Goal: Task Accomplishment & Management: Manage account settings

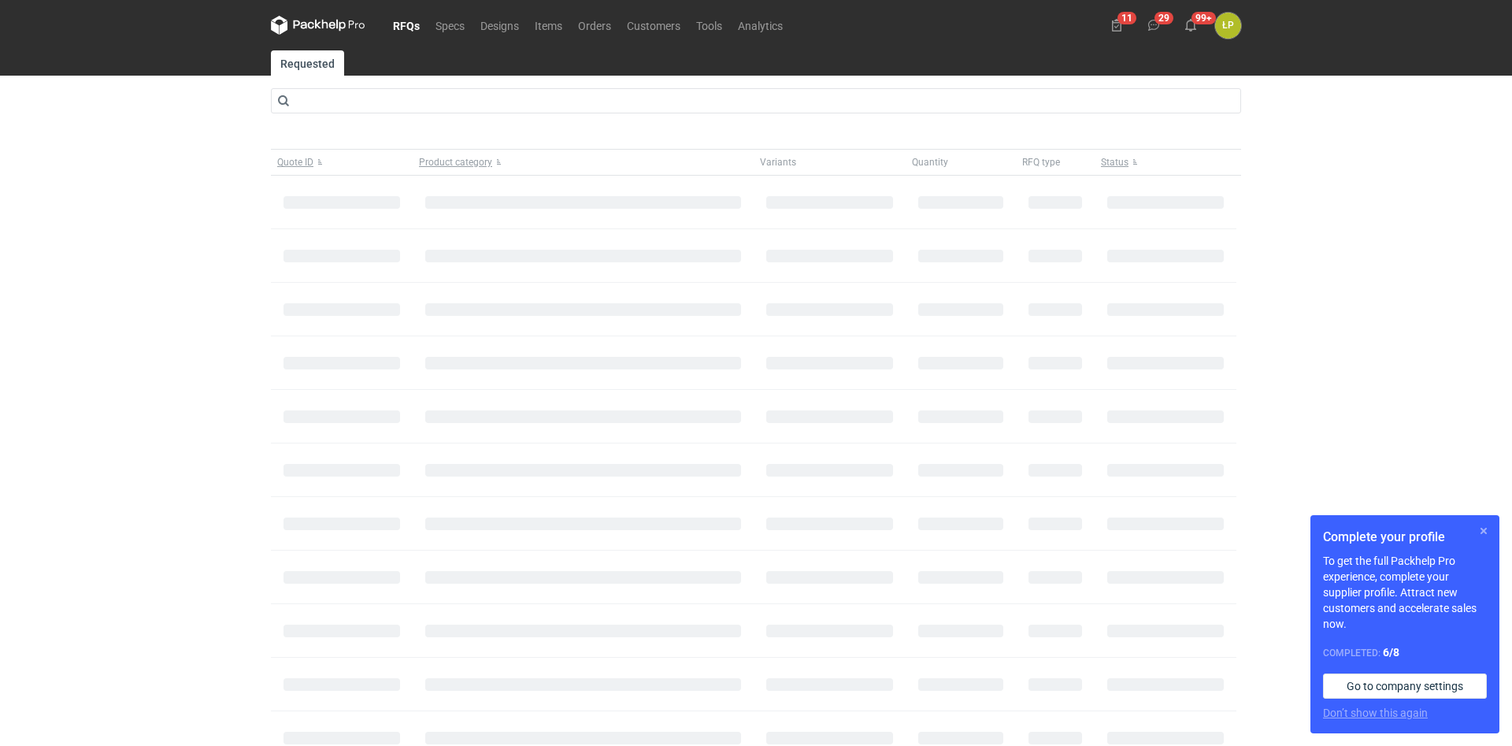
click at [1485, 526] on button "button" at bounding box center [1483, 530] width 19 height 19
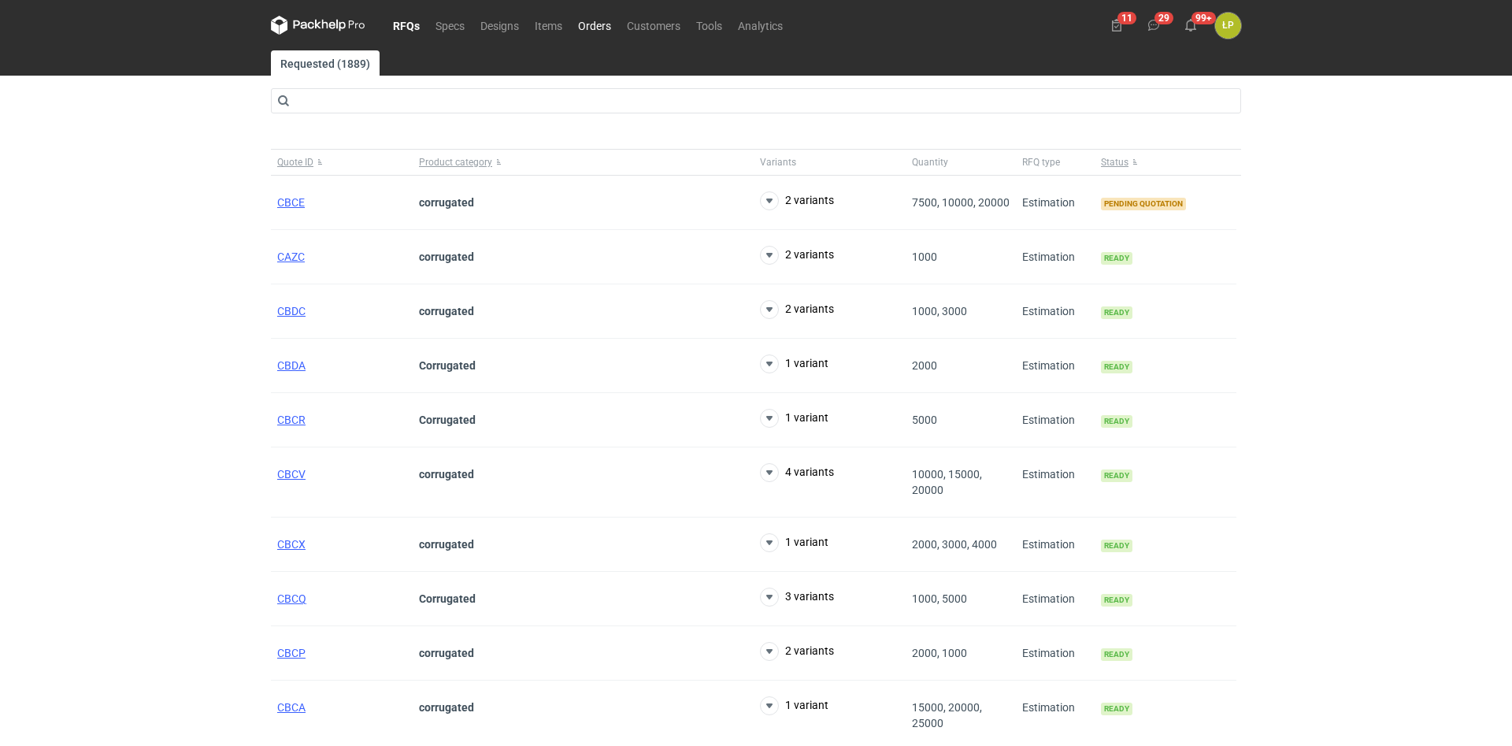
click at [593, 30] on link "Orders" at bounding box center [594, 25] width 49 height 19
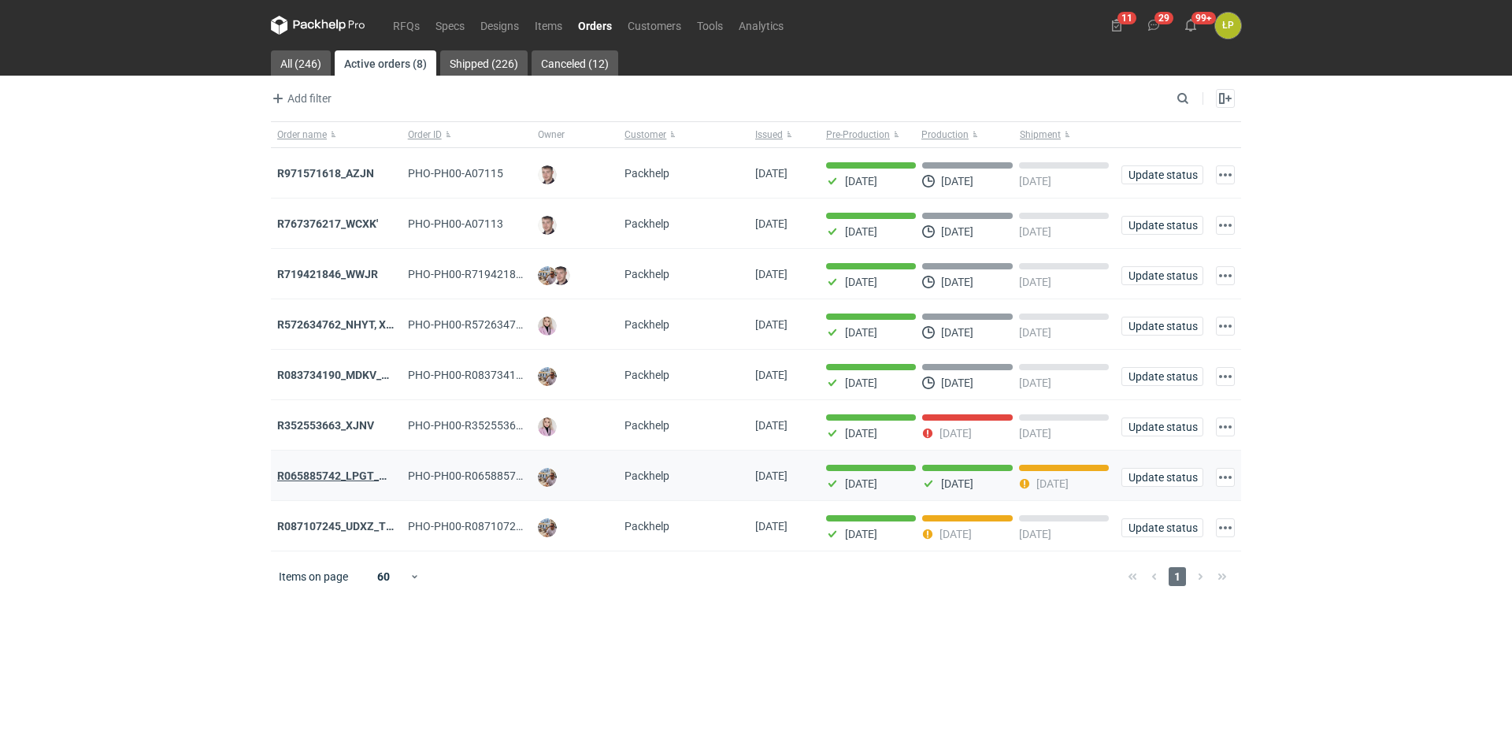
click at [353, 475] on strong "R065885742_LPGT_MVNK" at bounding box center [343, 475] width 133 height 13
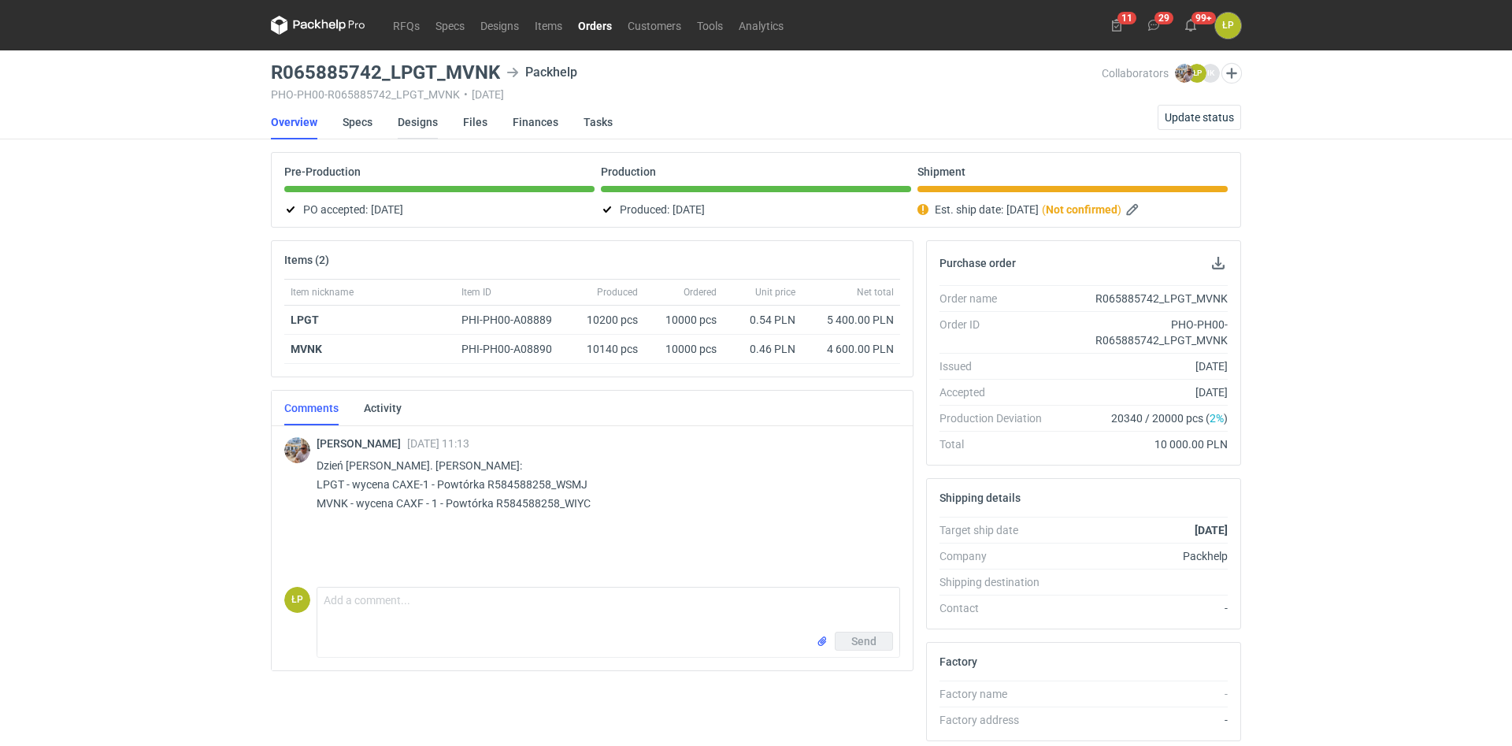
click at [426, 130] on link "Designs" at bounding box center [418, 122] width 40 height 35
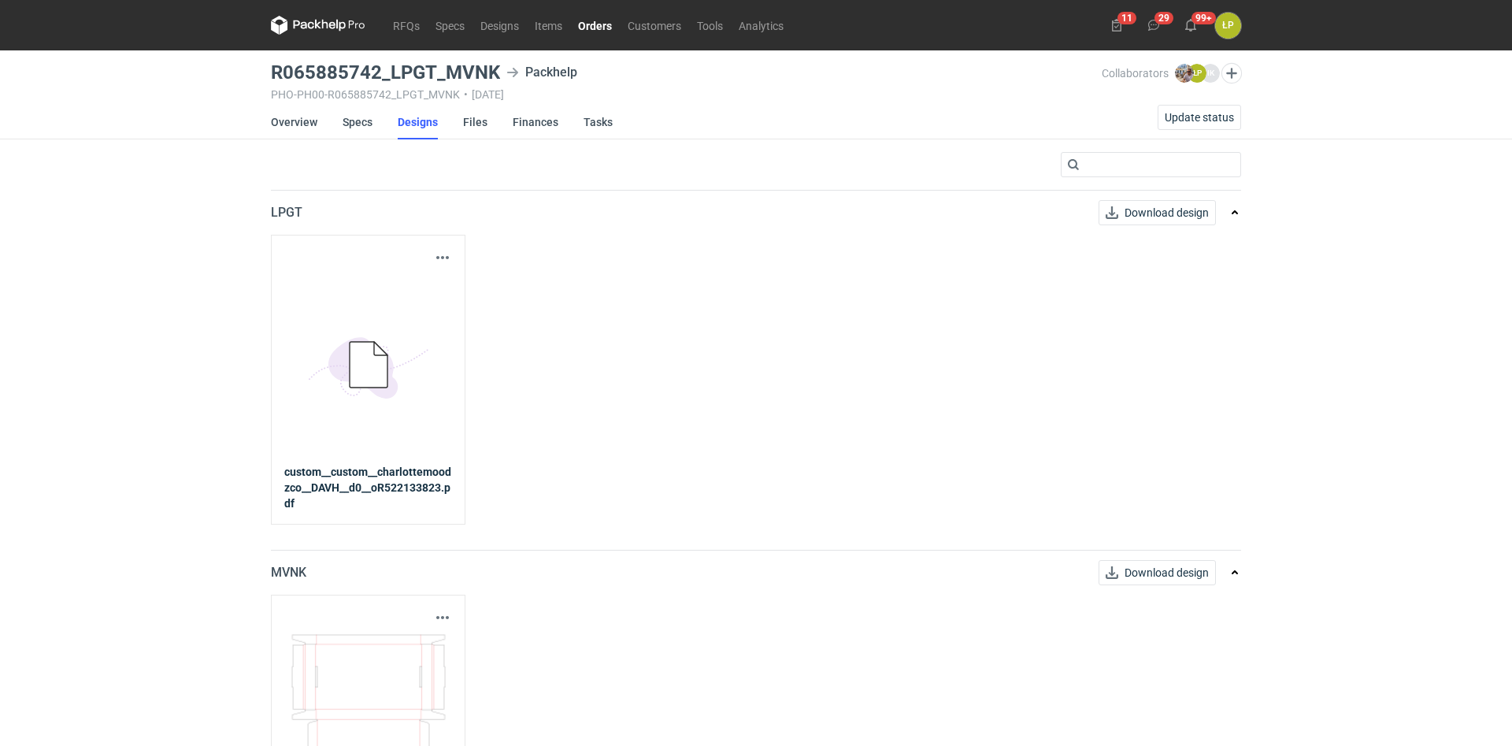
click at [432, 258] on div "Download design part" at bounding box center [368, 257] width 168 height 19
click at [439, 254] on button "button" at bounding box center [442, 257] width 19 height 19
click at [432, 299] on link "Download design part" at bounding box center [373, 292] width 145 height 25
click at [310, 121] on link "Overview" at bounding box center [294, 122] width 46 height 35
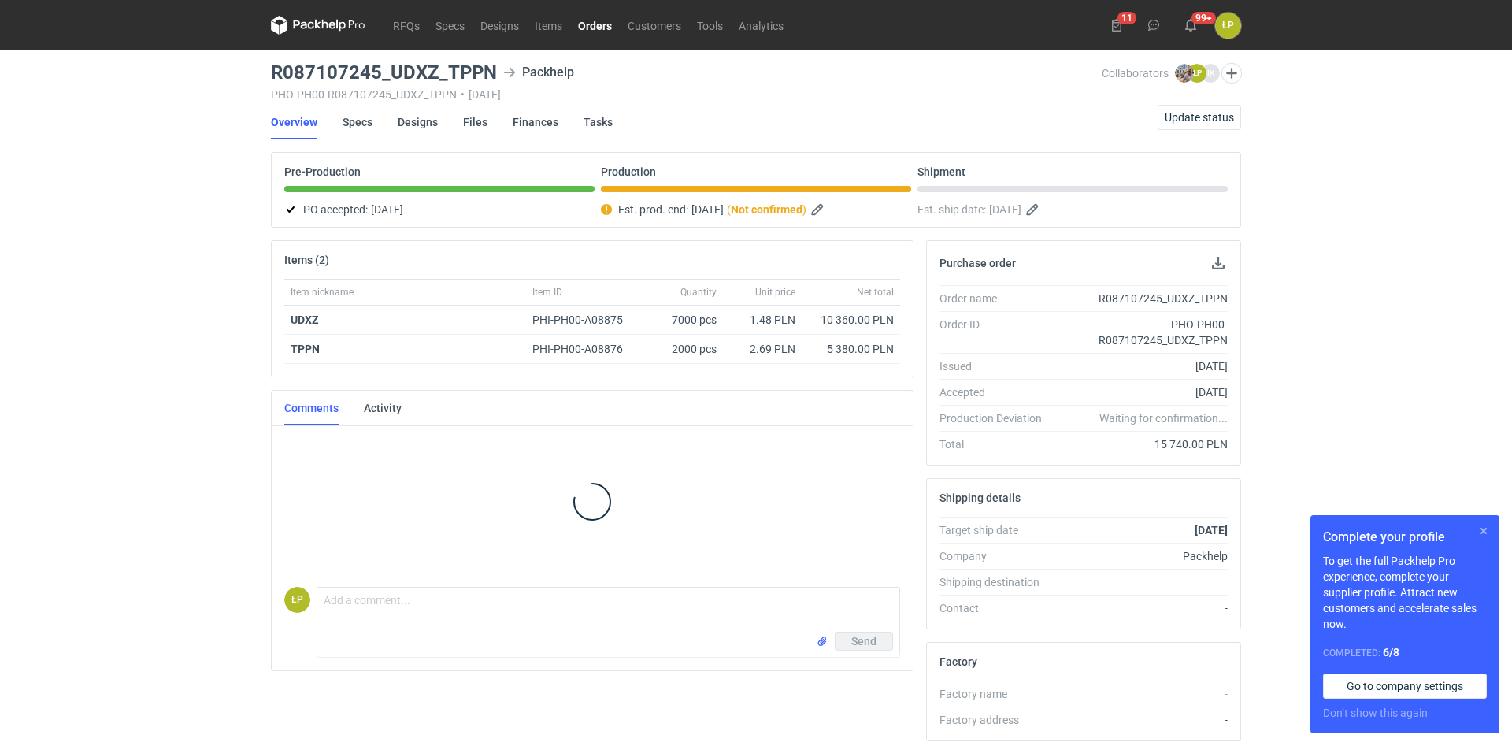
click at [1477, 527] on button "button" at bounding box center [1483, 530] width 19 height 19
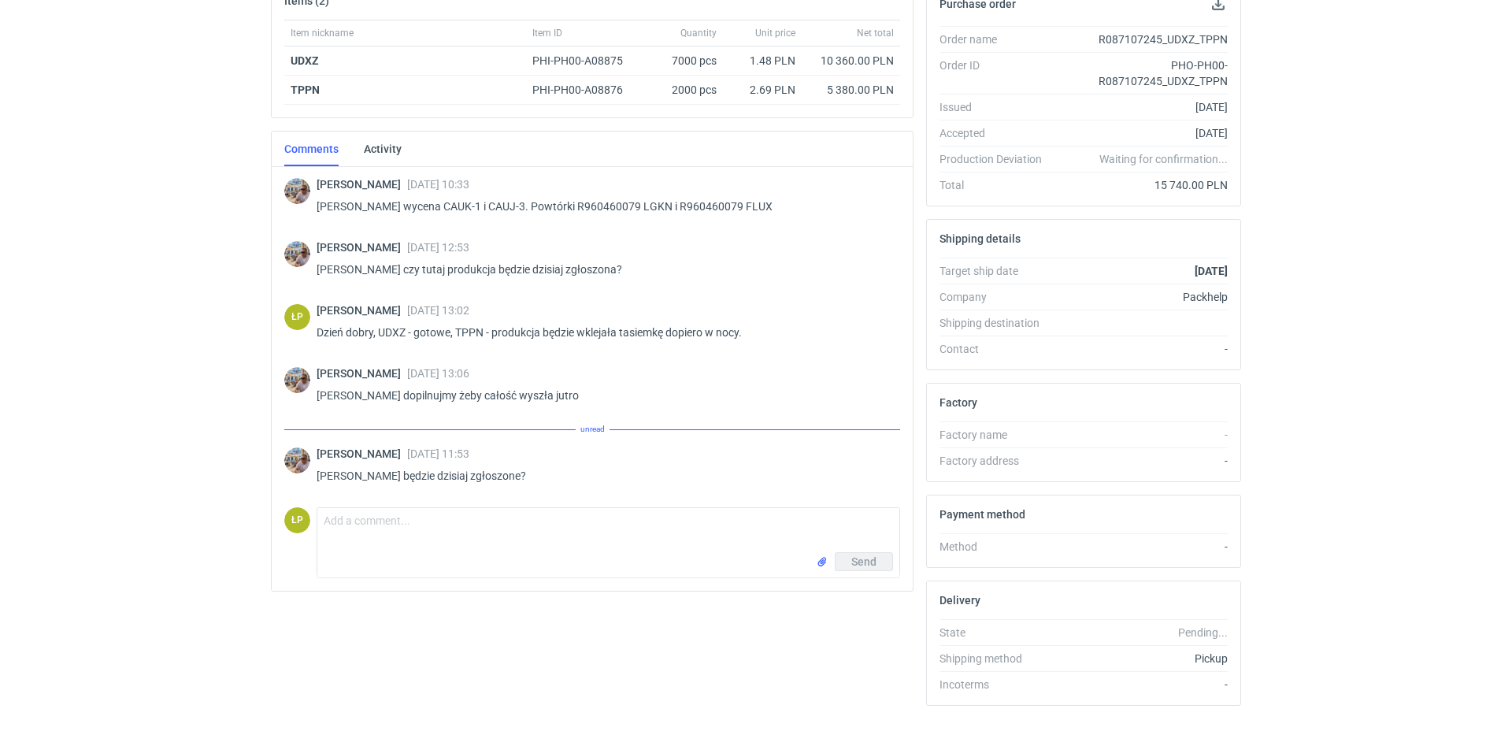
scroll to position [282, 0]
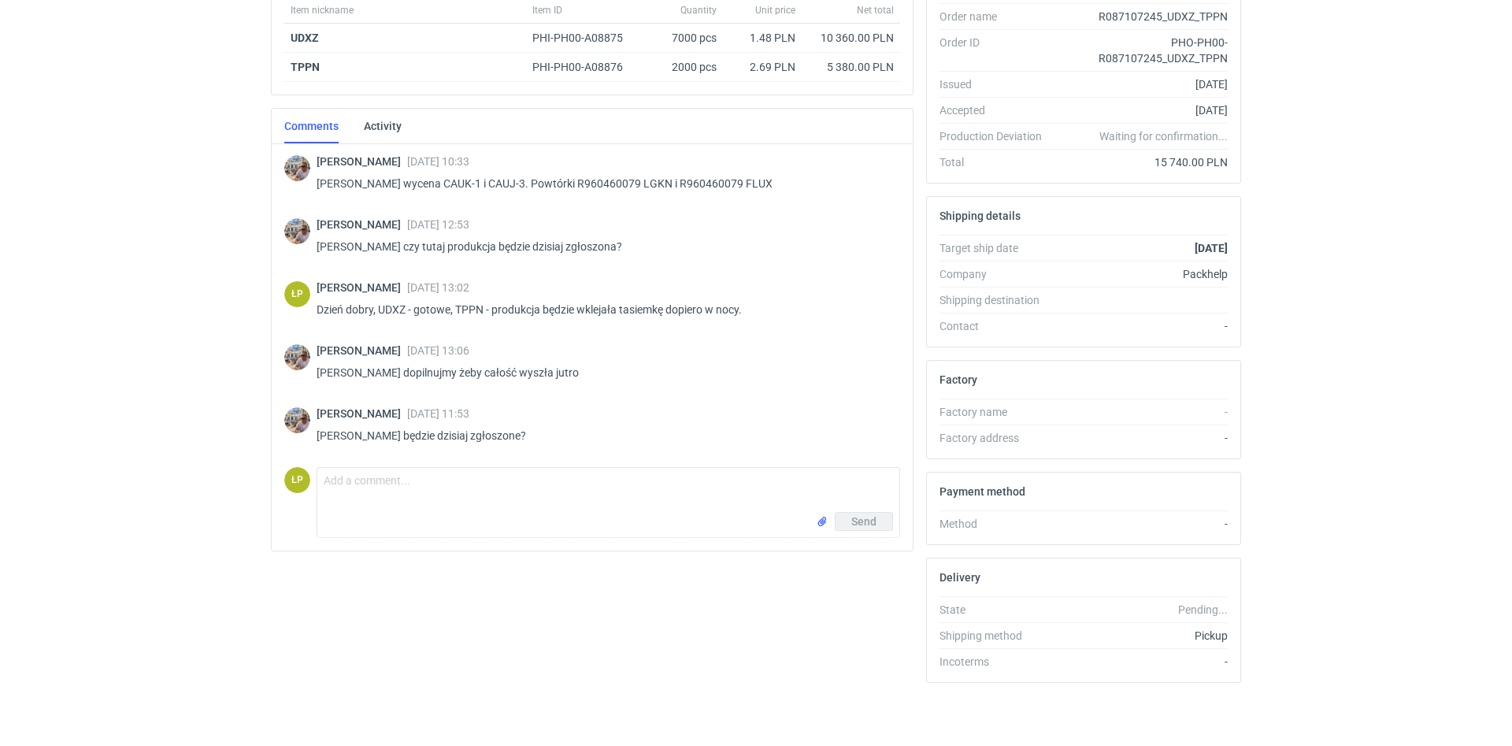
click at [588, 526] on div "Send" at bounding box center [608, 524] width 582 height 25
click at [591, 492] on textarea "Comment message" at bounding box center [608, 490] width 582 height 44
type textarea "t"
type textarea "Tak."
click at [885, 518] on button "Send" at bounding box center [864, 521] width 58 height 19
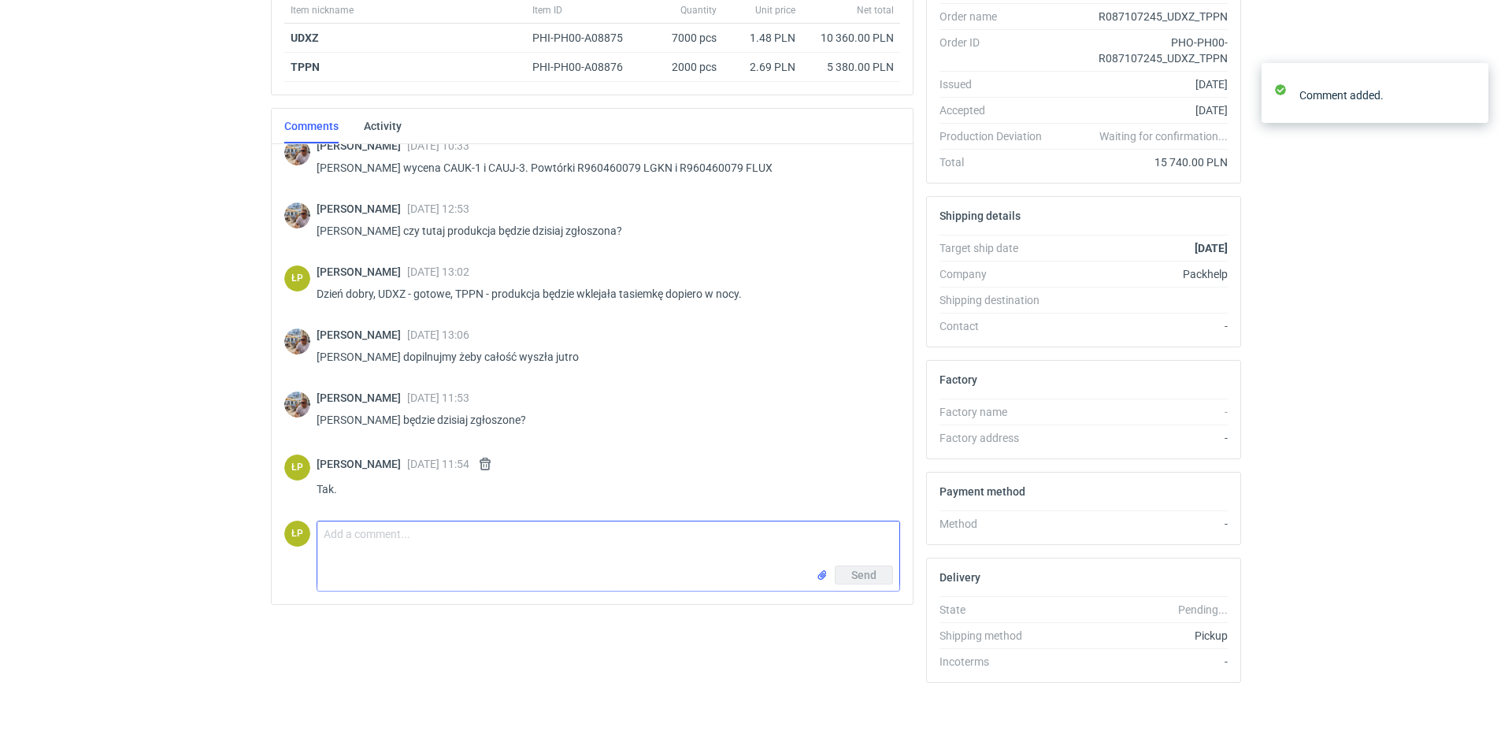
scroll to position [0, 0]
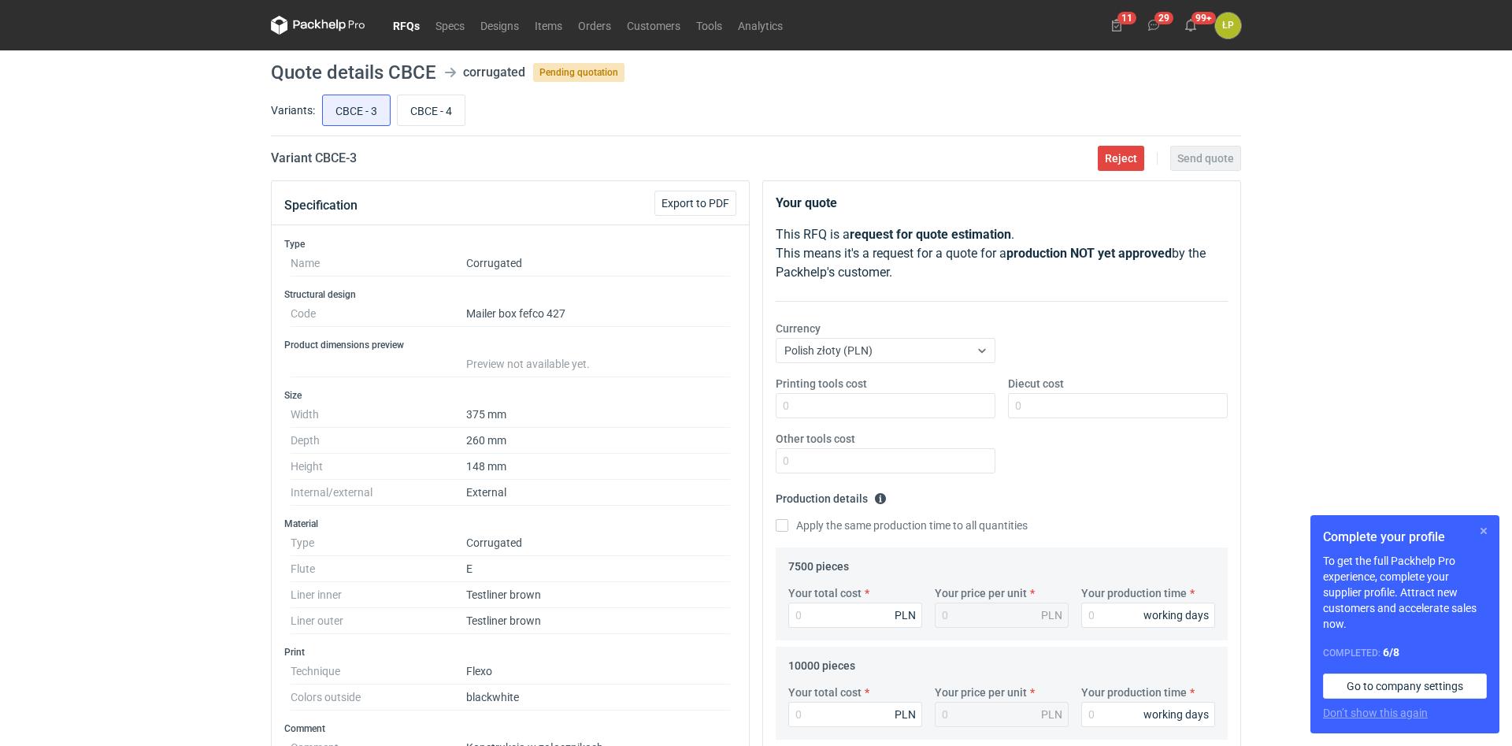
drag, startPoint x: 1485, startPoint y: 532, endPoint x: 1451, endPoint y: 532, distance: 33.9
click at [1485, 533] on button "button" at bounding box center [1483, 530] width 19 height 19
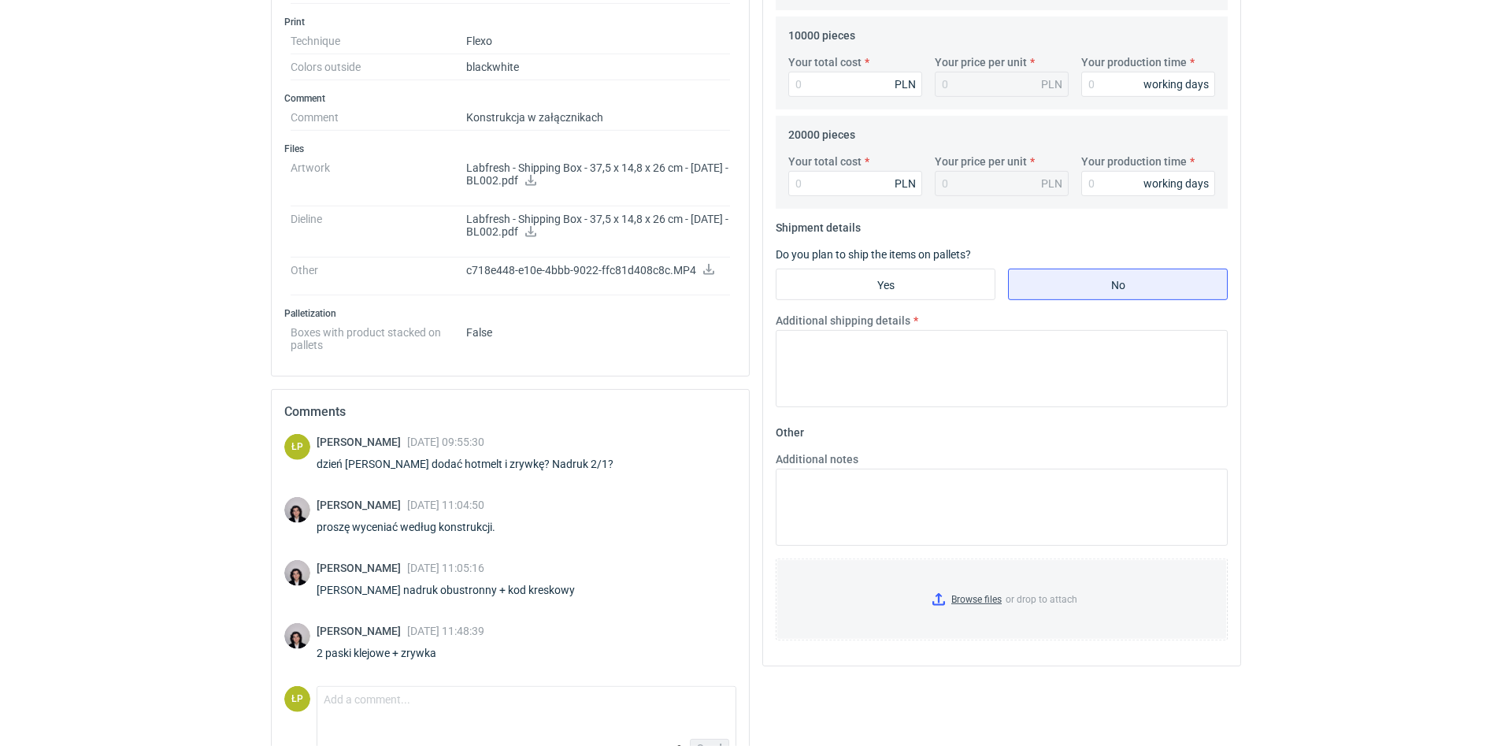
scroll to position [669, 0]
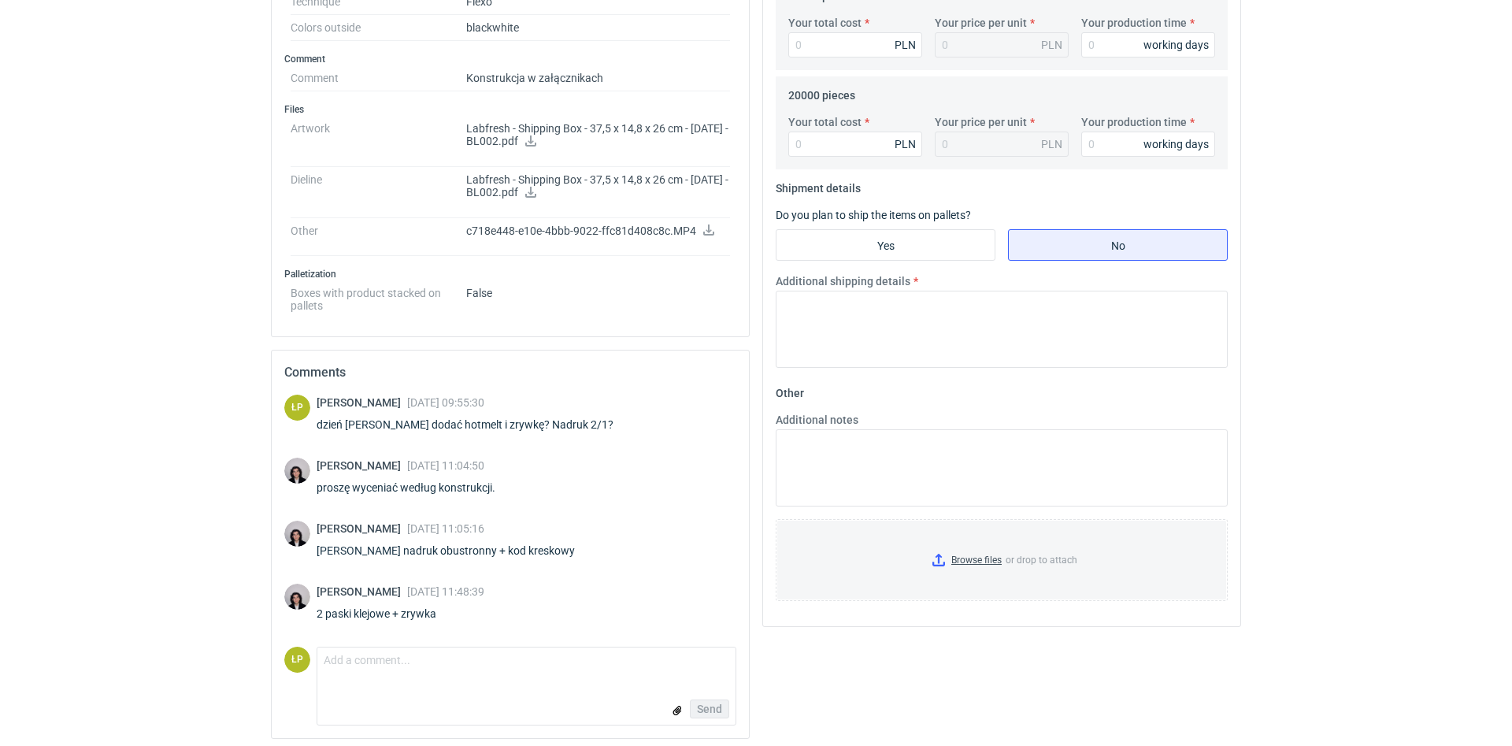
click at [536, 143] on icon at bounding box center [530, 140] width 11 height 11
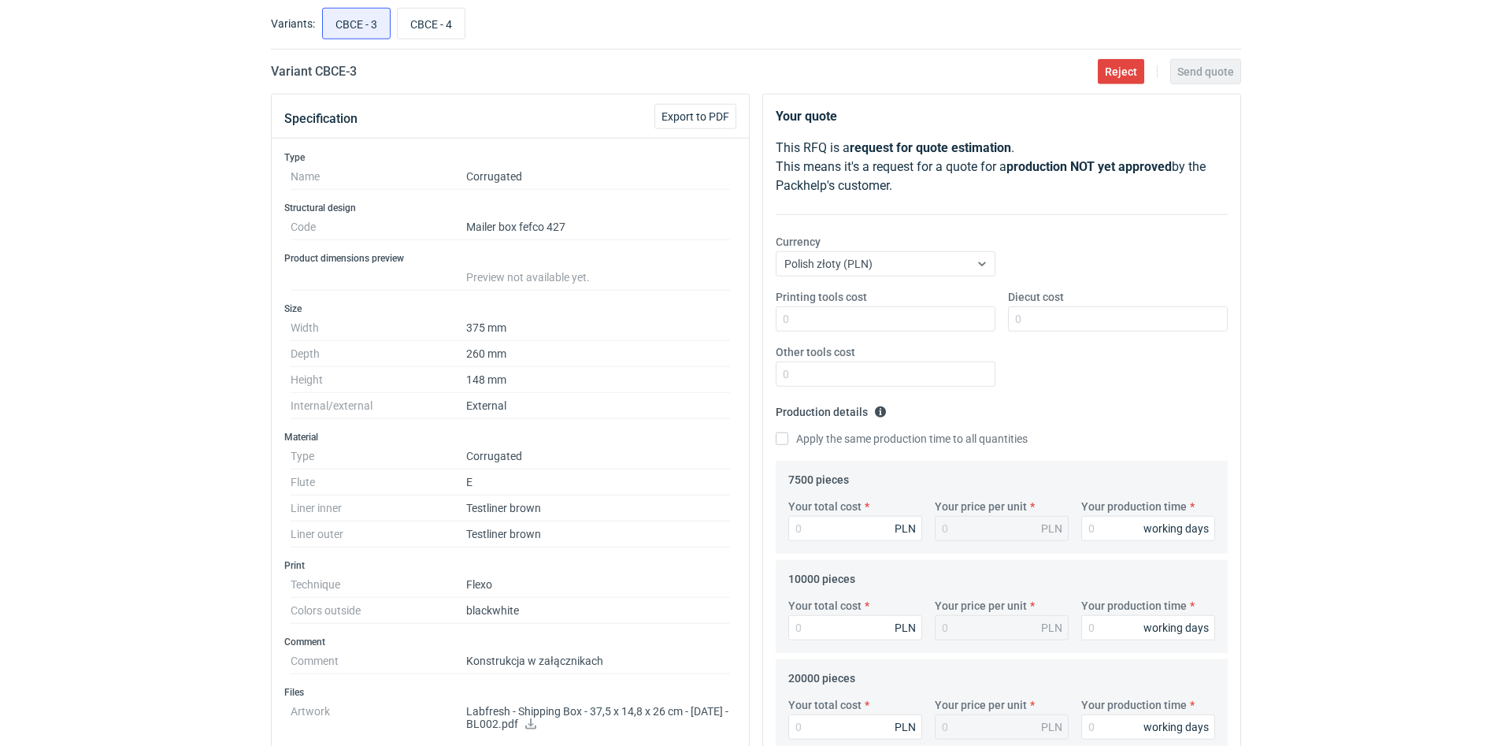
scroll to position [134, 0]
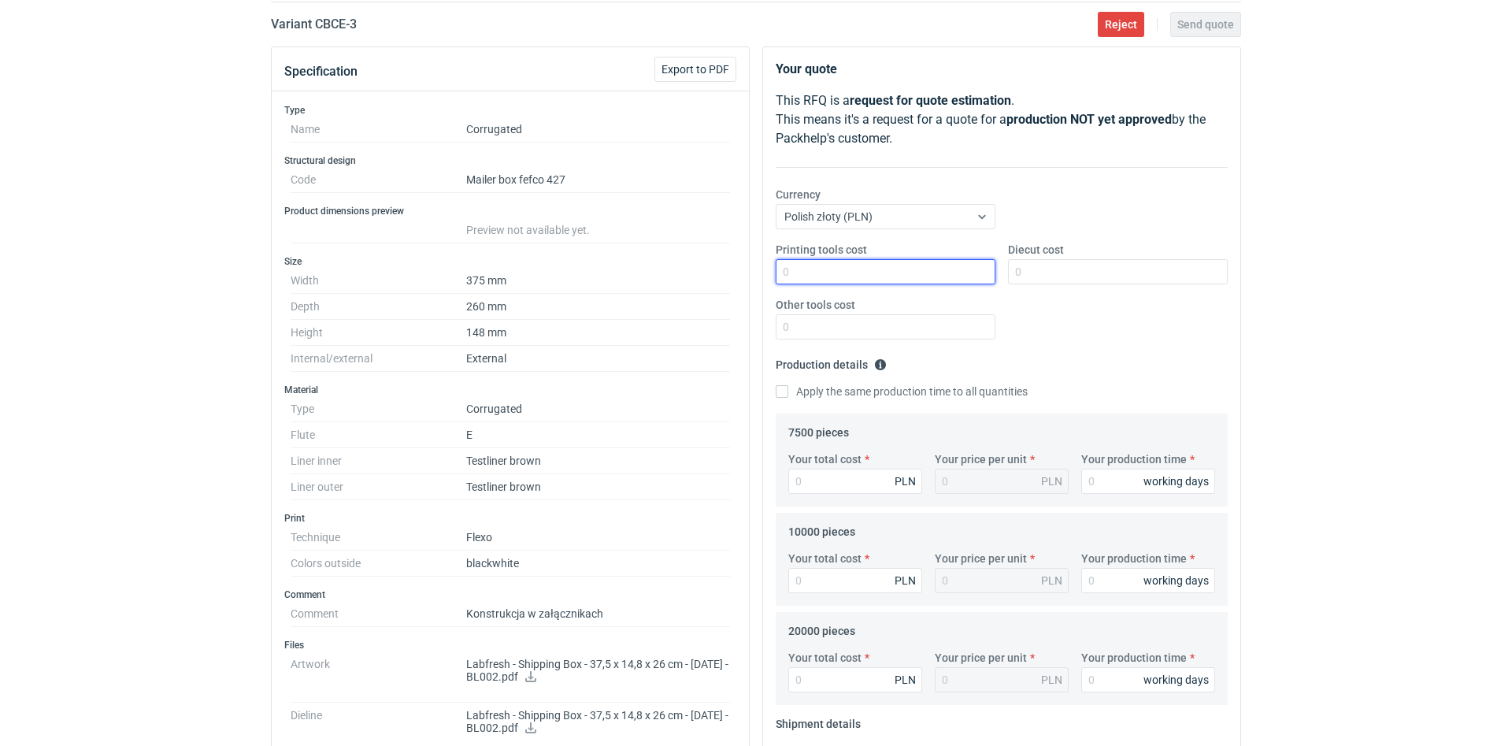
click at [810, 262] on input "Printing tools cost" at bounding box center [886, 271] width 220 height 25
click at [887, 265] on input "Printing tools cost" at bounding box center [886, 271] width 220 height 25
type input "800"
click at [1025, 270] on input "Diecut cost" at bounding box center [1118, 271] width 220 height 25
type input "1800"
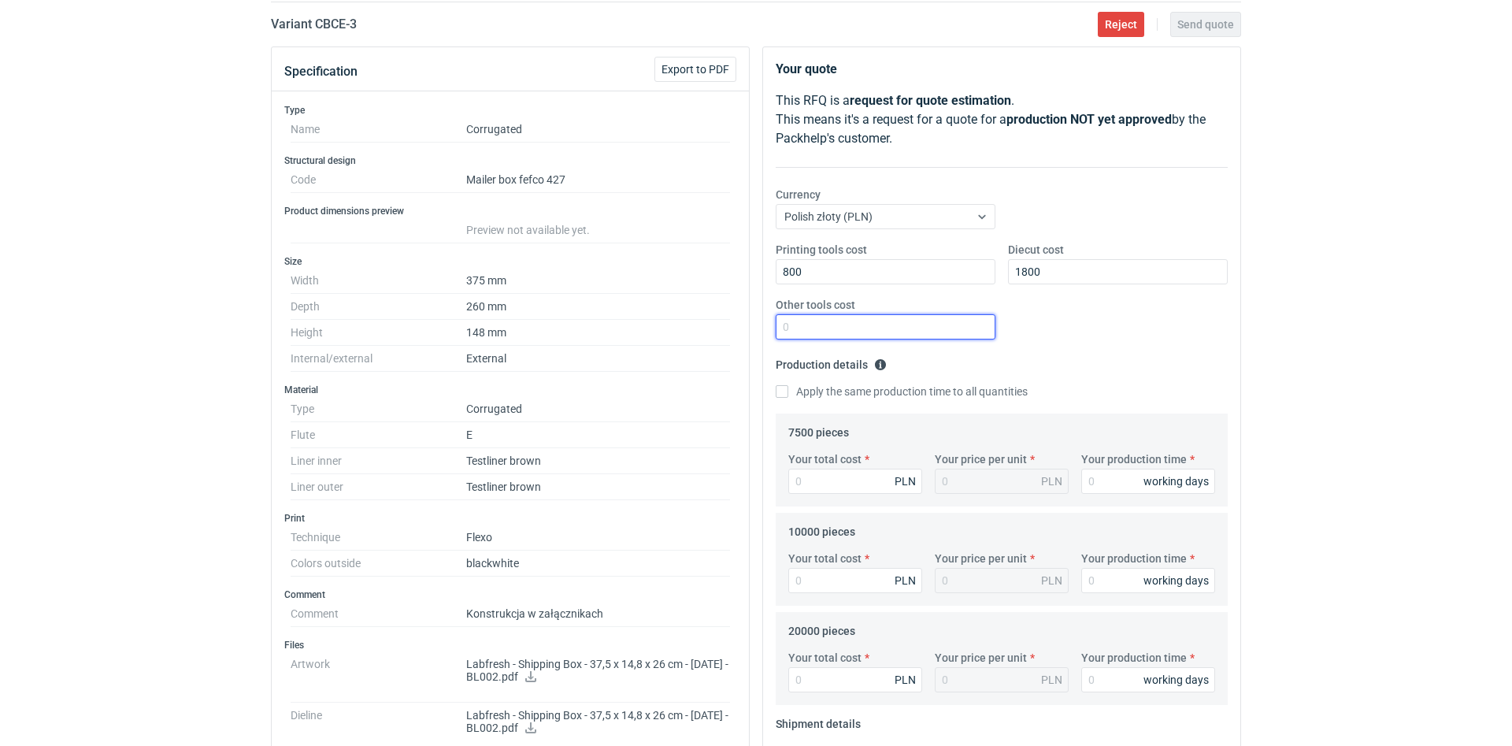
click at [970, 323] on input "Other tools cost" at bounding box center [886, 326] width 220 height 25
type input "0"
click at [1118, 473] on input "Your production time" at bounding box center [1148, 481] width 134 height 25
type input "15"
click at [860, 397] on label "Apply the same production time to all quantities" at bounding box center [902, 392] width 252 height 16
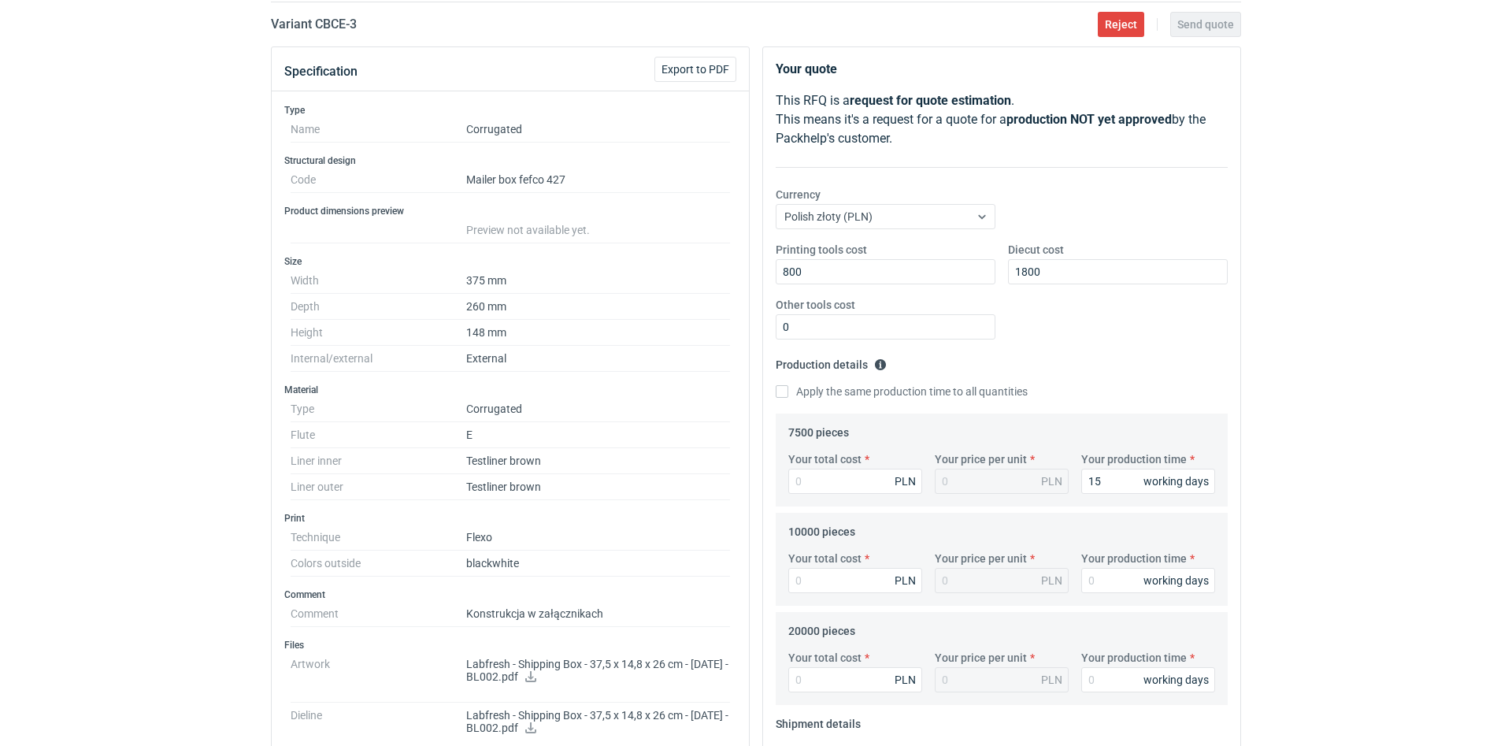
click at [788, 397] on input "Apply the same production time to all quantities" at bounding box center [782, 391] width 13 height 13
checkbox input "true"
type input "15"
click at [857, 493] on div "Your total cost PLN Your price per unit PLN Your production time 15 working days" at bounding box center [1001, 478] width 439 height 55
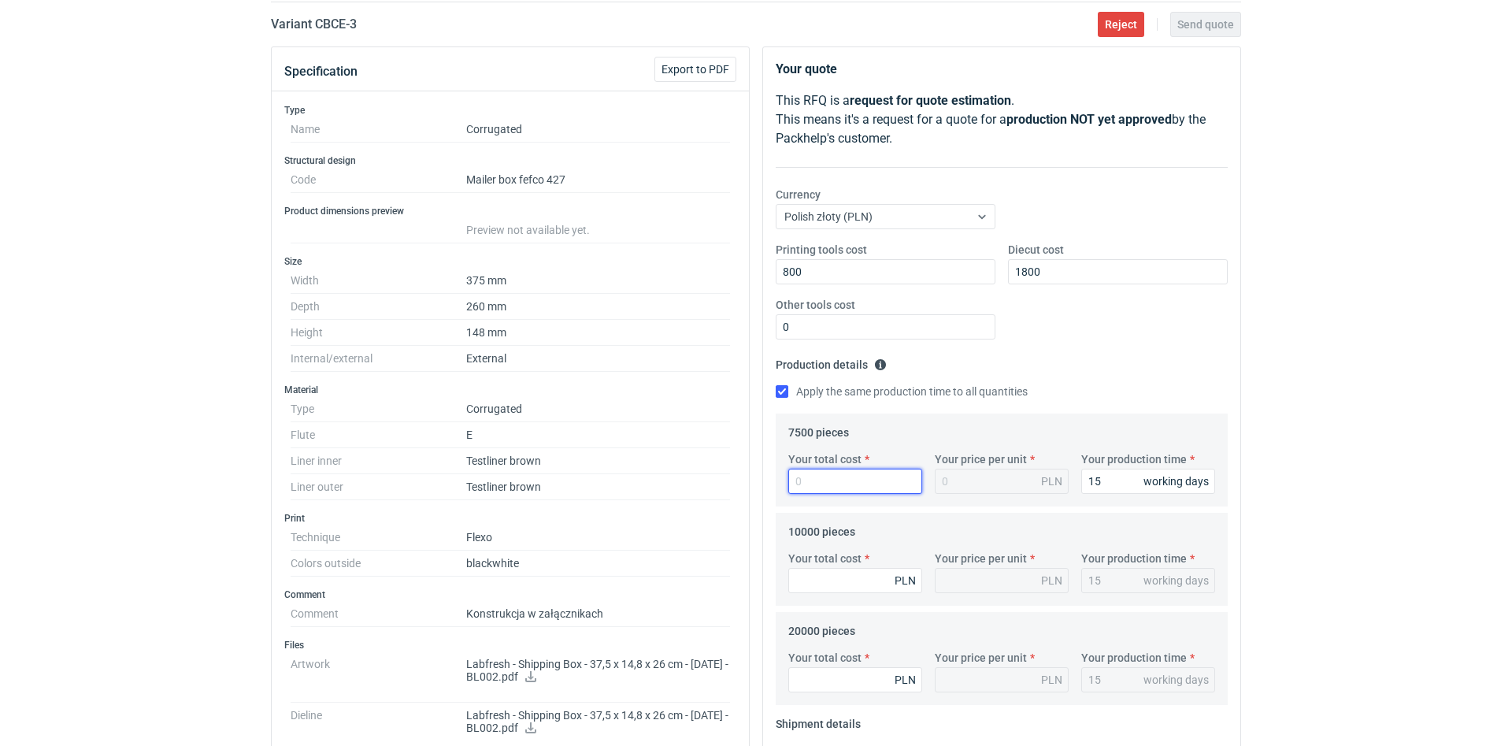
click at [857, 484] on input "Your total cost" at bounding box center [855, 481] width 134 height 25
click at [827, 462] on label "Your total cost" at bounding box center [824, 459] width 73 height 16
click at [827, 469] on input "Your total cost" at bounding box center [855, 481] width 134 height 25
click at [831, 470] on input "Your total cost" at bounding box center [855, 481] width 134 height 25
type input "11025"
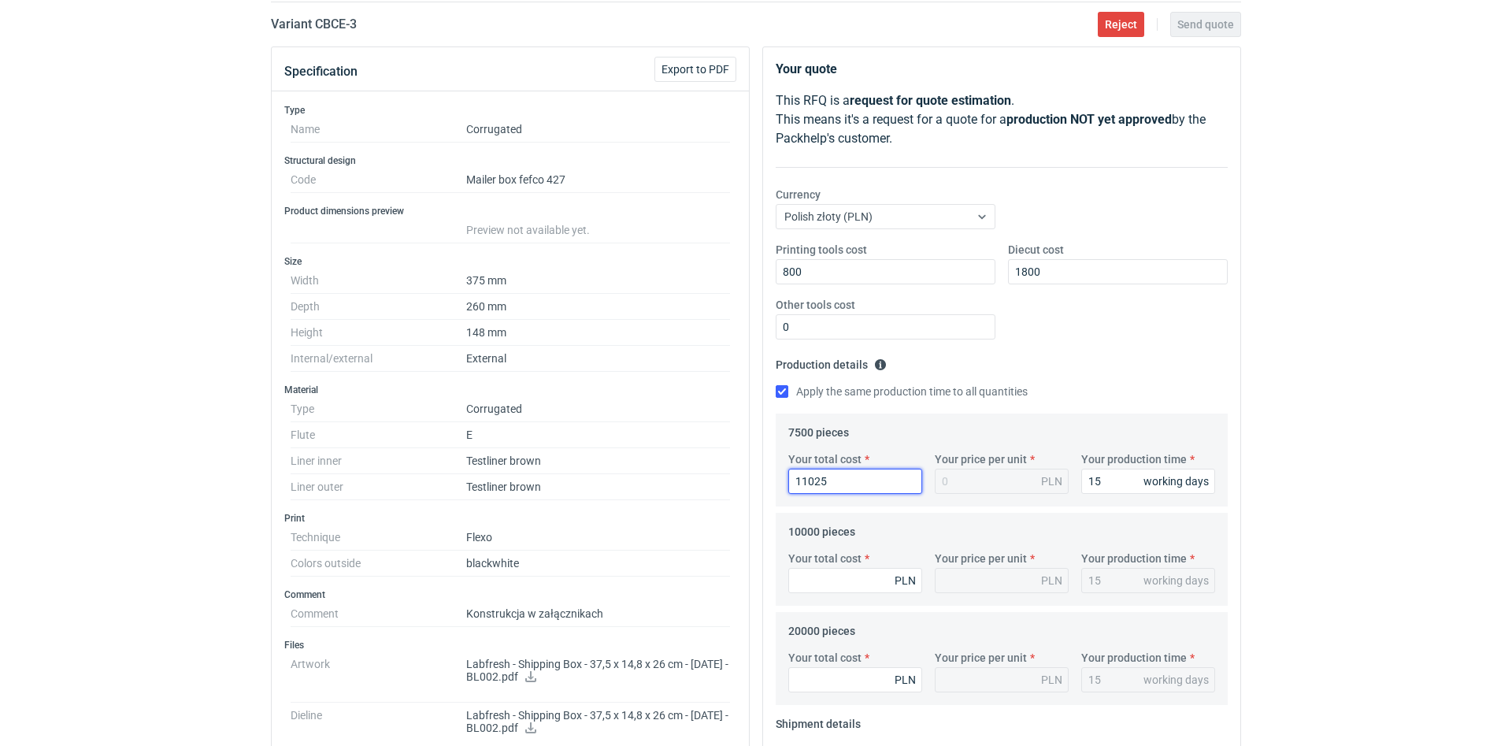
type input "1.47"
type input "11025"
click at [845, 571] on input "Your total cost" at bounding box center [855, 580] width 134 height 25
type input "14400"
type input "1.44"
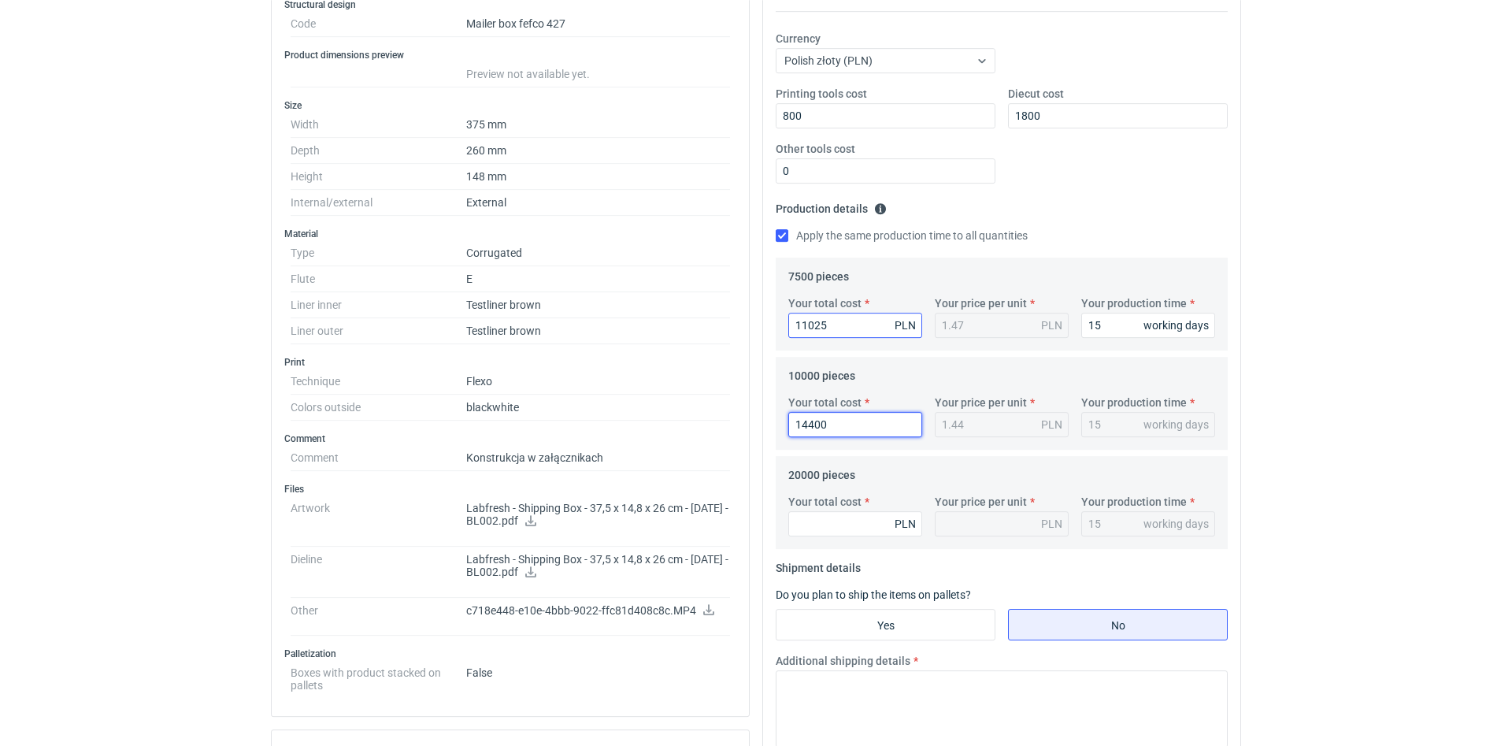
scroll to position [402, 0]
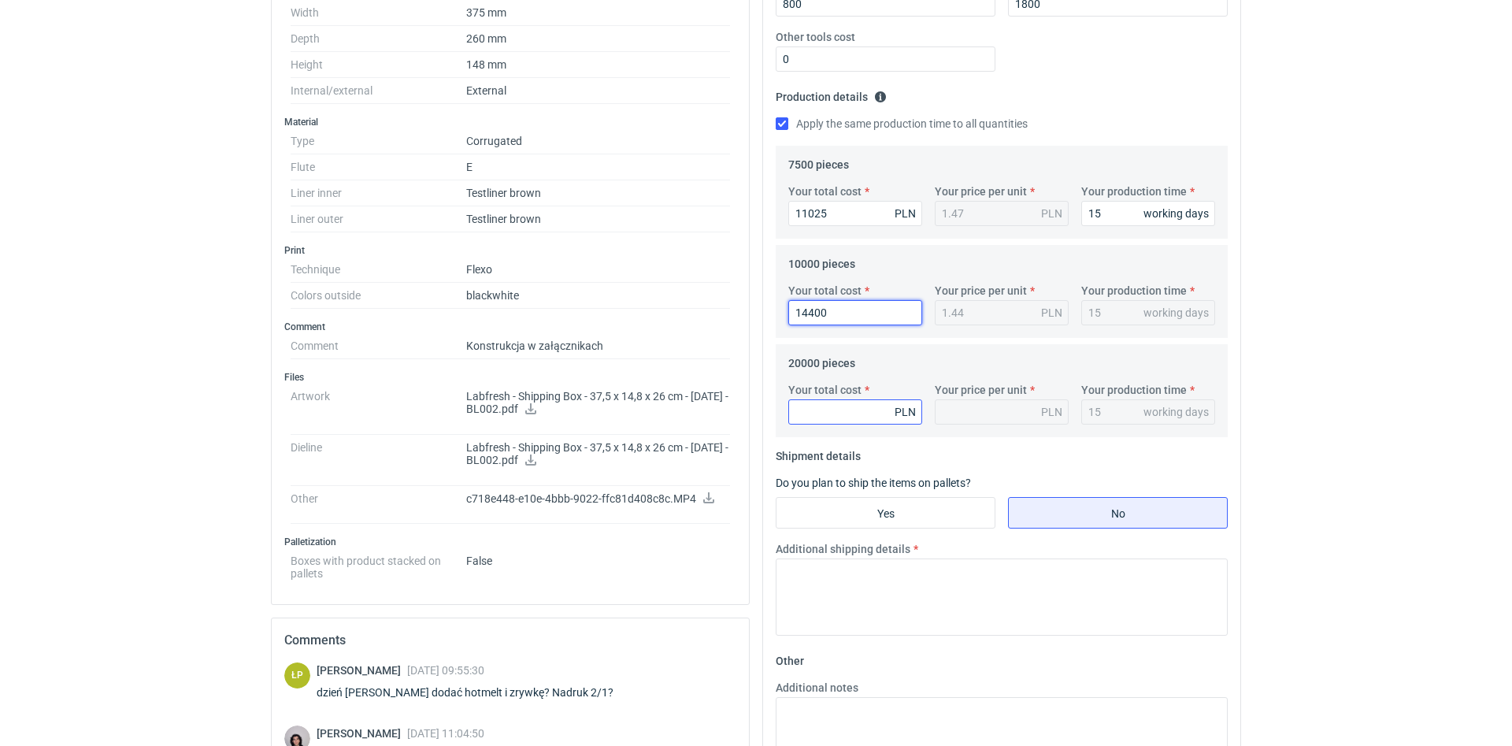
type input "14400"
click at [856, 420] on input "Your total cost" at bounding box center [855, 411] width 134 height 25
type input "28000"
type input "1.4"
type input "28000"
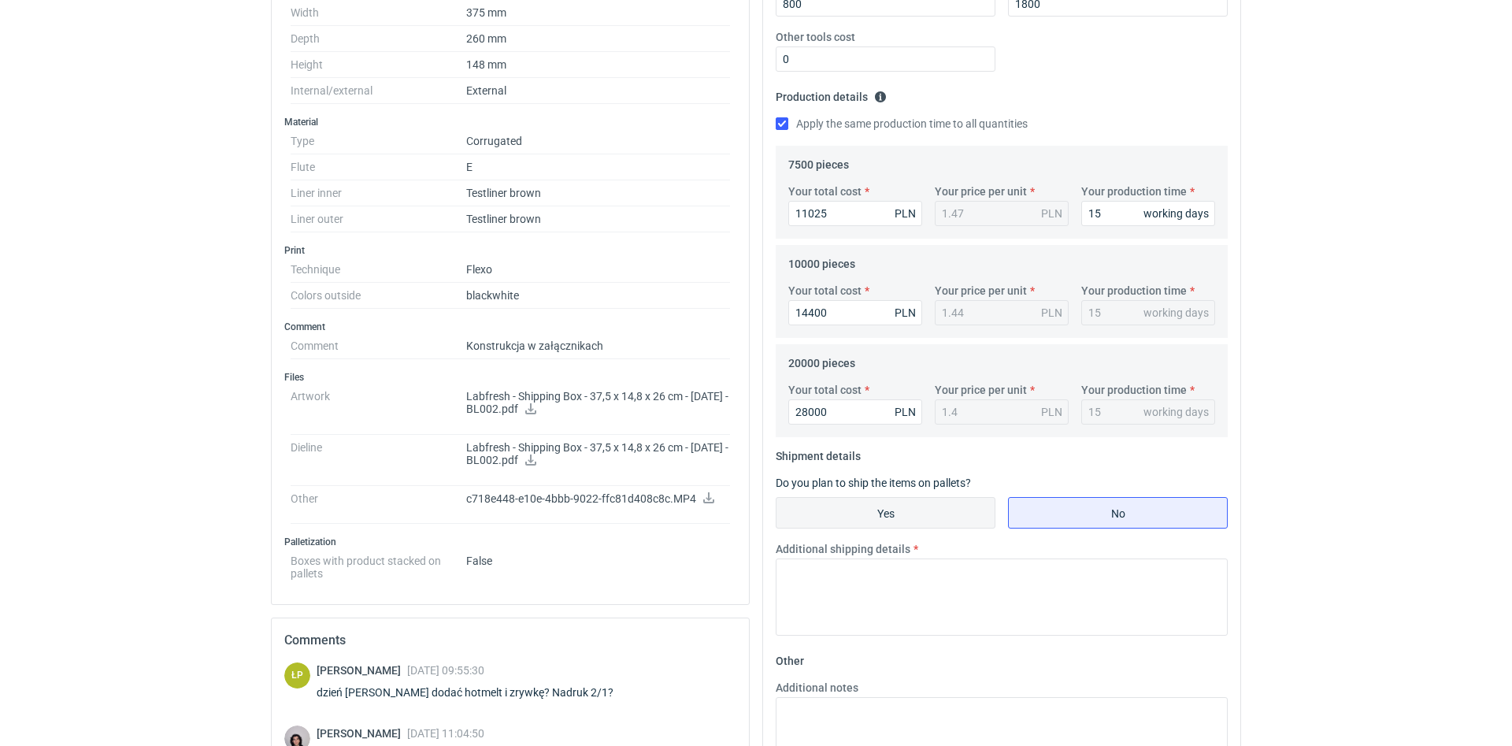
click at [898, 509] on input "Yes" at bounding box center [886, 513] width 218 height 30
radio input "true"
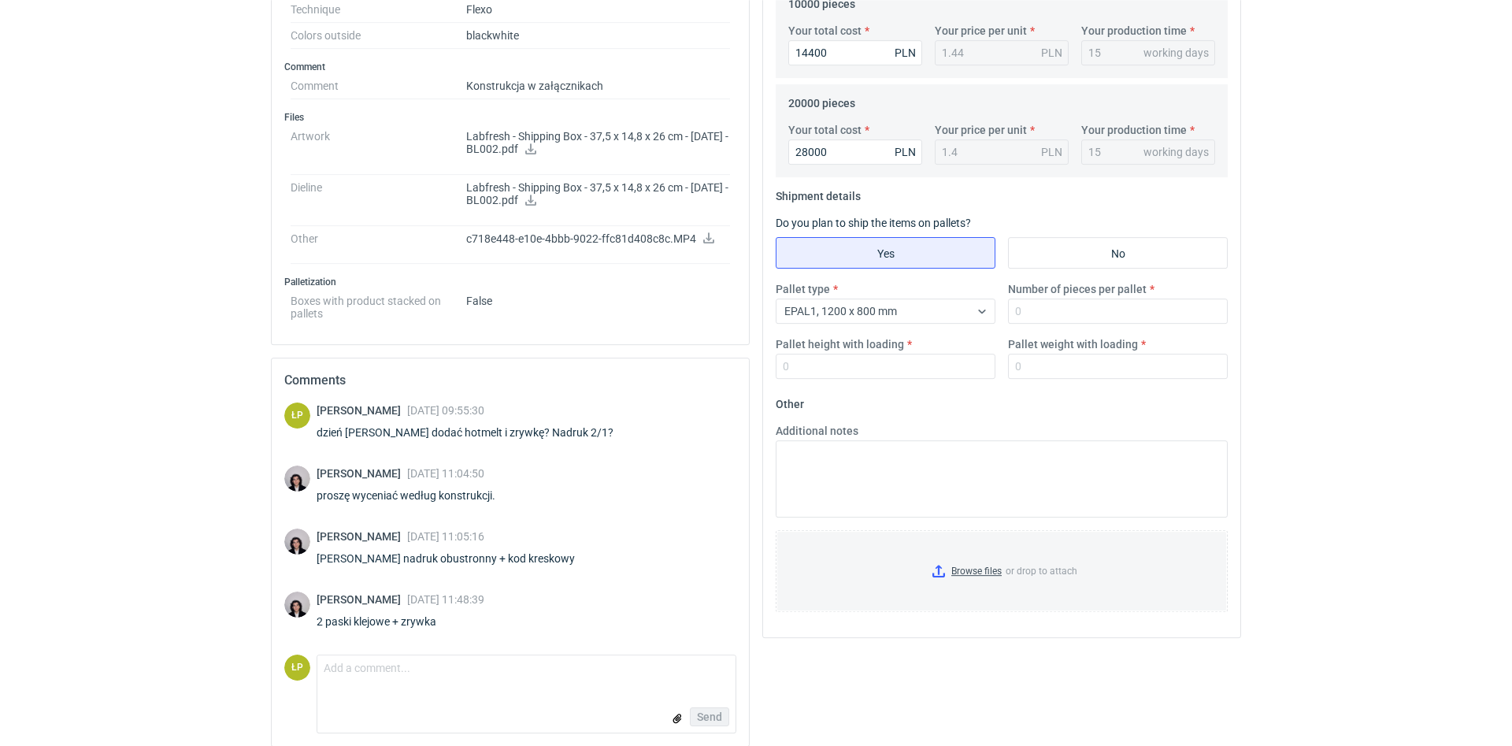
scroll to position [675, 0]
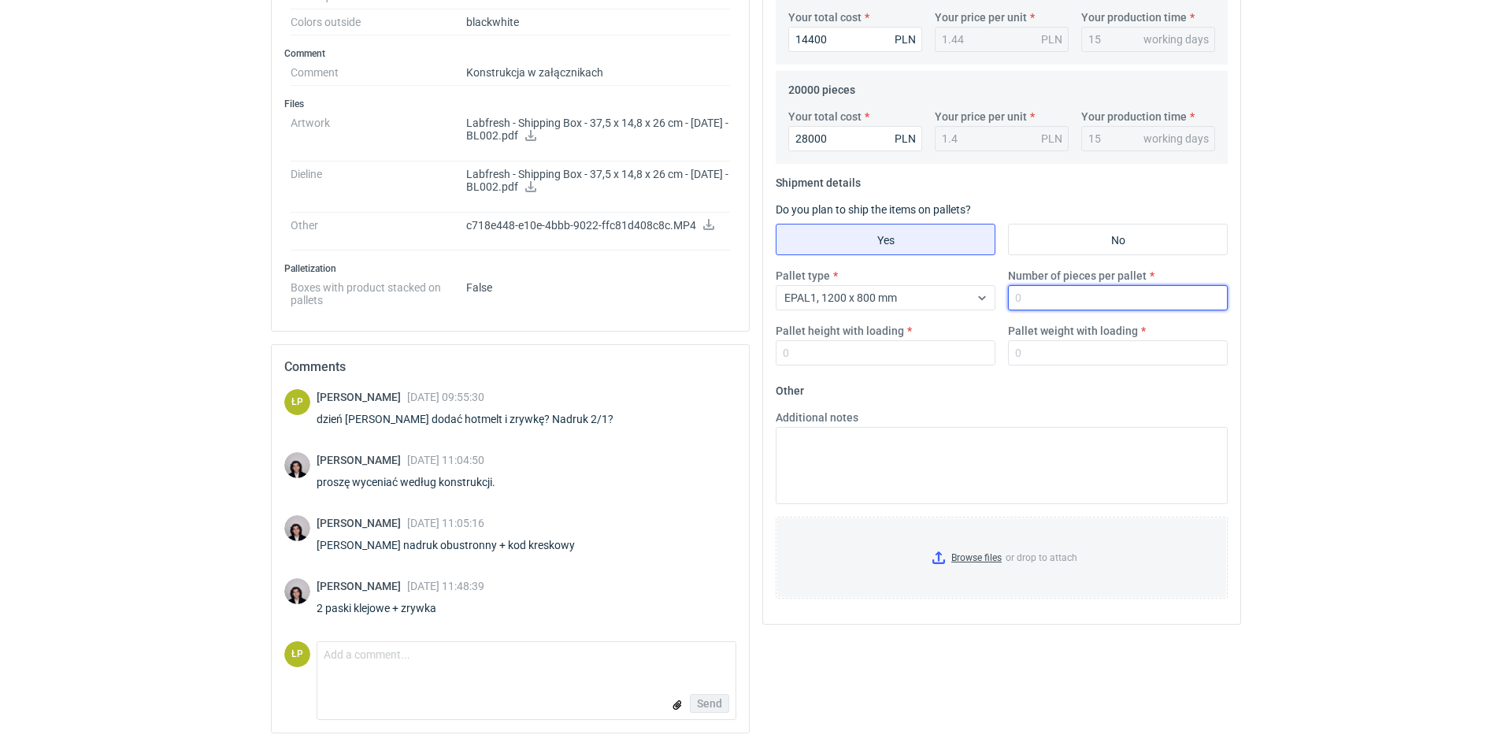
drag, startPoint x: 1022, startPoint y: 307, endPoint x: 1033, endPoint y: 302, distance: 12.0
click at [1025, 306] on input "Number of pieces per pallet" at bounding box center [1118, 297] width 220 height 25
click at [1015, 298] on input "Number of pieces per pallet" at bounding box center [1118, 297] width 220 height 25
type input "1000"
click at [941, 348] on input "Pallet height with loading" at bounding box center [886, 352] width 220 height 25
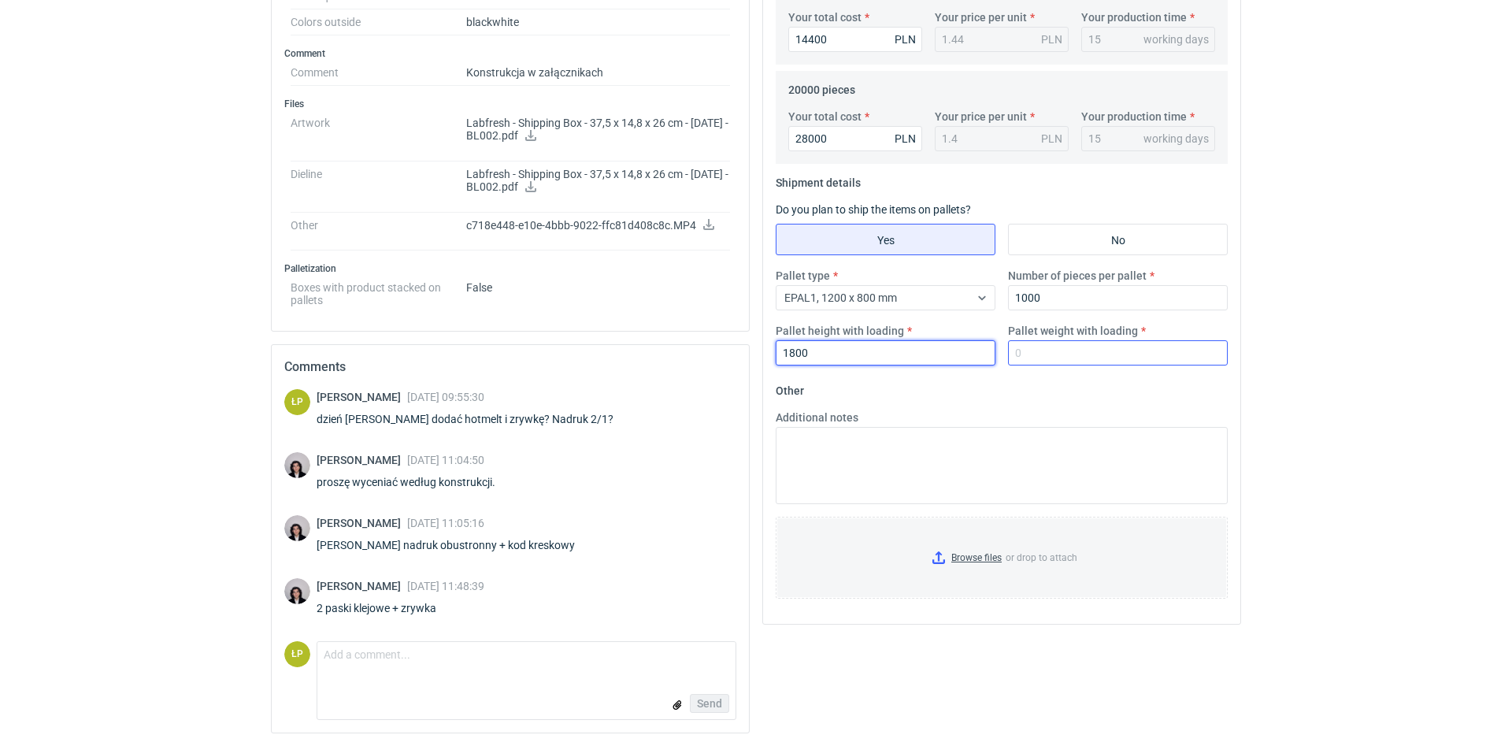
type input "1800"
click at [1085, 351] on input "Pallet weight with loading" at bounding box center [1118, 352] width 220 height 25
click at [1150, 348] on input "Pallet weight with loading" at bounding box center [1118, 352] width 220 height 25
type input "310"
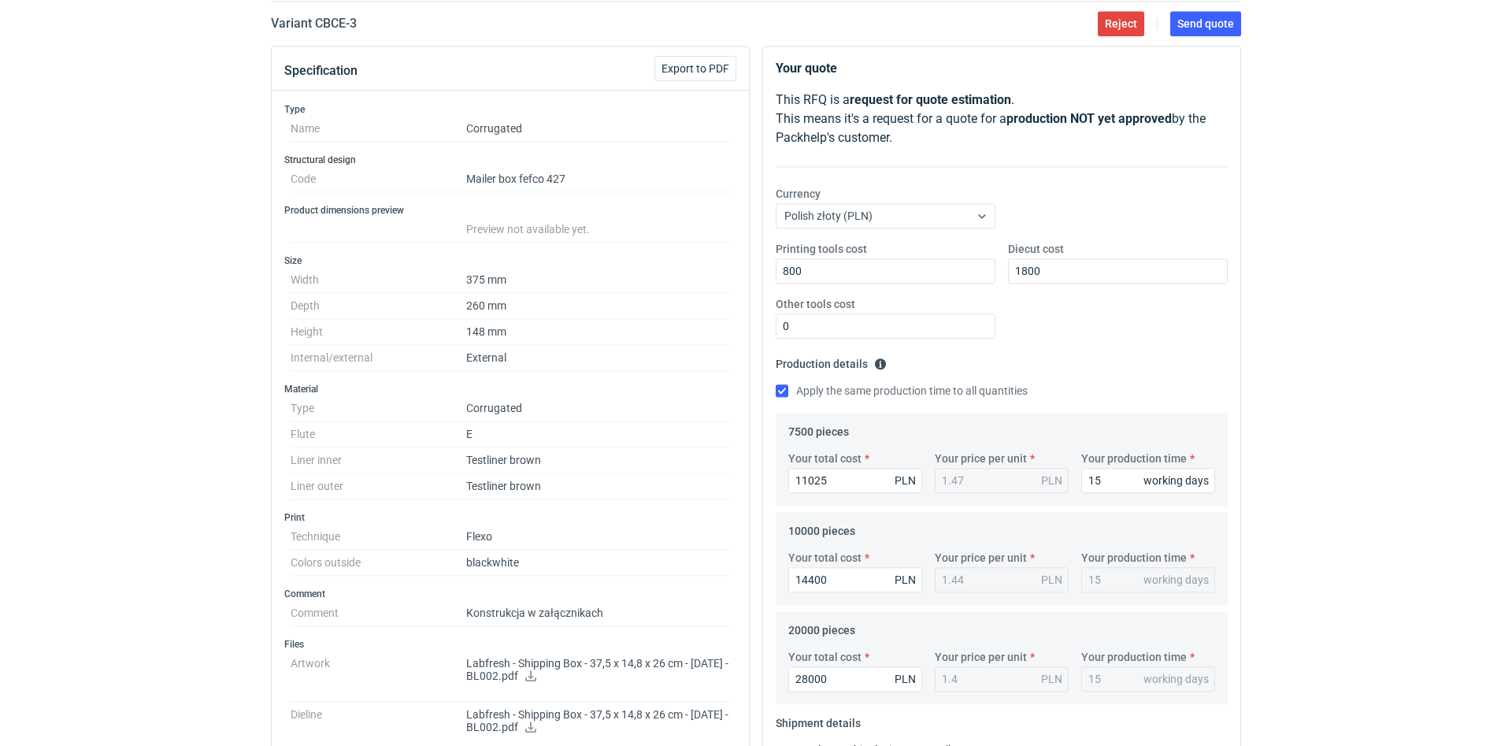
scroll to position [6, 0]
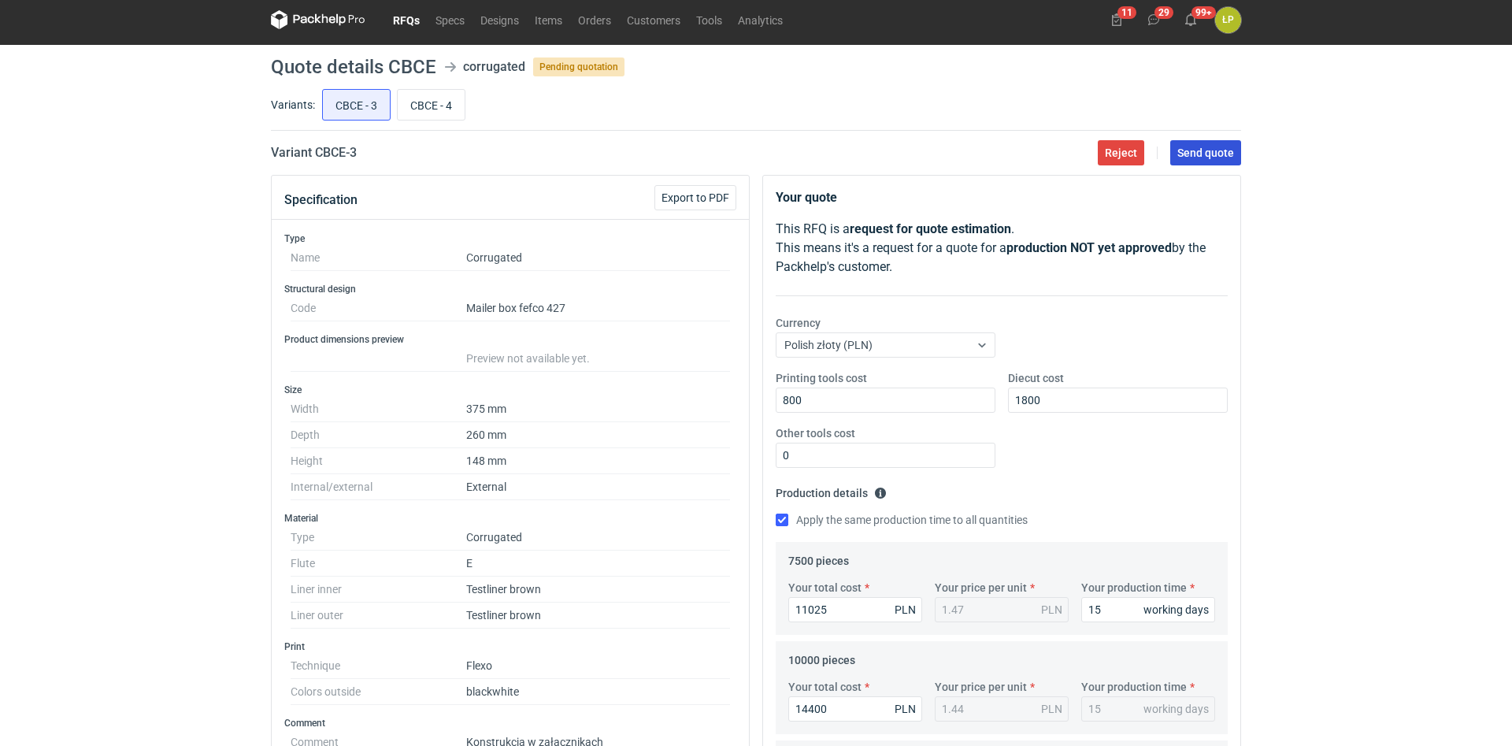
click at [1216, 155] on span "Send quote" at bounding box center [1205, 152] width 57 height 11
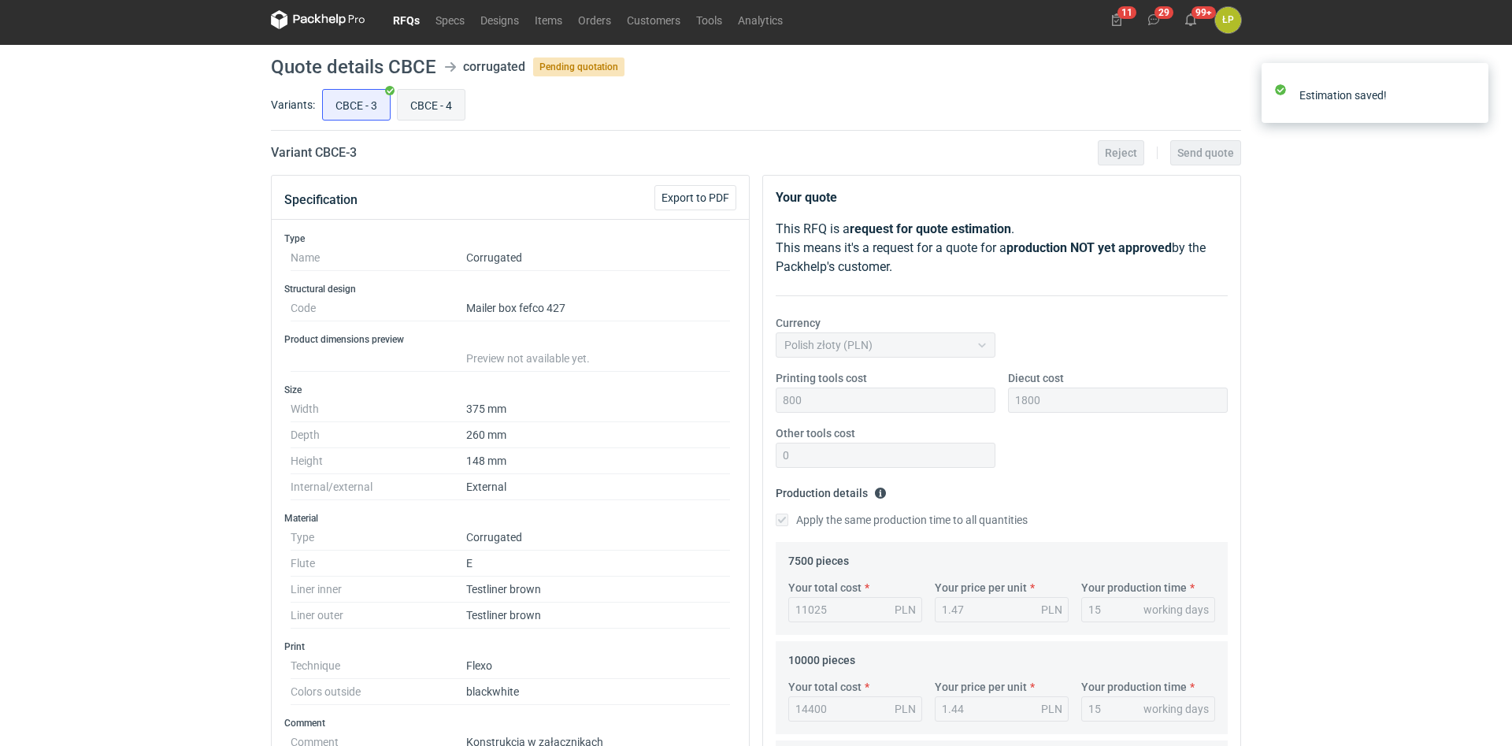
click at [443, 101] on input "CBCE - 4" at bounding box center [431, 105] width 67 height 30
radio input "true"
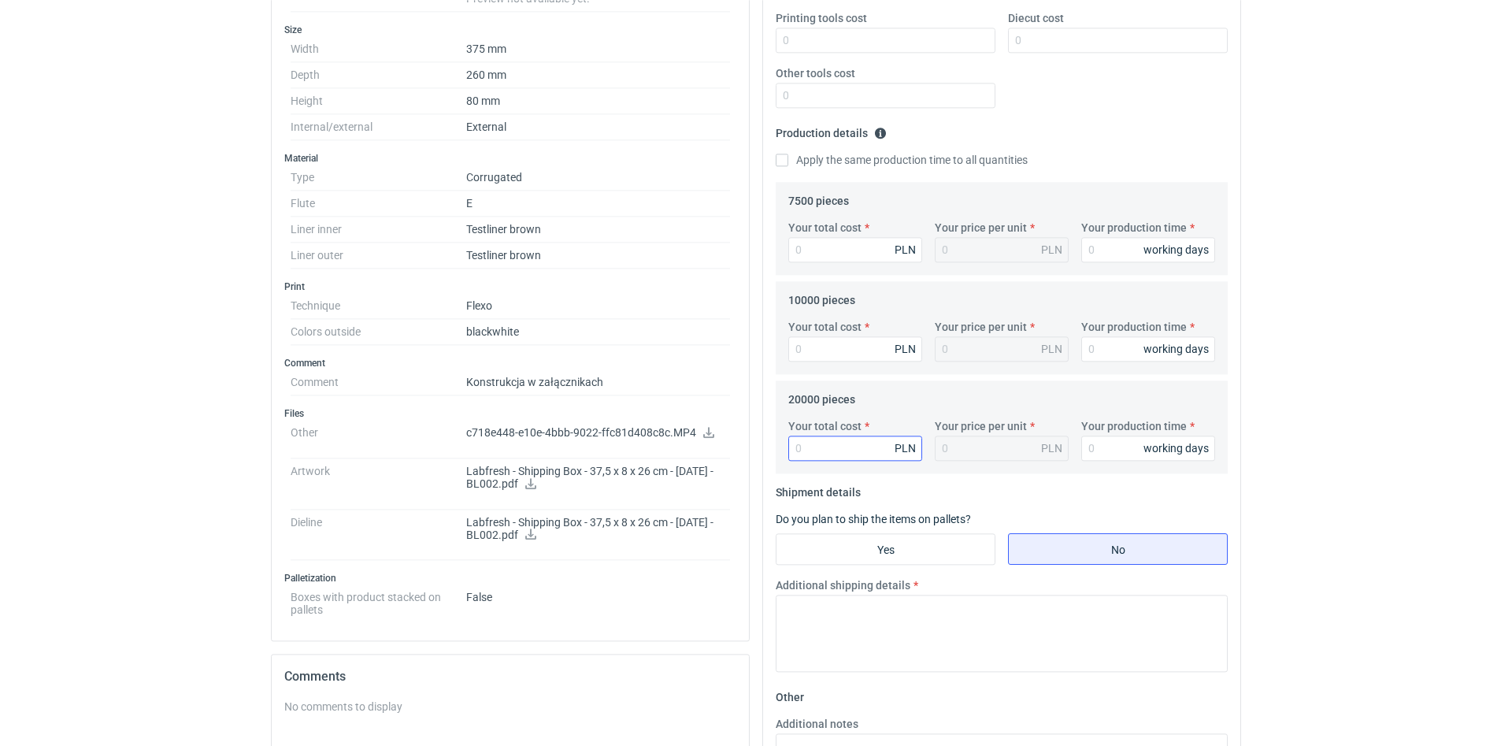
scroll to position [407, 0]
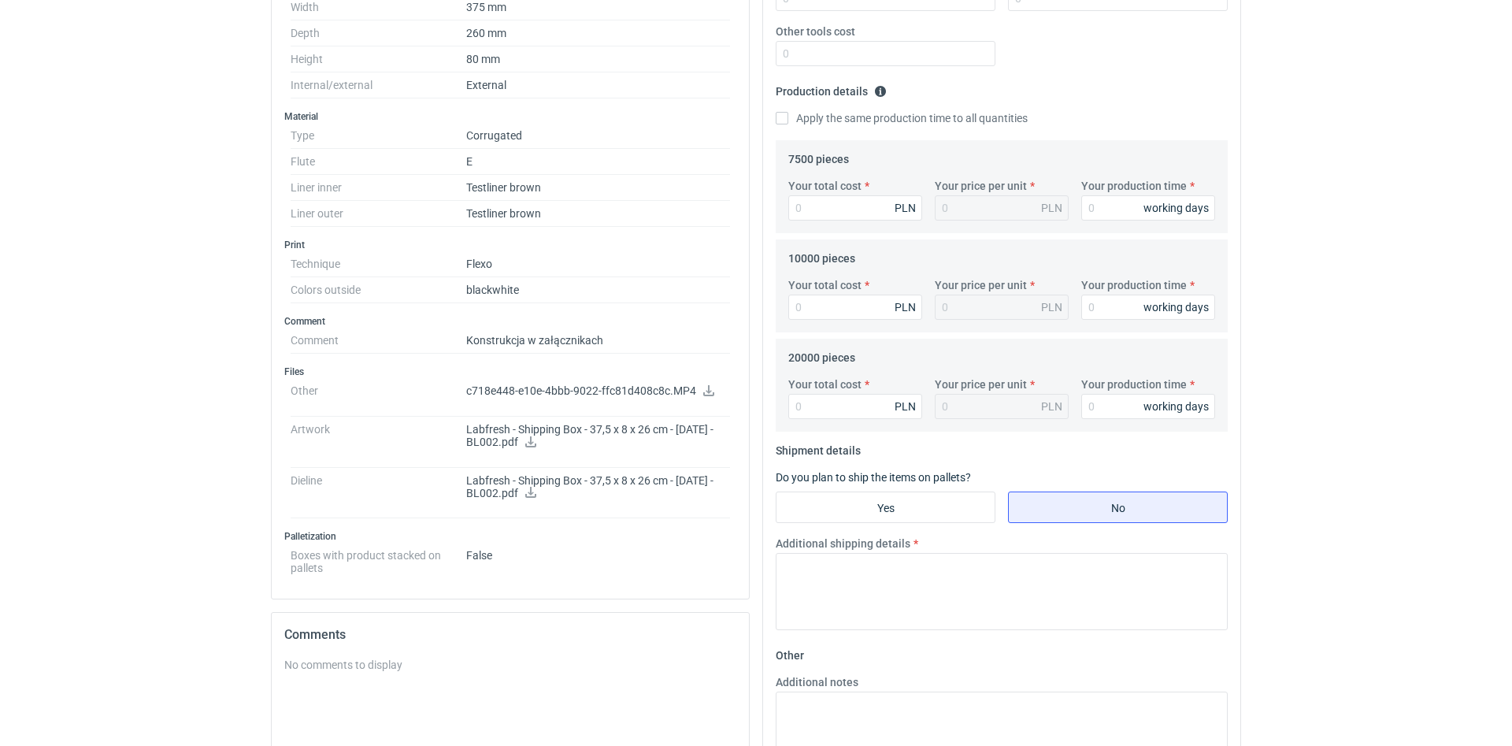
click at [537, 443] on icon at bounding box center [531, 441] width 13 height 11
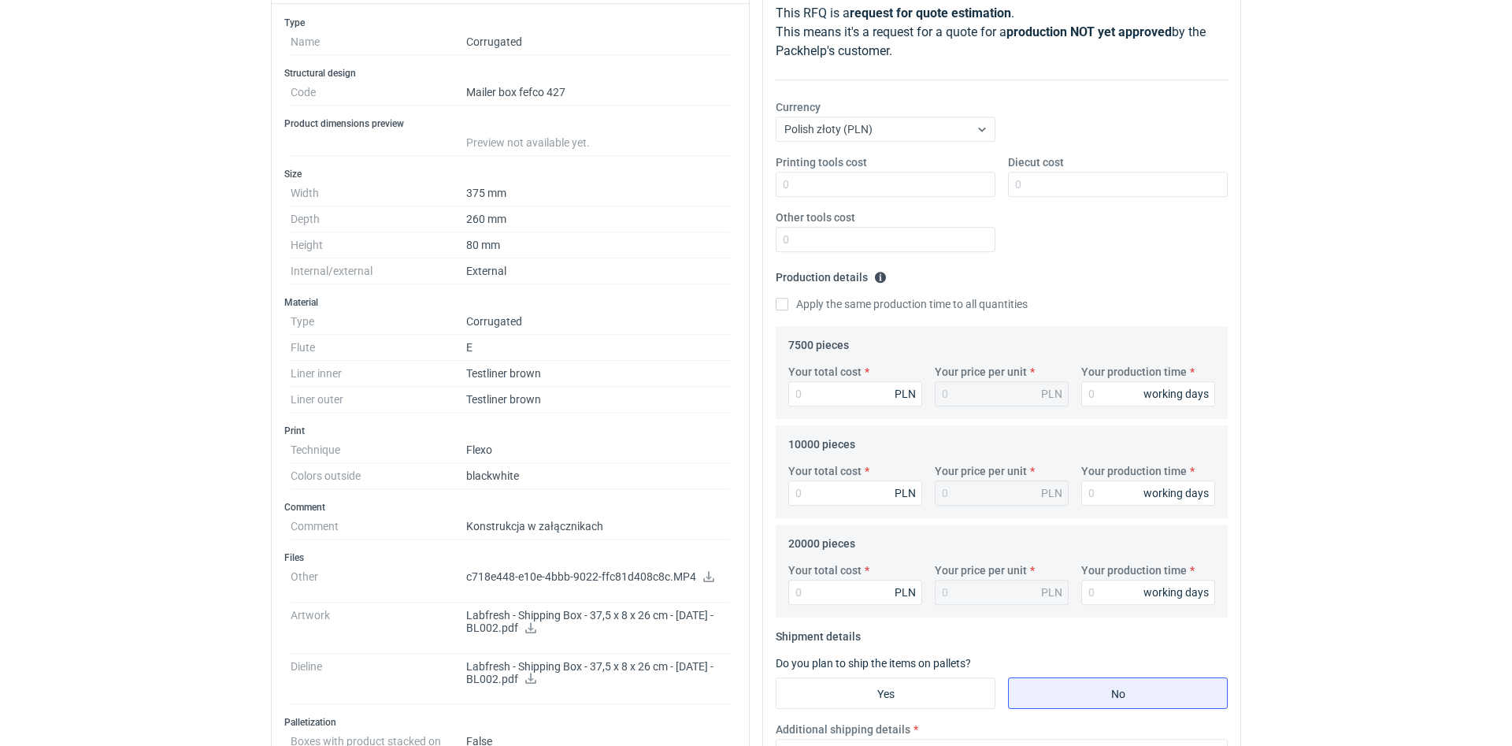
scroll to position [273, 0]
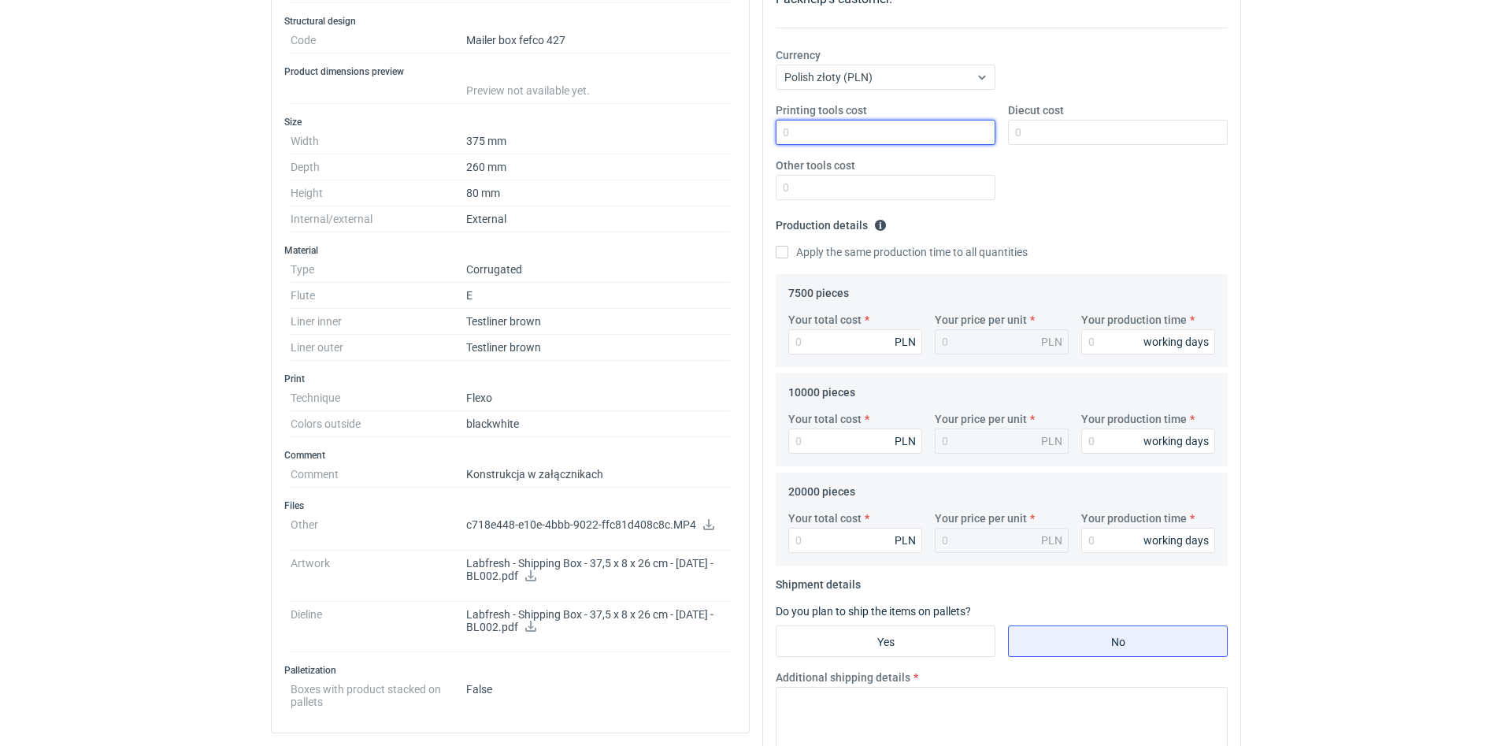
click at [824, 126] on input "Printing tools cost" at bounding box center [886, 132] width 220 height 25
type input "1200"
click at [1028, 135] on input "Diecut cost" at bounding box center [1118, 132] width 220 height 25
drag, startPoint x: 1039, startPoint y: 135, endPoint x: 1022, endPoint y: 135, distance: 16.5
click at [1022, 135] on input "2800" at bounding box center [1118, 132] width 220 height 25
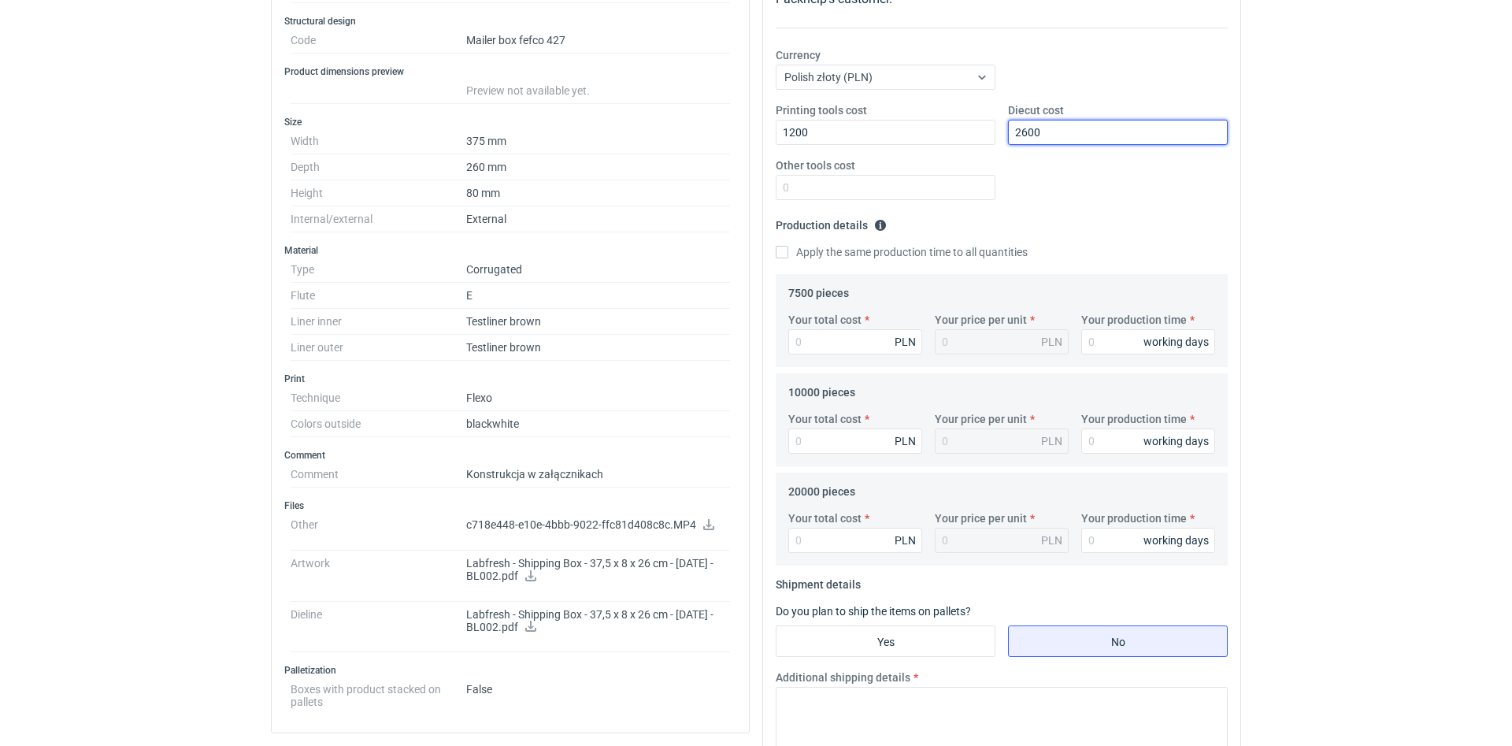
type input "2600"
click at [915, 193] on input "Other tools cost" at bounding box center [886, 187] width 220 height 25
type input "0"
click at [1112, 342] on input "Your production time" at bounding box center [1148, 341] width 134 height 25
type input "15"
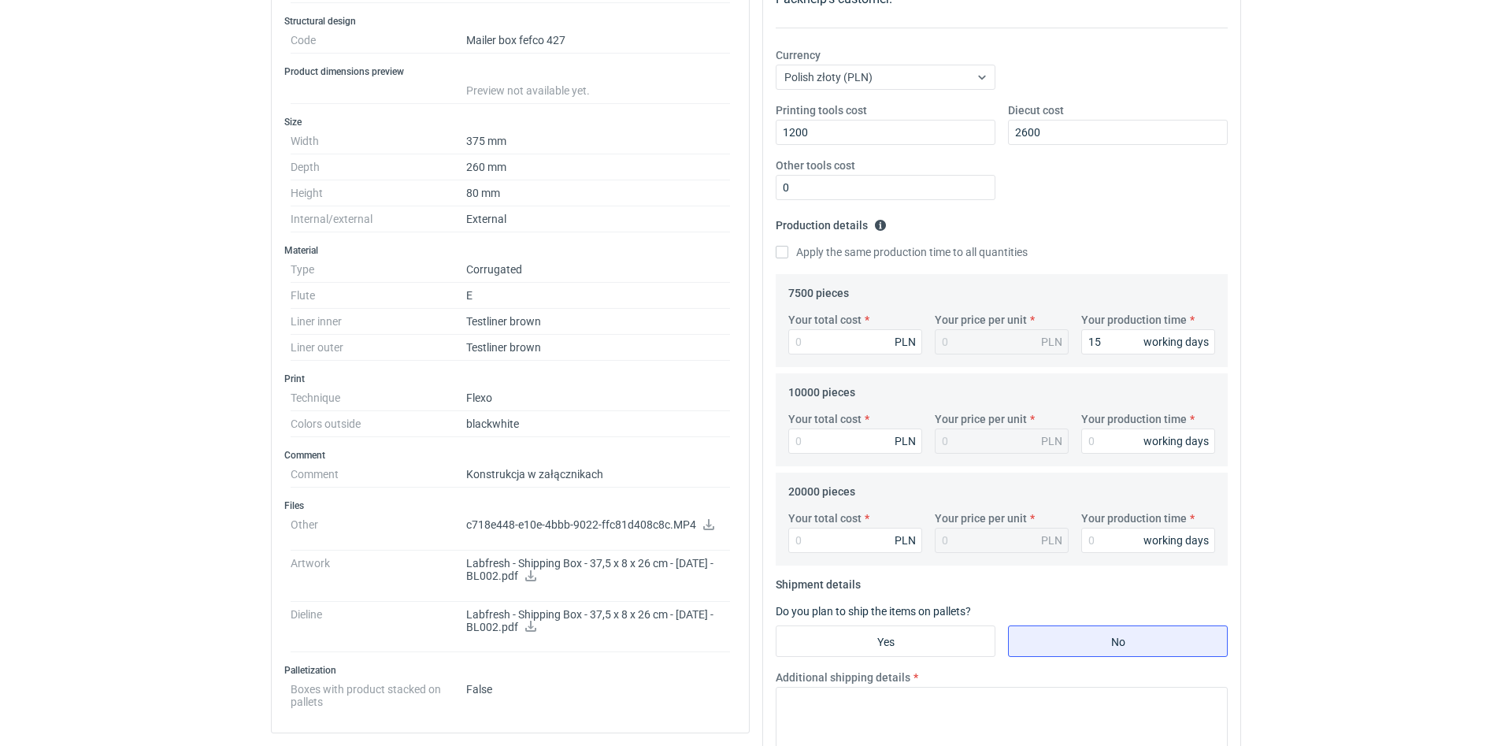
click at [839, 260] on label "Apply the same production time to all quantities" at bounding box center [902, 252] width 252 height 16
click at [788, 258] on input "Apply the same production time to all quantities" at bounding box center [782, 252] width 13 height 13
checkbox input "true"
type input "15"
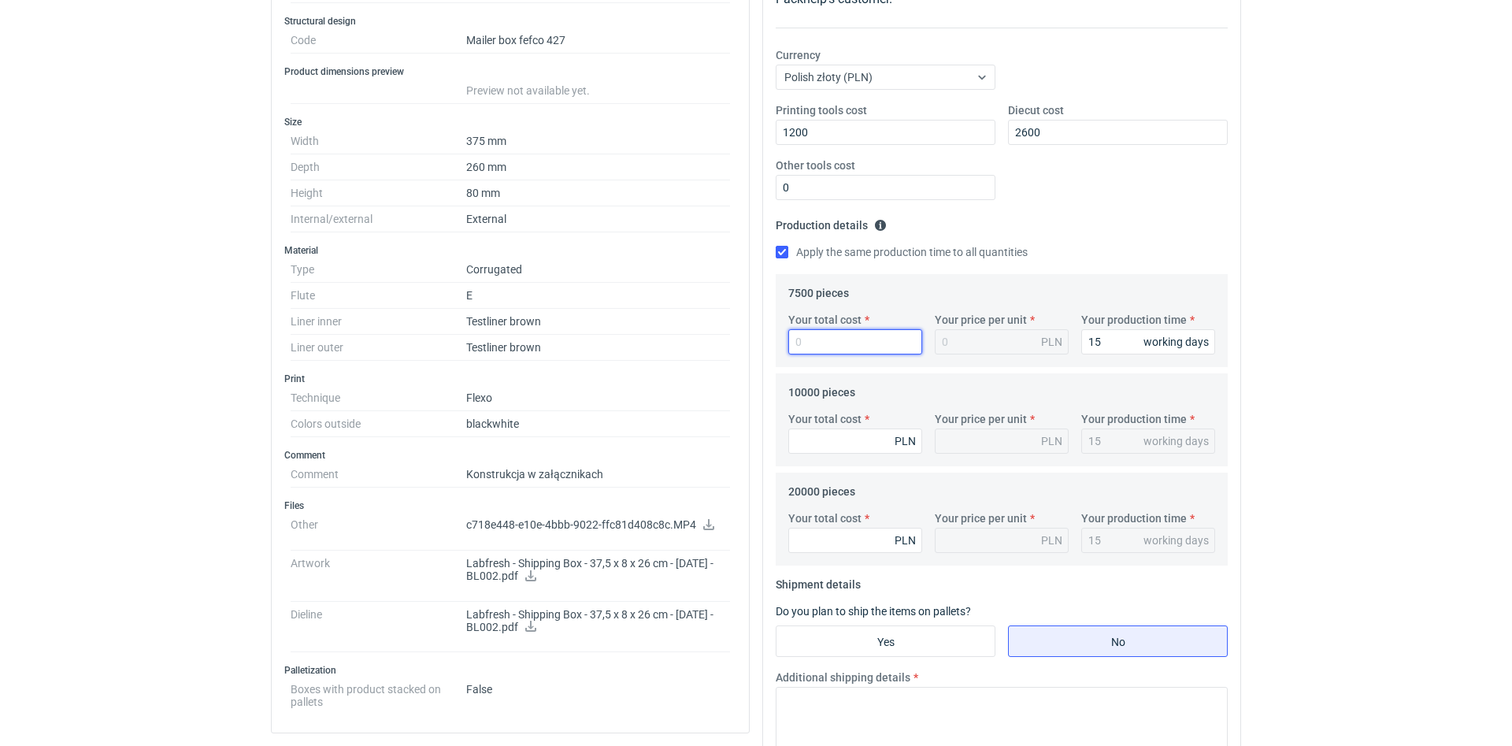
click at [873, 342] on input "Your total cost" at bounding box center [855, 341] width 134 height 25
type input "7575"
type input "1.01"
type input "7575"
click at [872, 439] on input "Your total cost" at bounding box center [855, 440] width 134 height 25
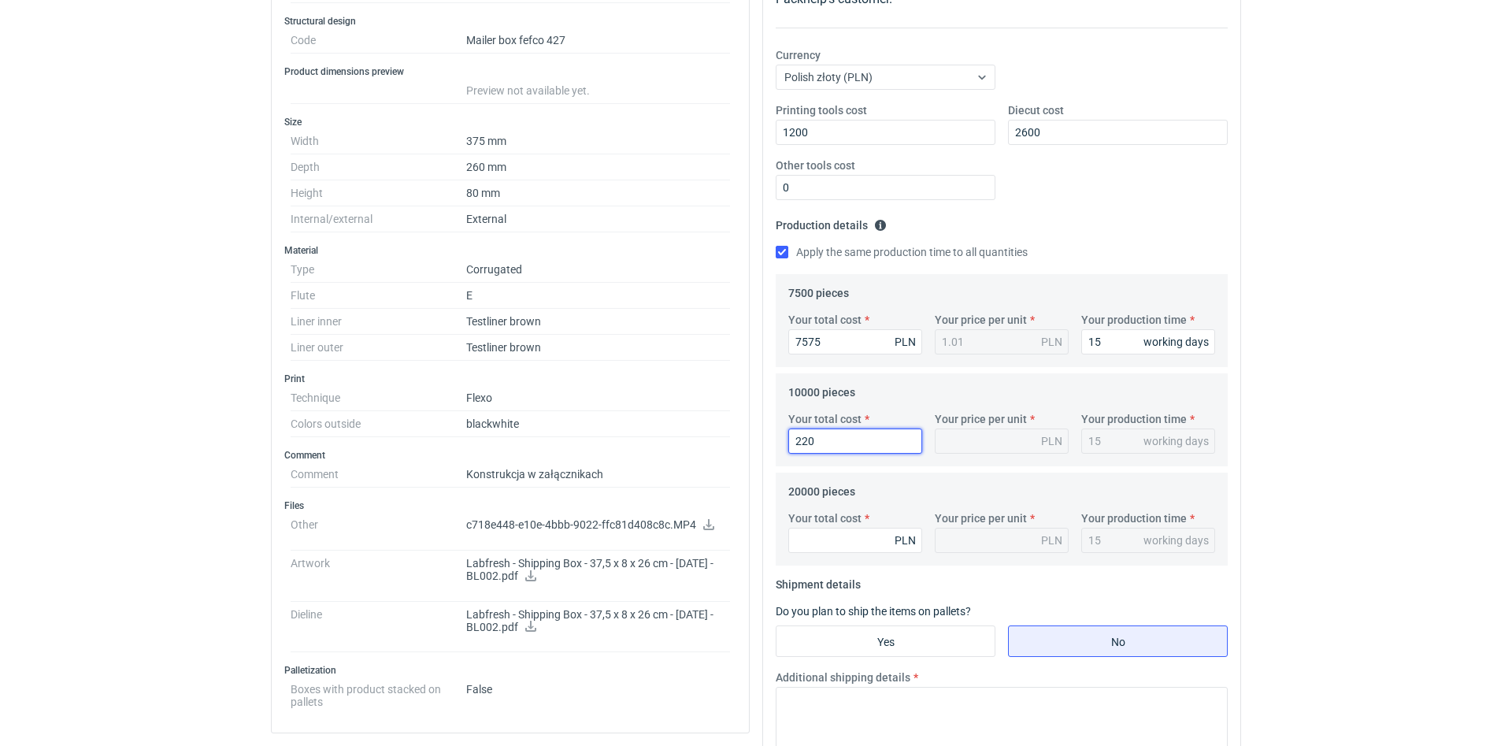
type input "2200"
type input "0.22"
type input "2"
type input "9900"
type input "0.99"
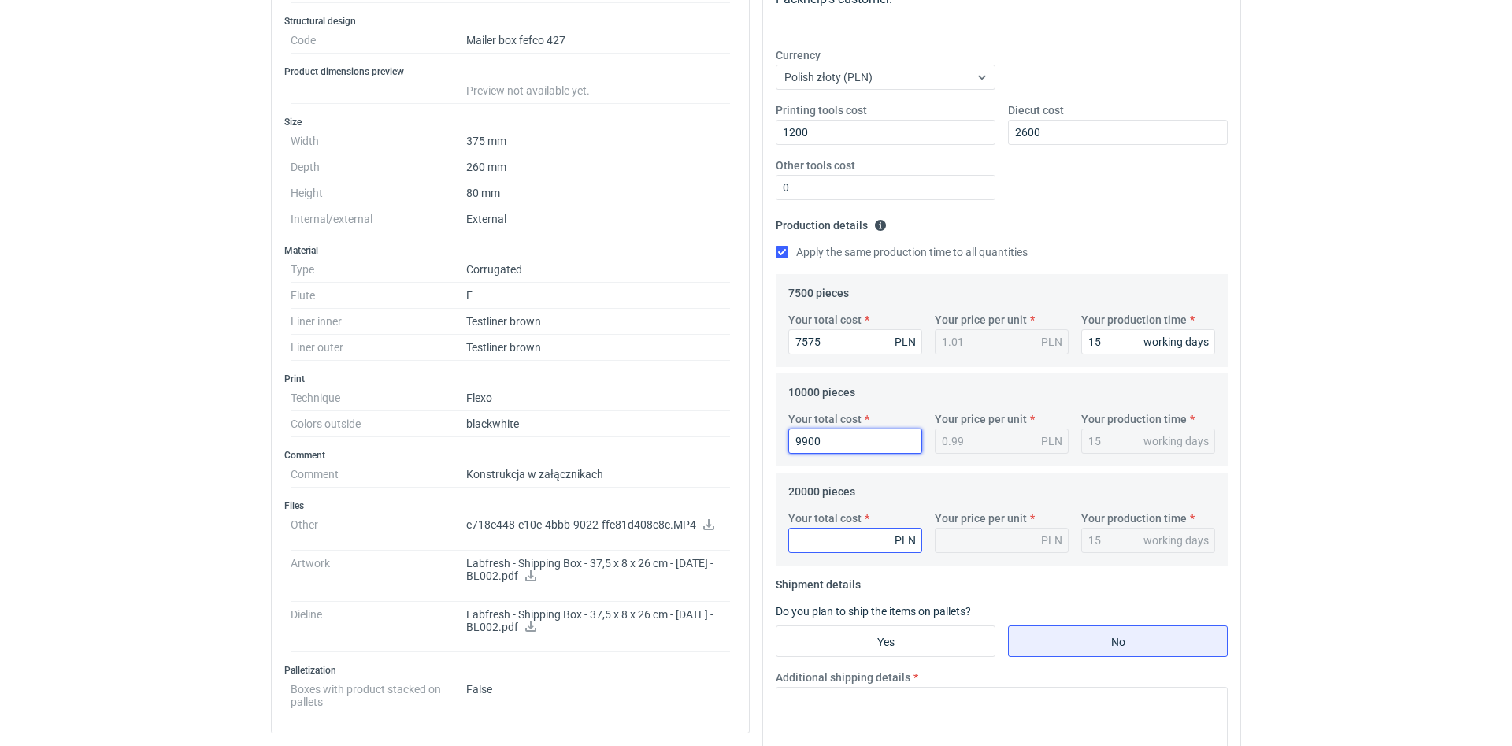
type input "9900"
click at [880, 534] on input "Your total cost" at bounding box center [855, 540] width 134 height 25
type input "1900"
type input "0.1"
type input "19000"
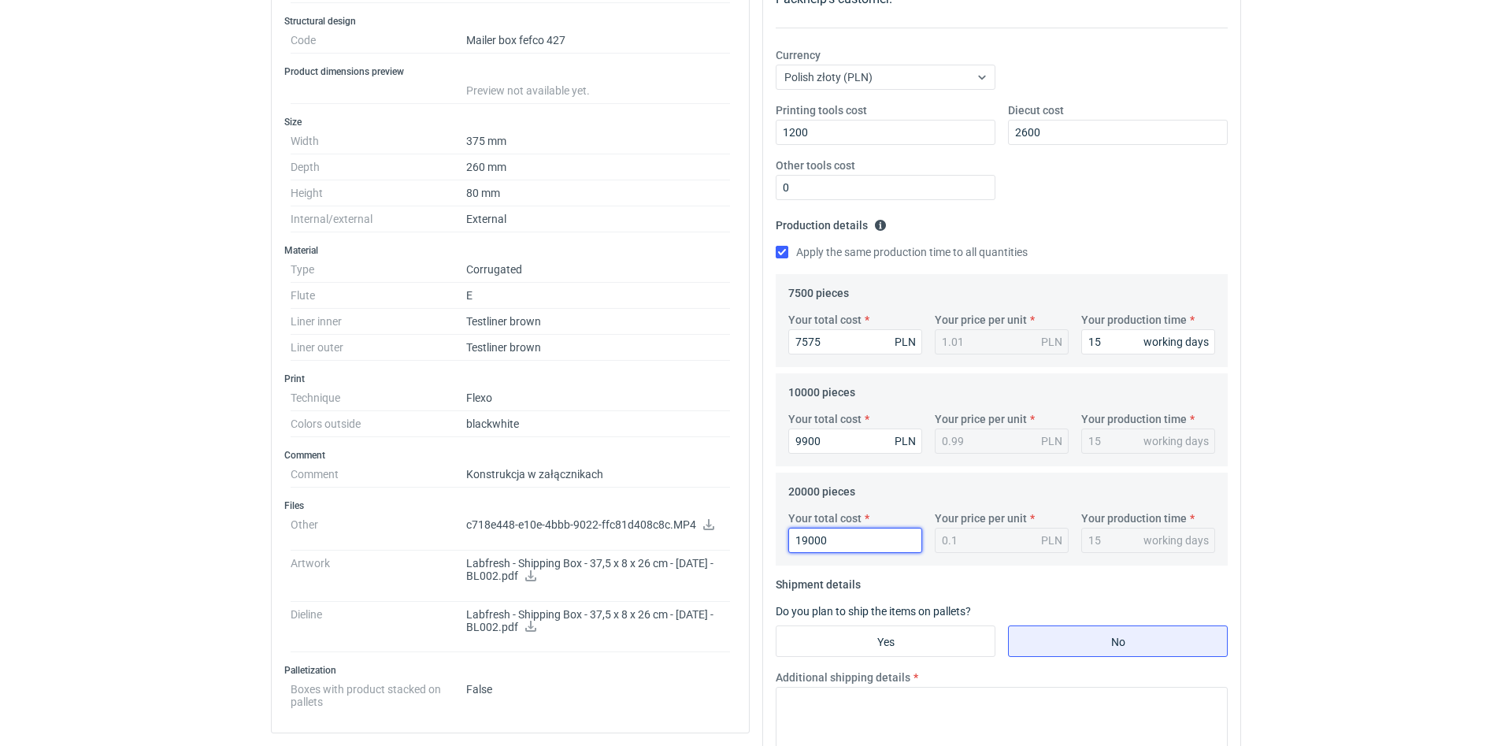
type input "0.95"
type input "19000"
click at [942, 629] on input "Yes" at bounding box center [886, 641] width 218 height 30
radio input "true"
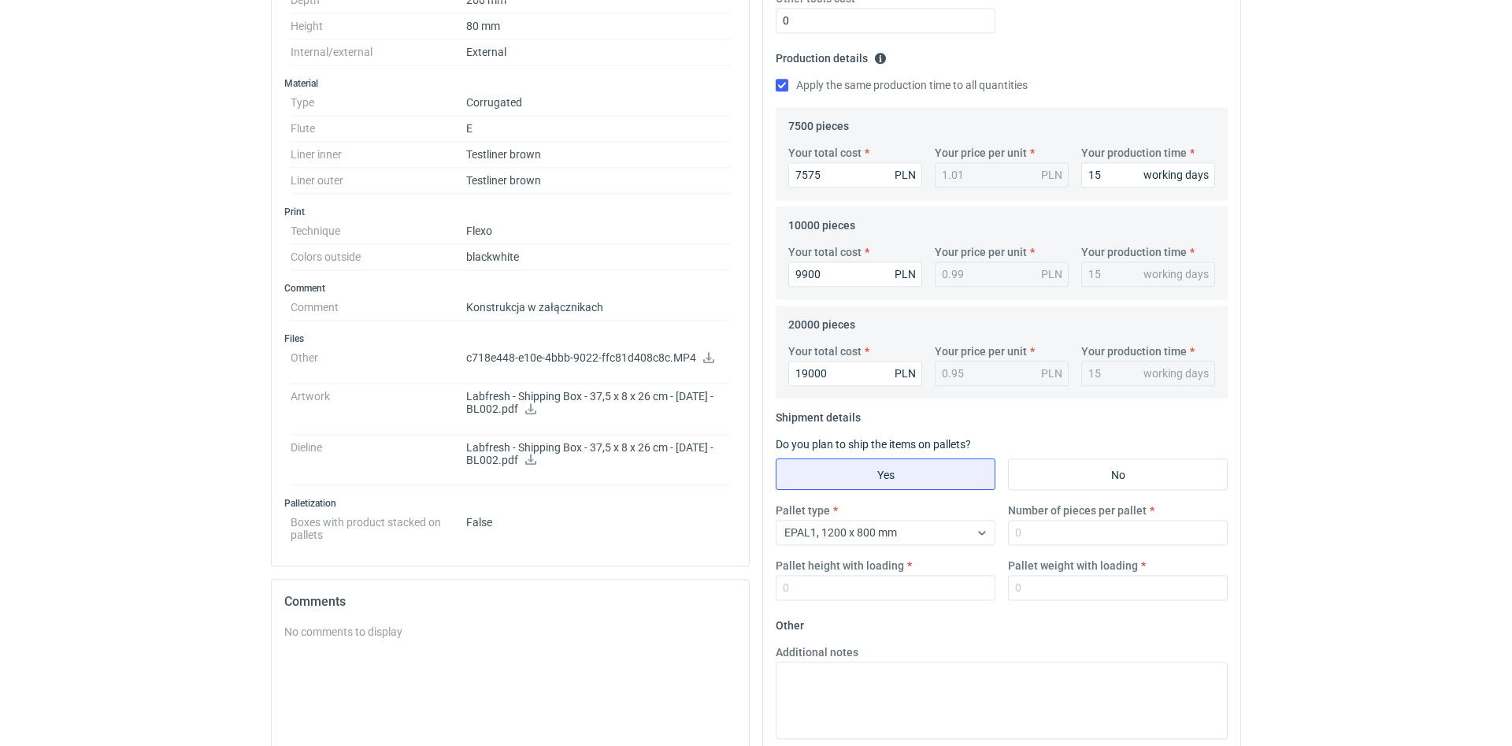
scroll to position [651, 0]
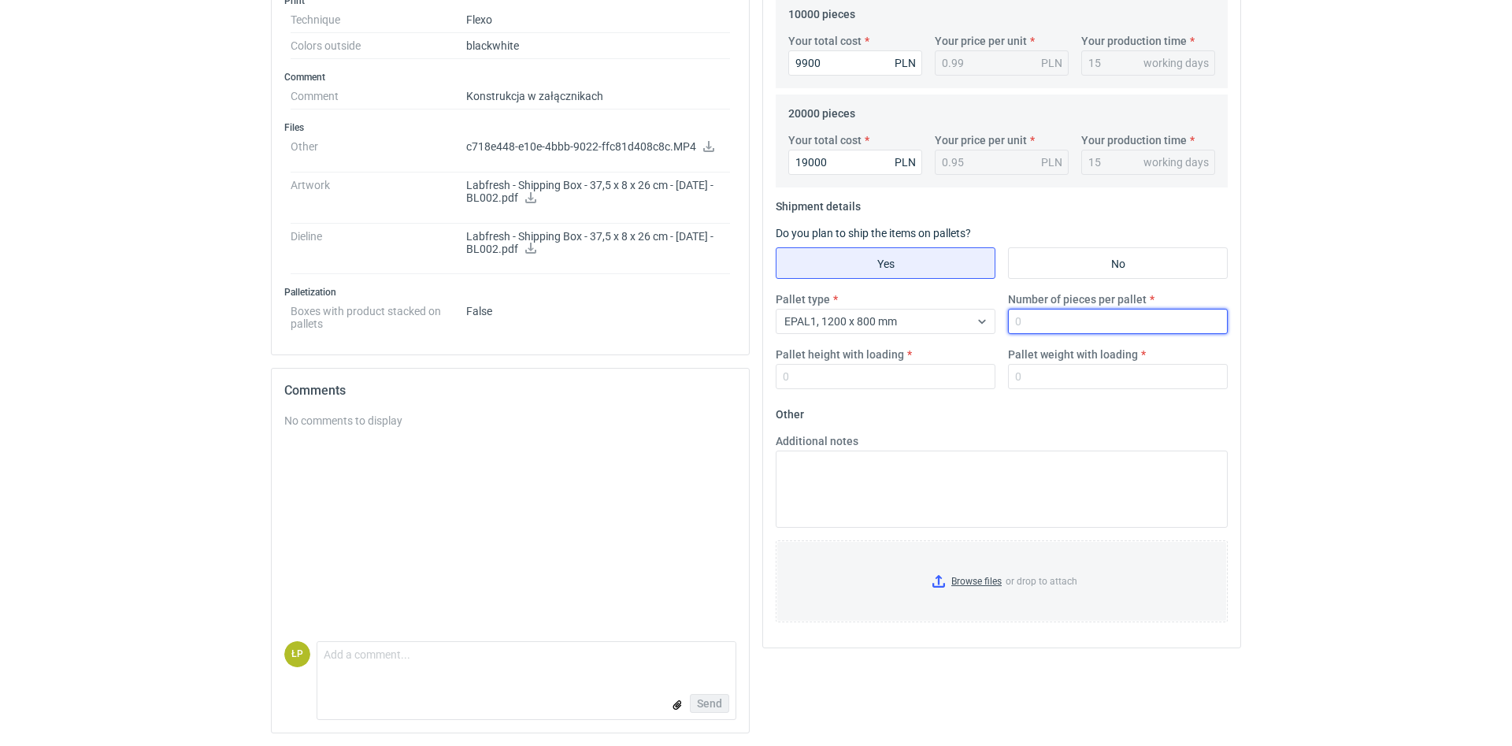
click at [1118, 312] on input "Number of pieces per pallet" at bounding box center [1118, 321] width 220 height 25
type input "2000"
click at [932, 386] on input "Pallet height with loading" at bounding box center [886, 376] width 220 height 25
type input "1800"
click at [1088, 383] on input "Pallet weight with loading" at bounding box center [1118, 376] width 220 height 25
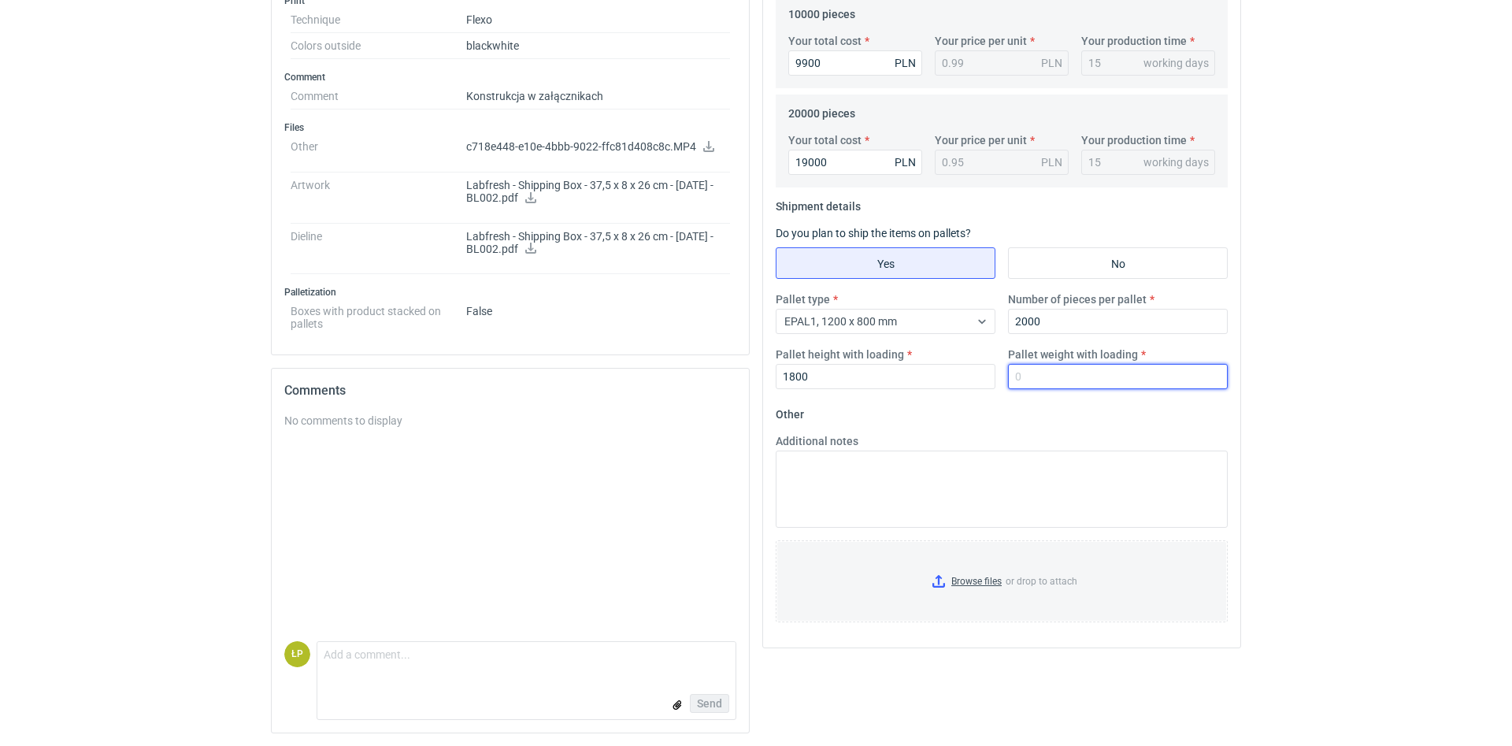
click at [1077, 369] on input "Pallet weight with loading" at bounding box center [1118, 376] width 220 height 25
type input "400"
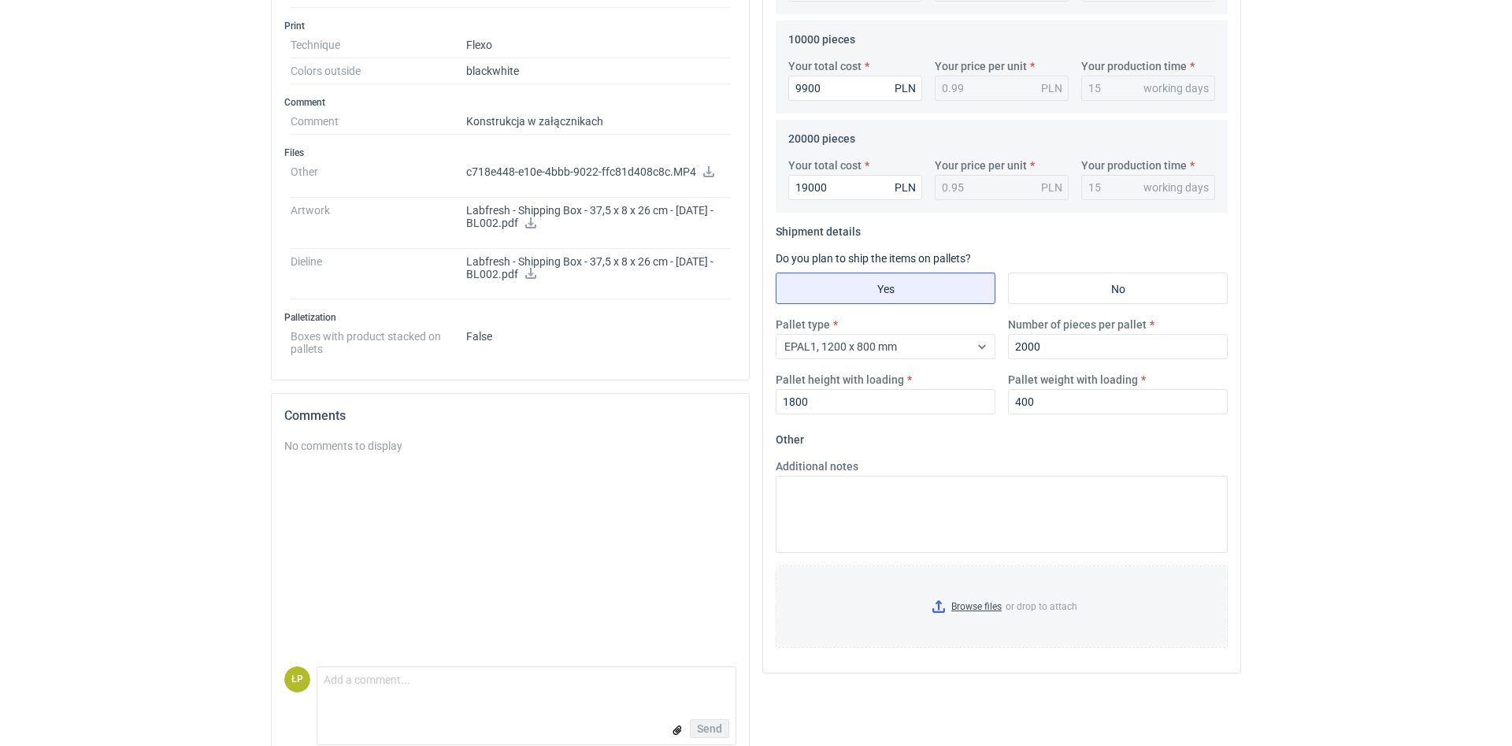
scroll to position [0, 0]
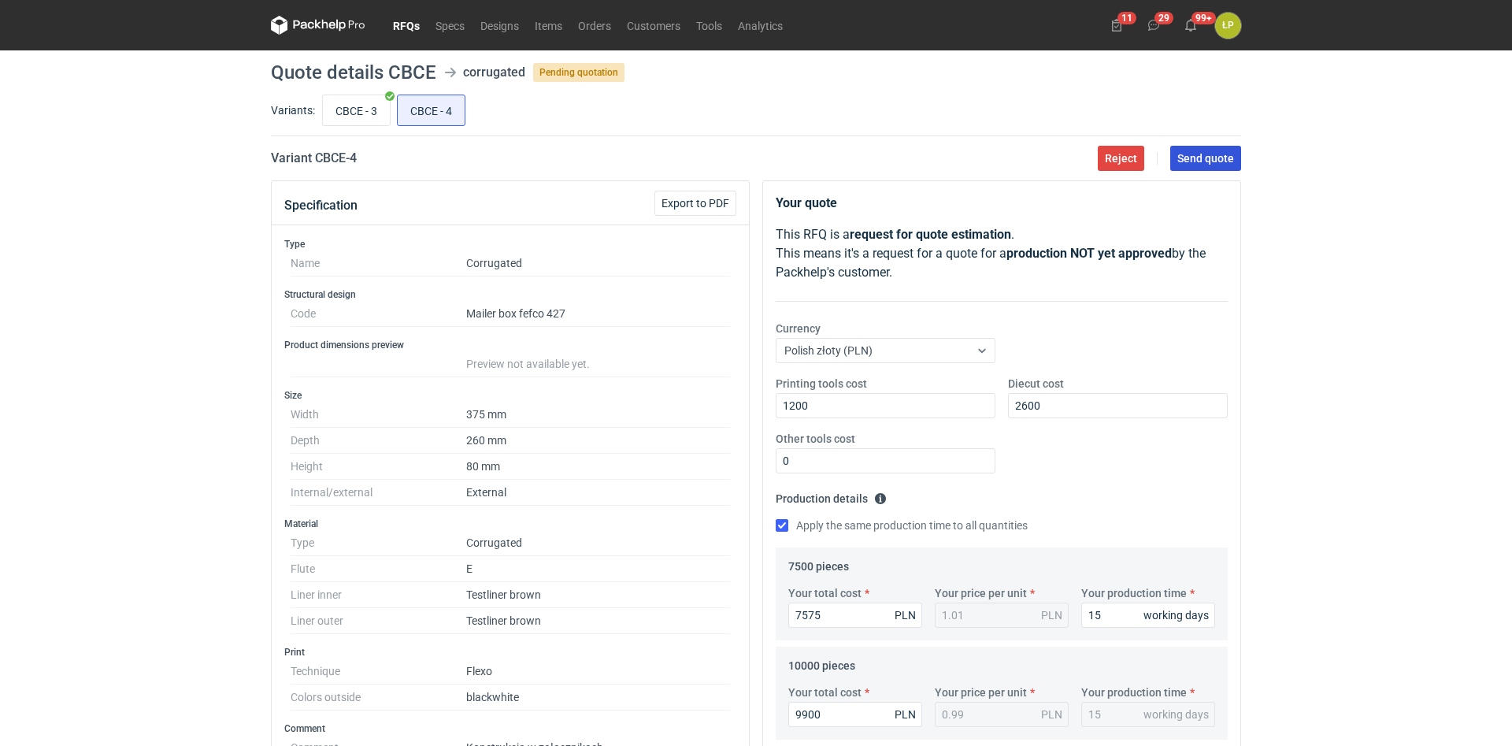
click at [1211, 164] on span "Send quote" at bounding box center [1205, 158] width 57 height 11
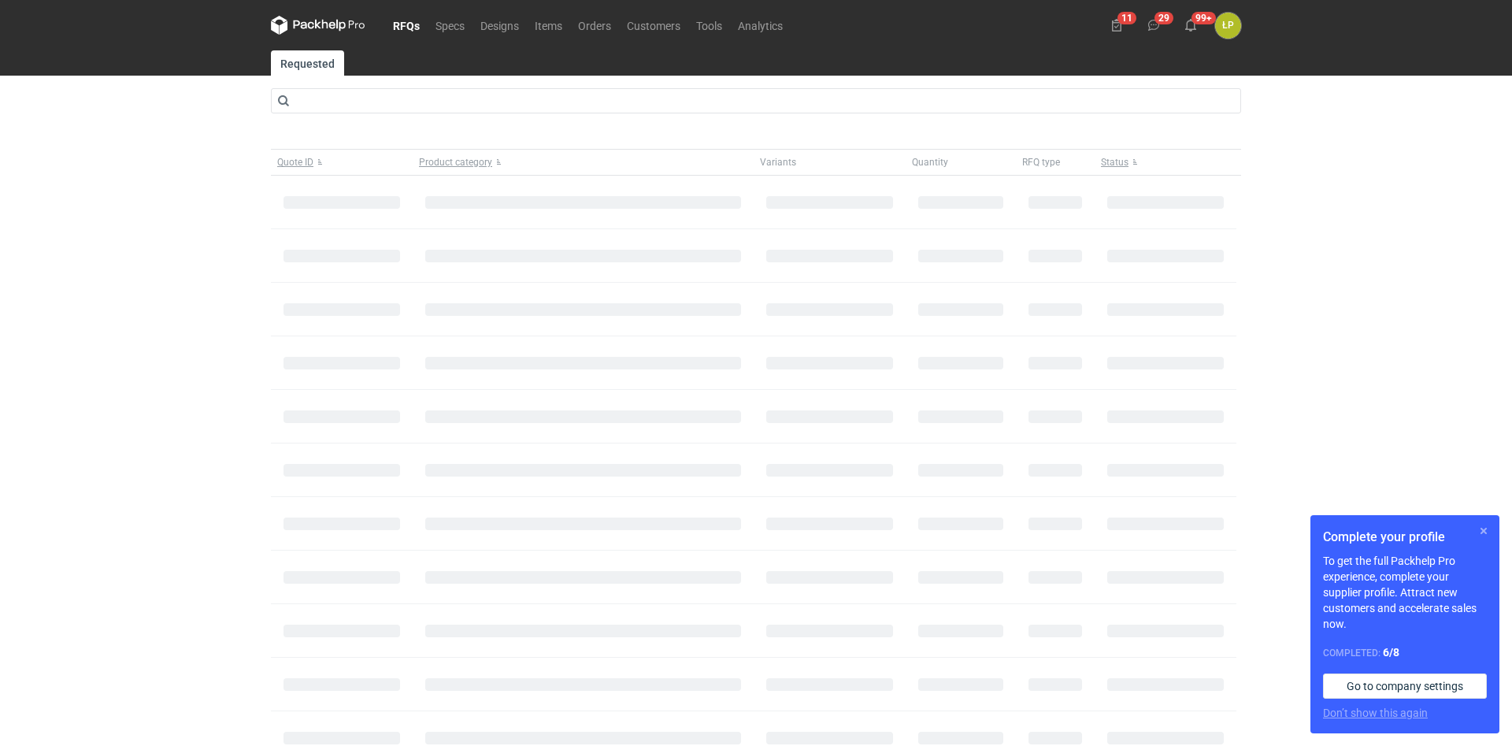
click at [1488, 525] on button "button" at bounding box center [1483, 530] width 19 height 19
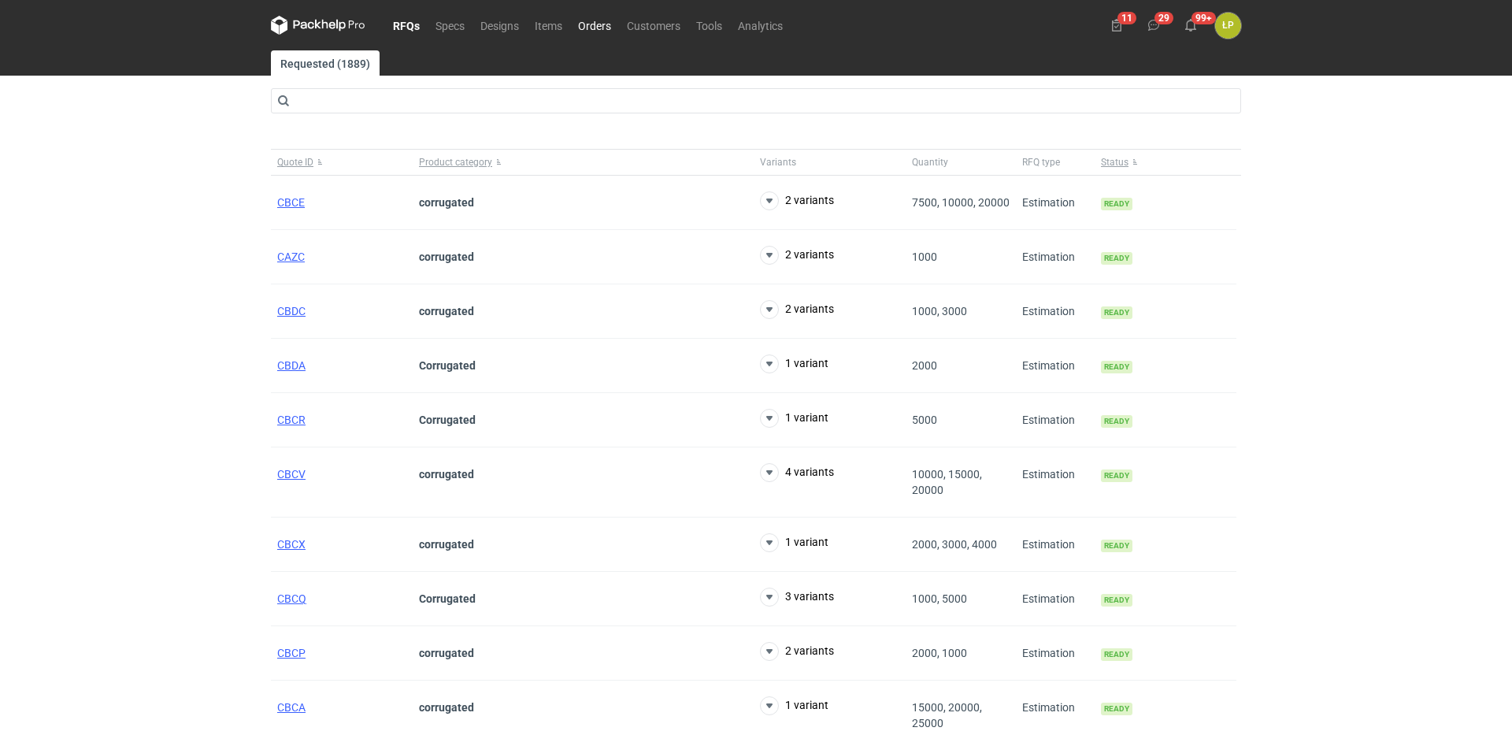
click at [590, 21] on link "Orders" at bounding box center [594, 25] width 49 height 19
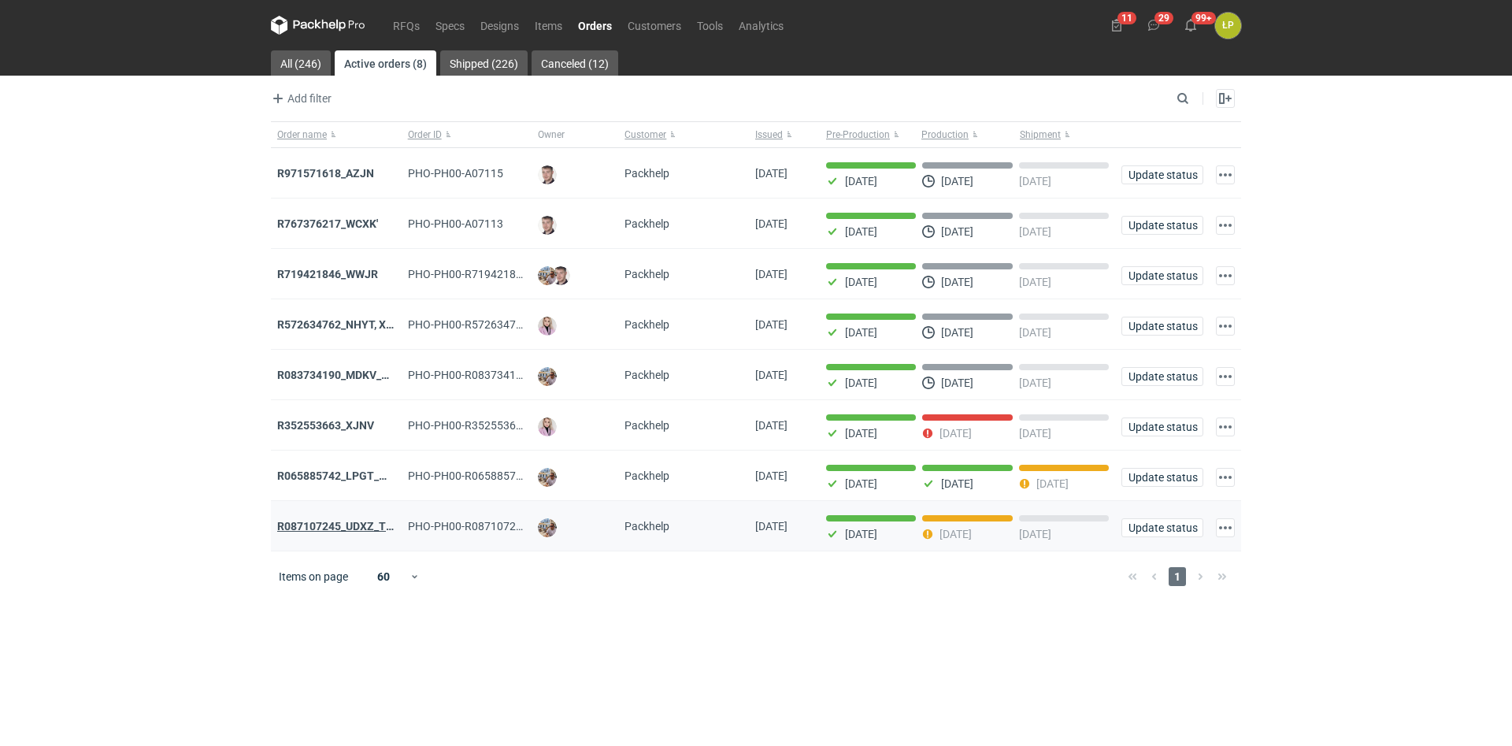
click at [348, 526] on strong "R087107245_UDXZ_TPPN" at bounding box center [342, 526] width 131 height 13
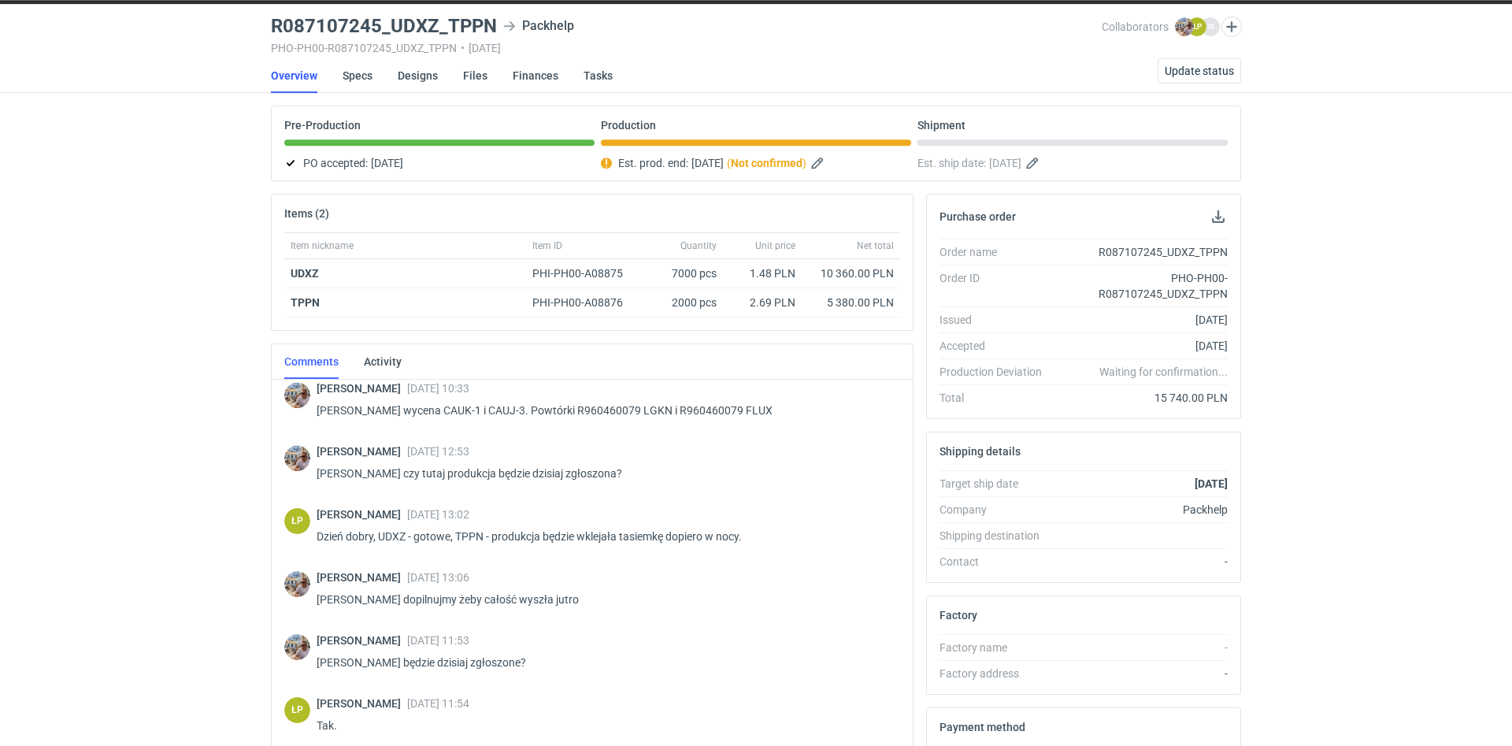
scroll to position [48, 0]
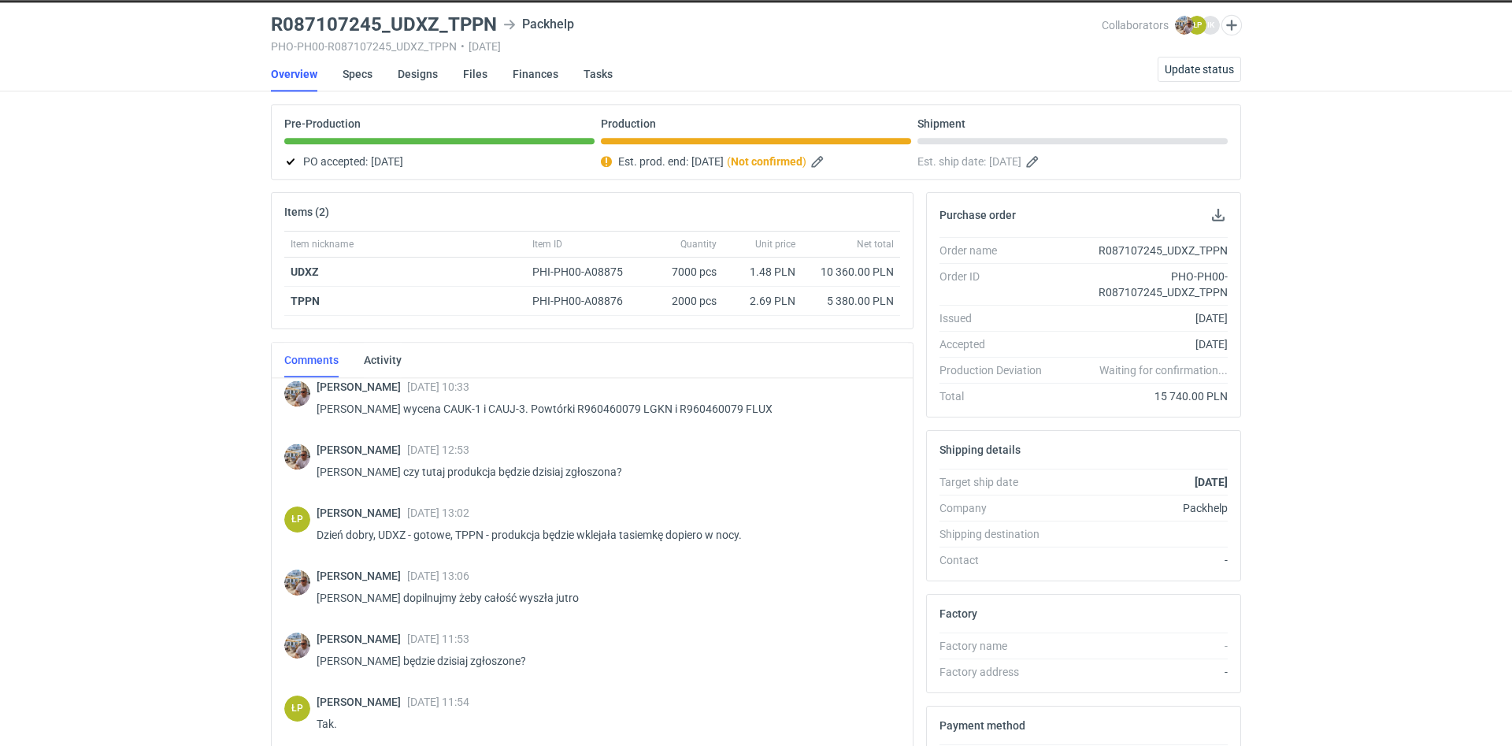
click at [417, 121] on div "Pre-Production" at bounding box center [439, 130] width 310 height 27
click at [417, 79] on link "Designs" at bounding box center [418, 74] width 40 height 35
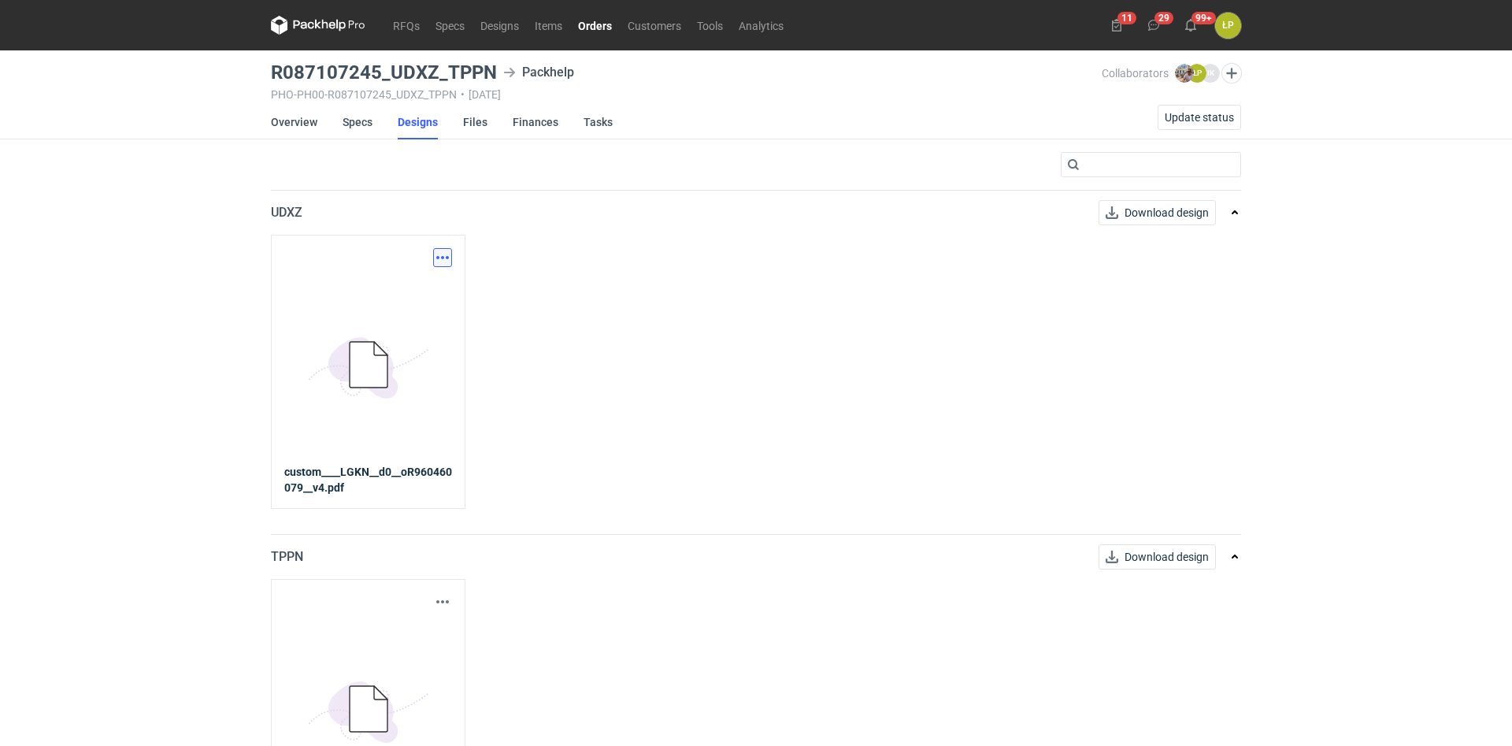
click at [445, 257] on button "button" at bounding box center [442, 257] width 19 height 19
click at [433, 289] on link "Download design part" at bounding box center [373, 292] width 145 height 25
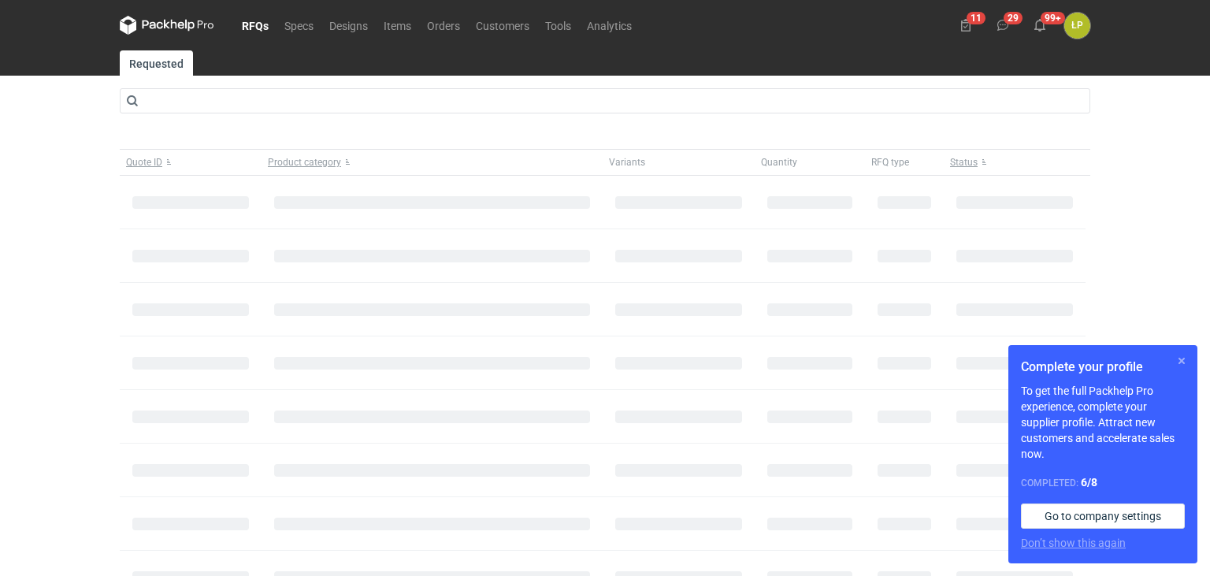
click at [1181, 358] on button "button" at bounding box center [1181, 360] width 19 height 19
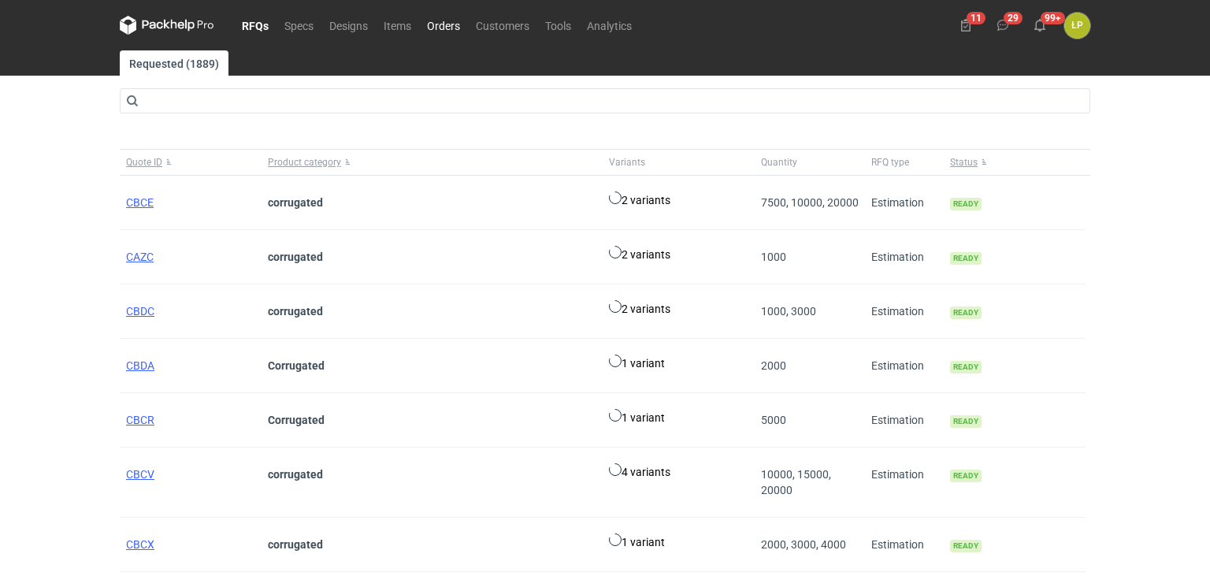
click at [453, 31] on link "Orders" at bounding box center [443, 25] width 49 height 19
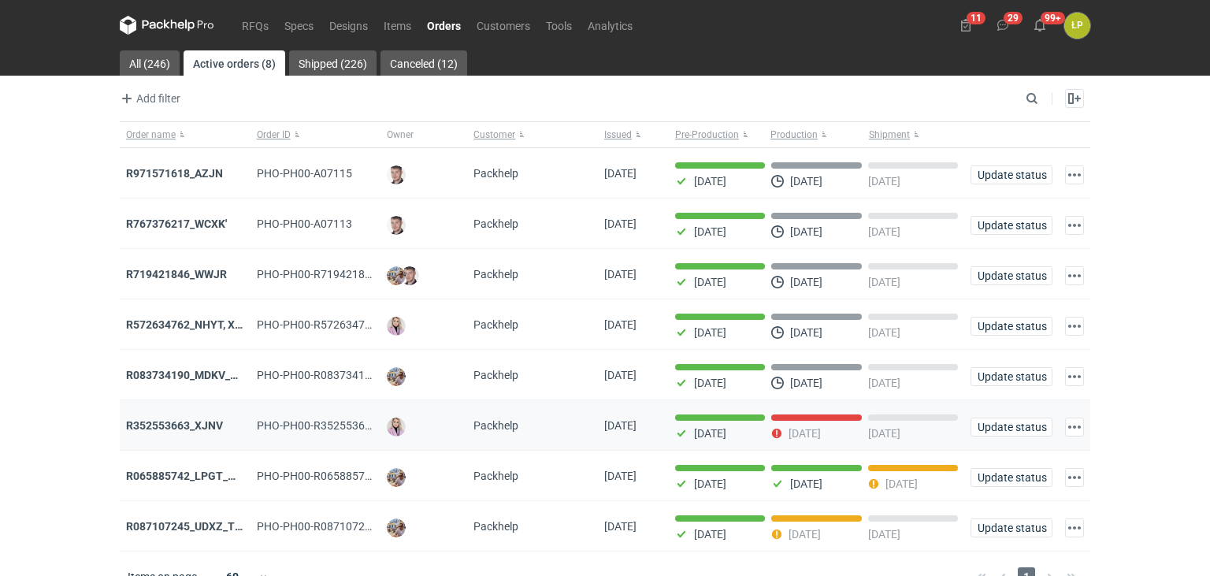
scroll to position [22, 0]
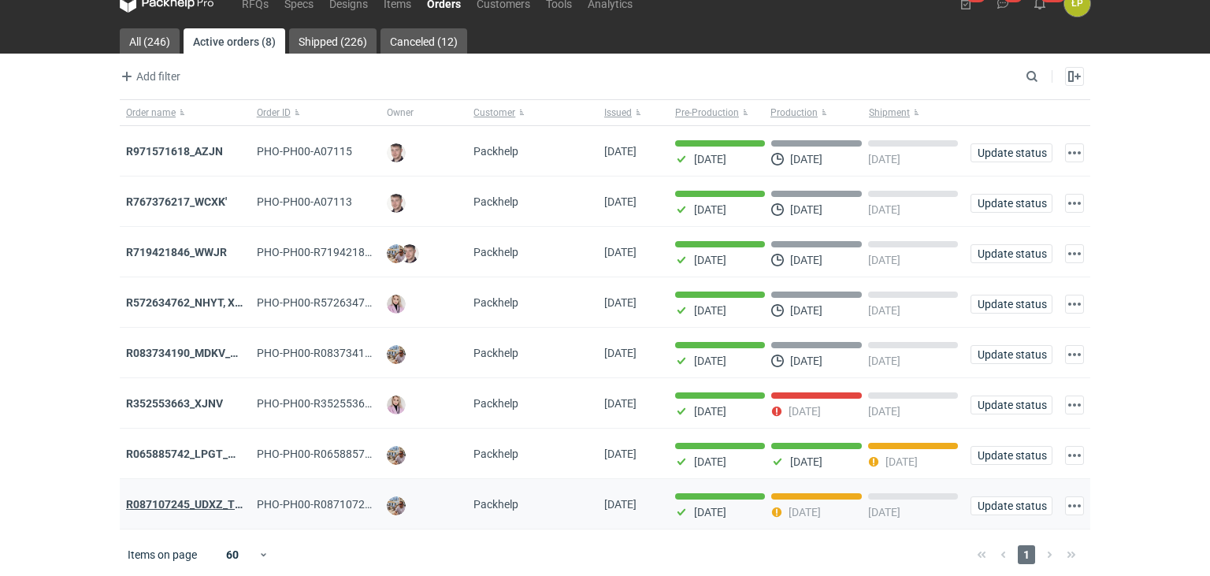
click at [218, 498] on strong "R087107245_UDXZ_TPPN" at bounding box center [191, 504] width 131 height 13
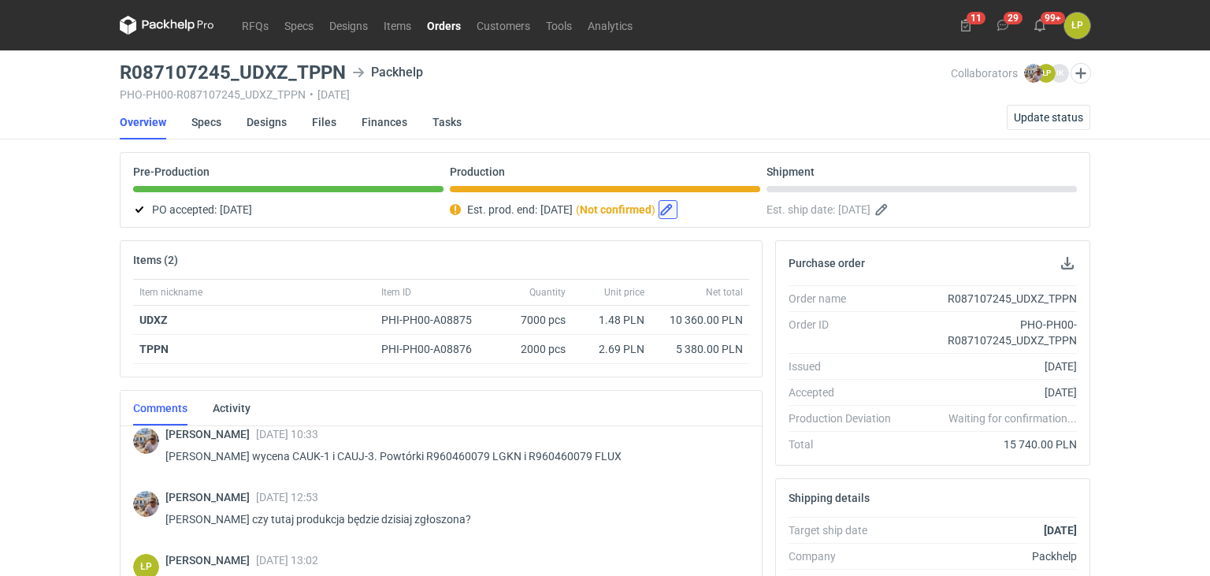
click at [677, 210] on button "button" at bounding box center [667, 209] width 19 height 19
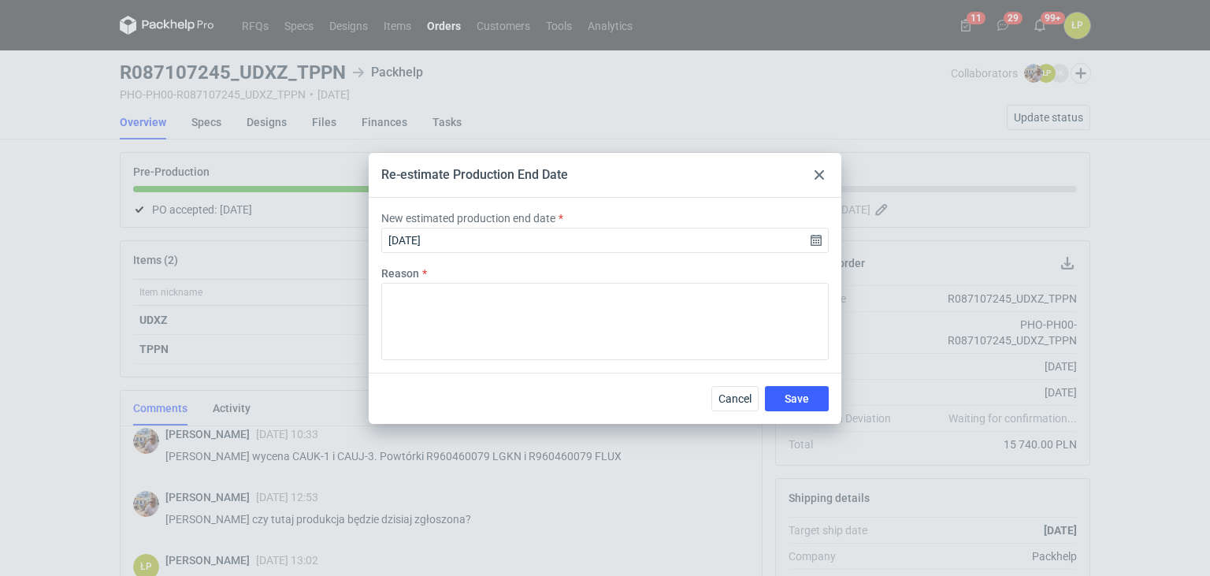
click at [815, 173] on icon at bounding box center [818, 174] width 9 height 9
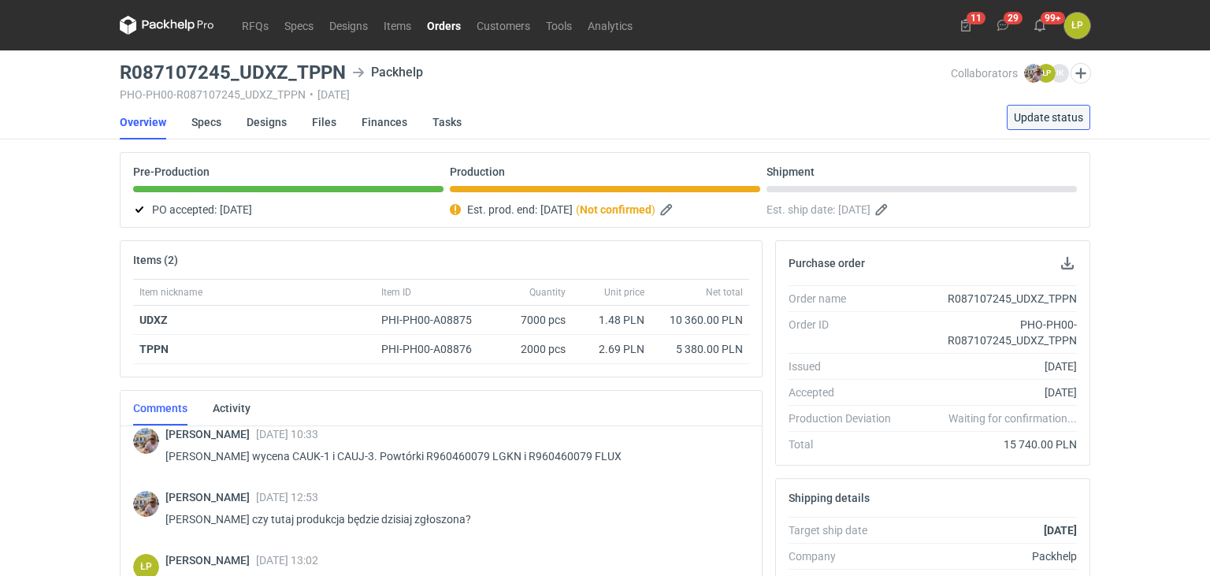
click at [1029, 117] on span "Update status" at bounding box center [1048, 117] width 69 height 11
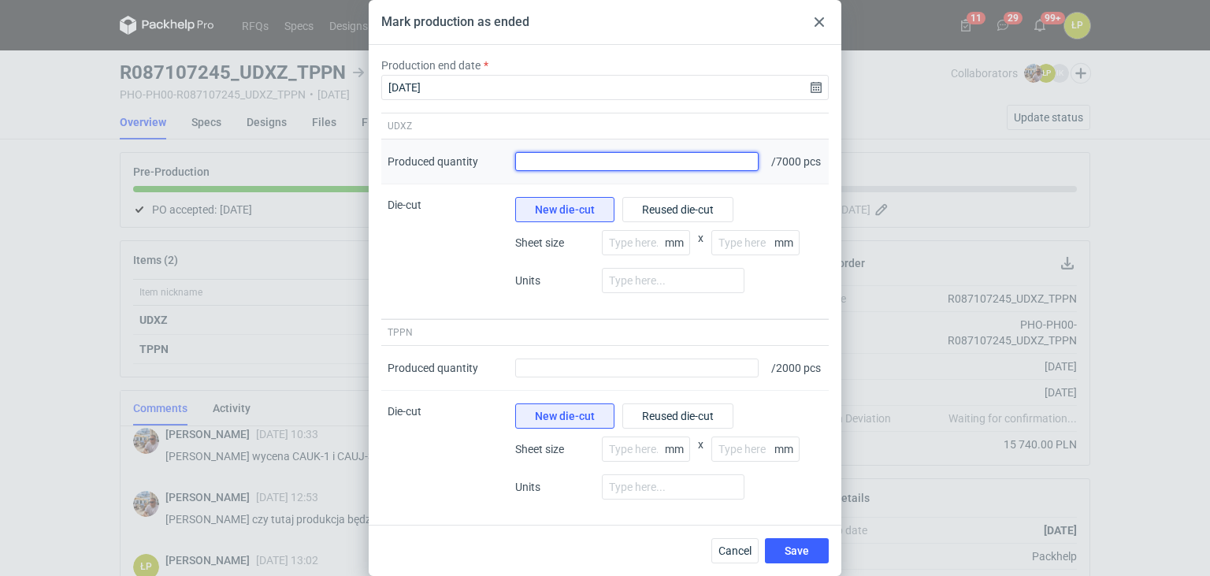
click at [625, 162] on input "Produced quantity" at bounding box center [636, 161] width 243 height 19
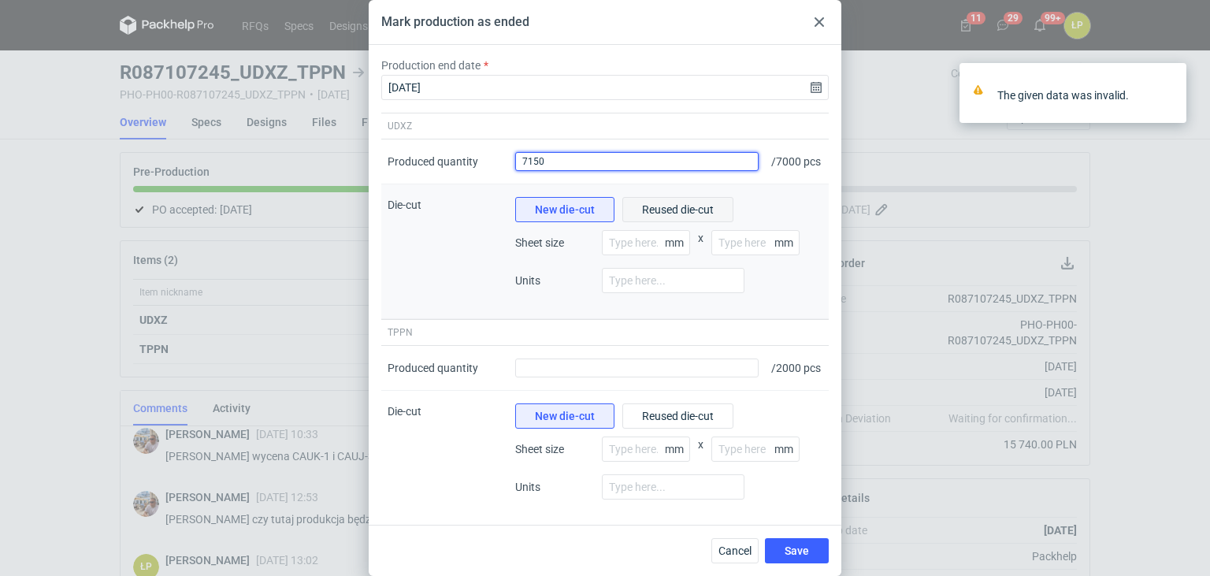
type input "7150"
click at [682, 215] on span "Reused die-cut" at bounding box center [678, 209] width 72 height 11
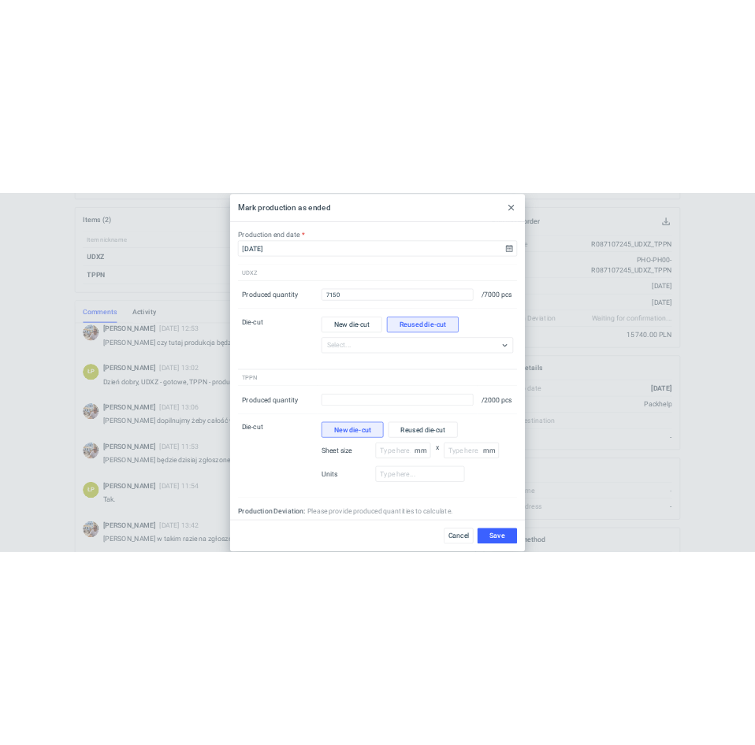
scroll to position [72, 0]
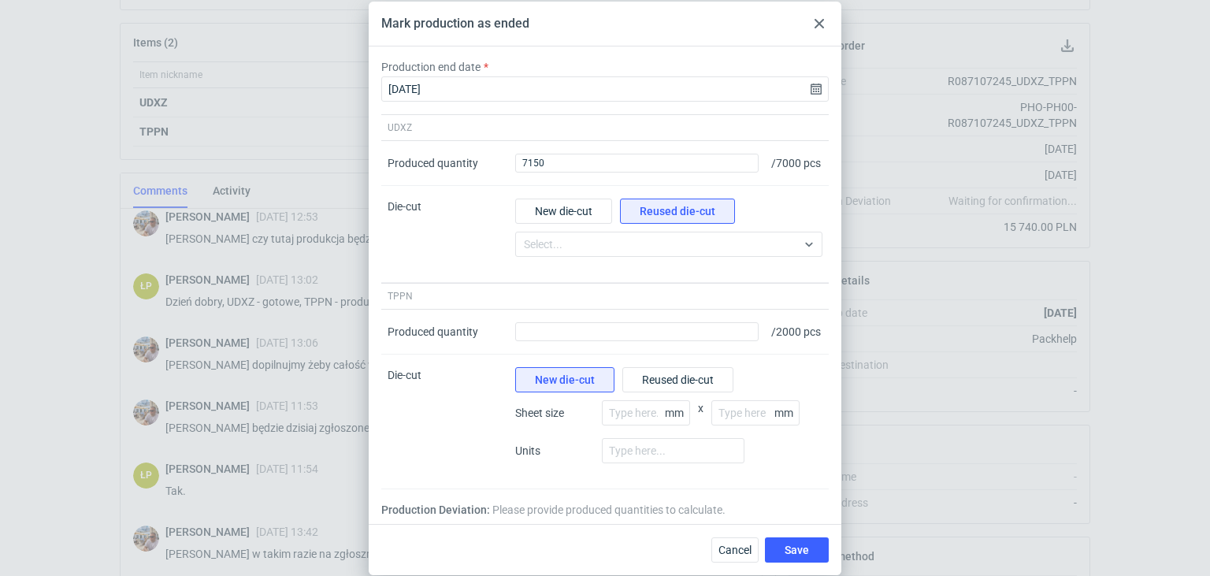
click at [812, 21] on div at bounding box center [819, 23] width 19 height 19
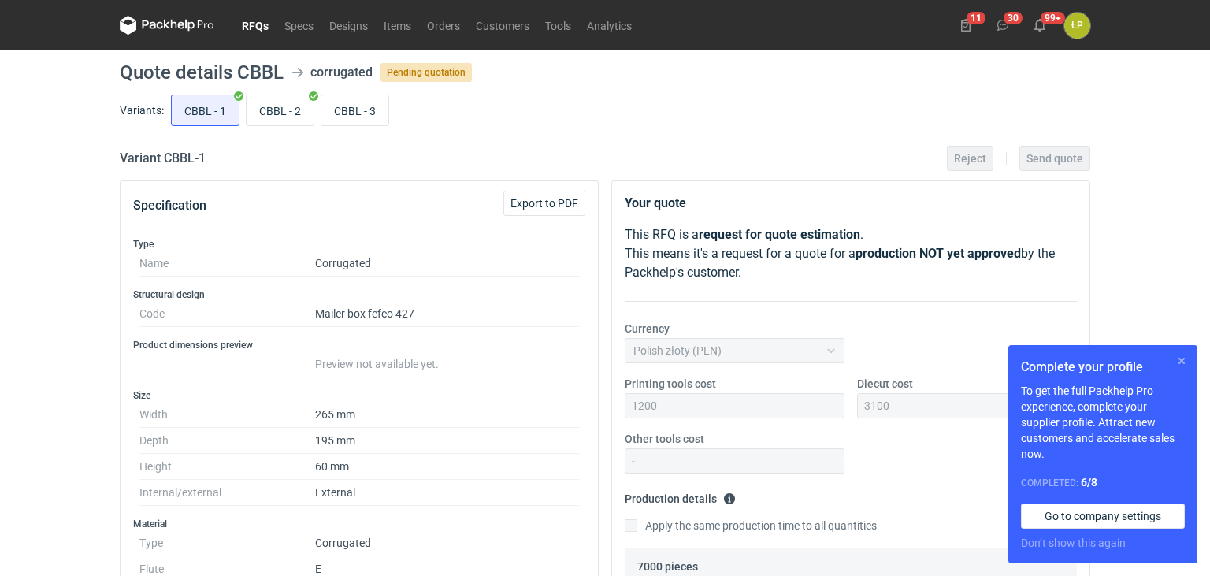
click at [1177, 361] on button "button" at bounding box center [1181, 360] width 19 height 19
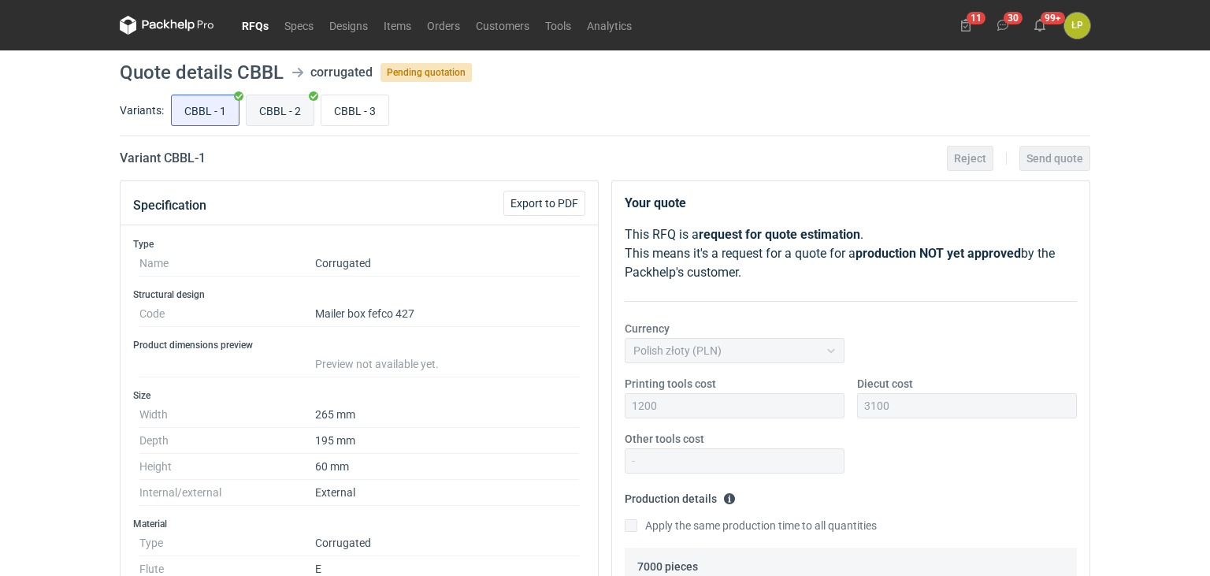
click at [295, 124] on input "CBBL - 2" at bounding box center [280, 110] width 67 height 30
radio input "true"
click at [351, 112] on input "CBBL - 3" at bounding box center [354, 110] width 67 height 30
radio input "true"
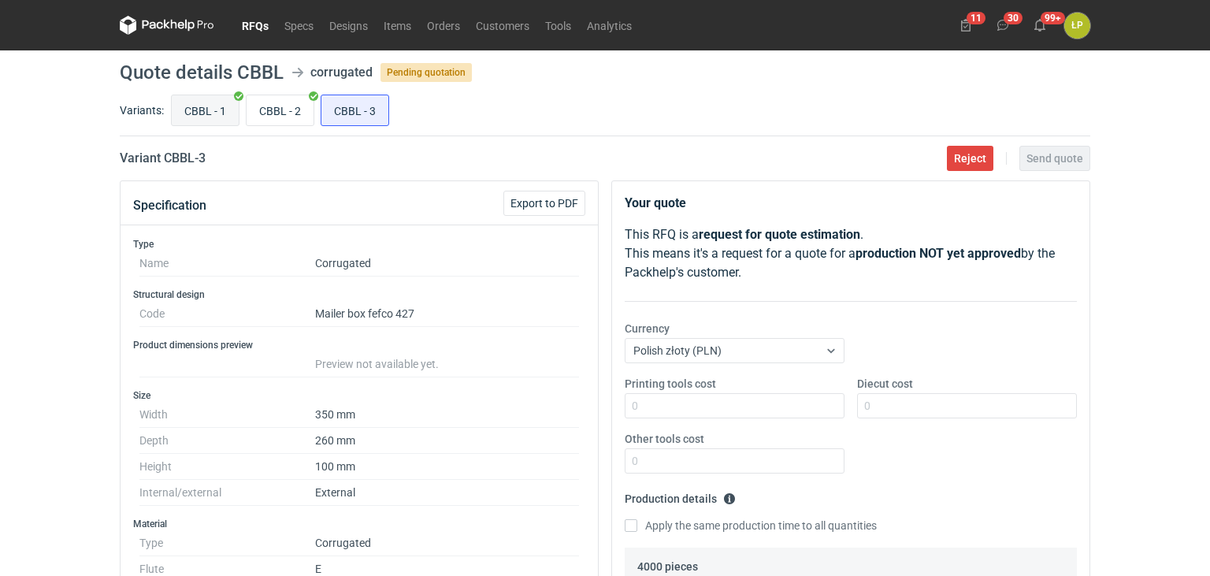
click at [207, 114] on input "CBBL - 1" at bounding box center [205, 110] width 67 height 30
radio input "true"
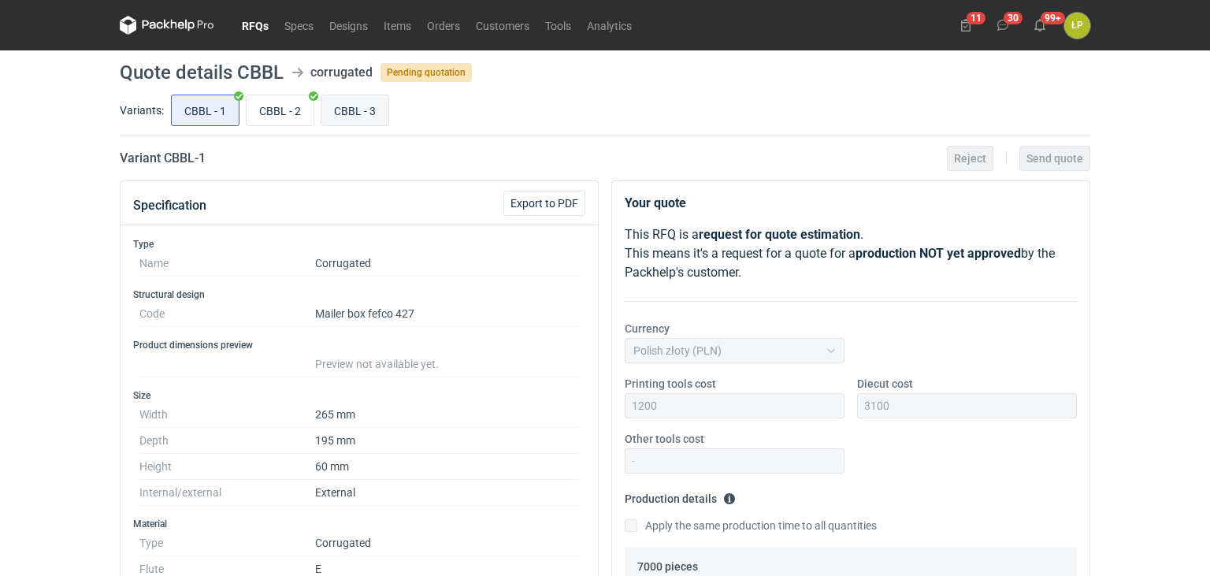
click at [353, 110] on input "CBBL - 3" at bounding box center [354, 110] width 67 height 30
radio input "true"
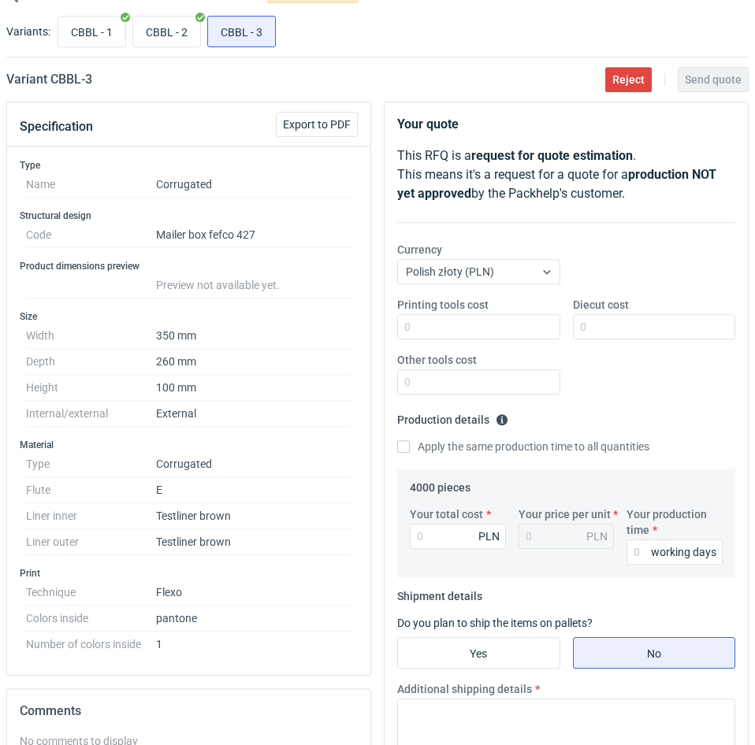
scroll to position [134, 0]
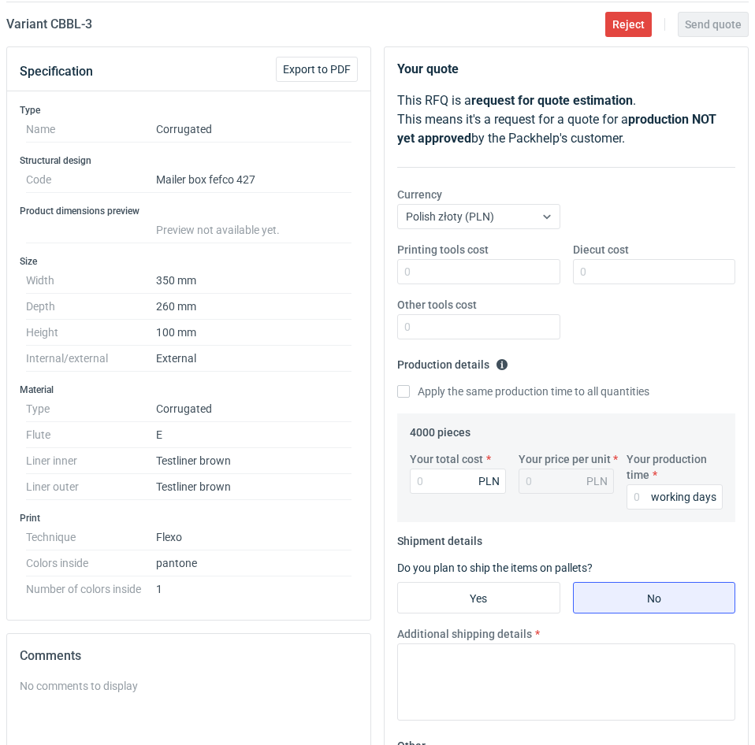
click at [60, 26] on h2 "Variant CBBL - 3" at bounding box center [49, 24] width 86 height 19
copy h2 "CBBL"
click at [471, 286] on div "Printing tools cost Diecut cost Other tools cost" at bounding box center [566, 297] width 350 height 110
click at [473, 274] on input "Printing tools cost" at bounding box center [478, 271] width 163 height 25
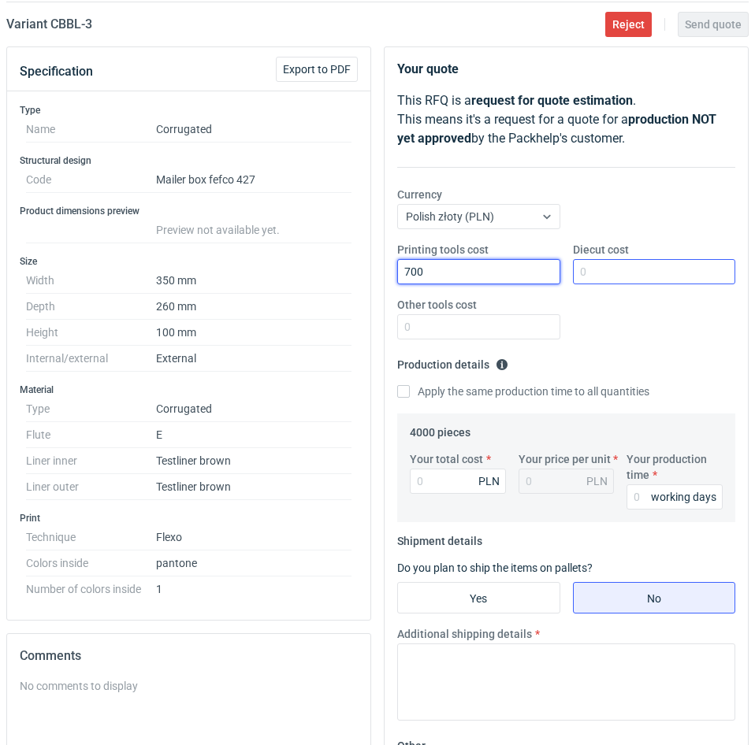
type input "700"
click at [598, 276] on input "Diecut cost" at bounding box center [654, 271] width 163 height 25
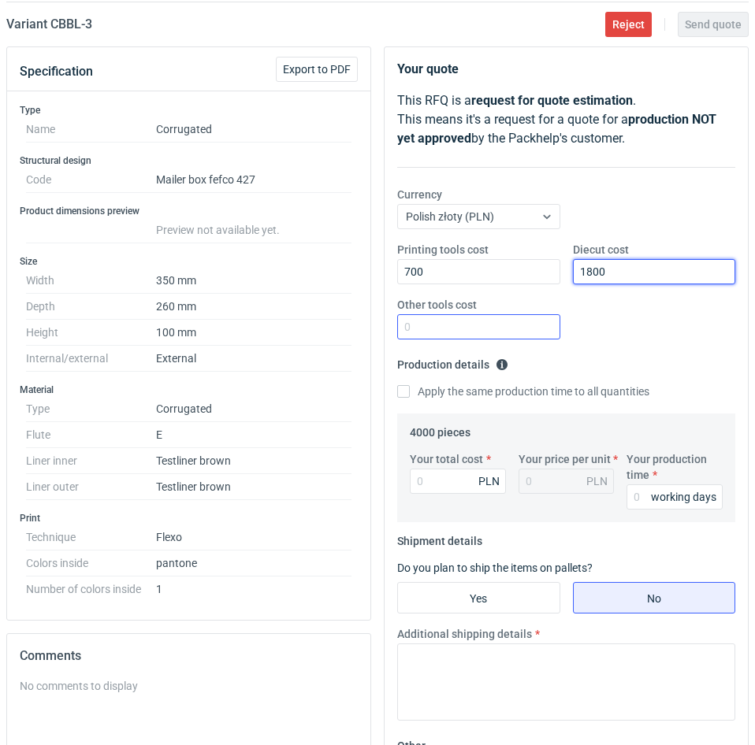
type input "1800"
click at [528, 319] on input "Other tools cost" at bounding box center [478, 326] width 163 height 25
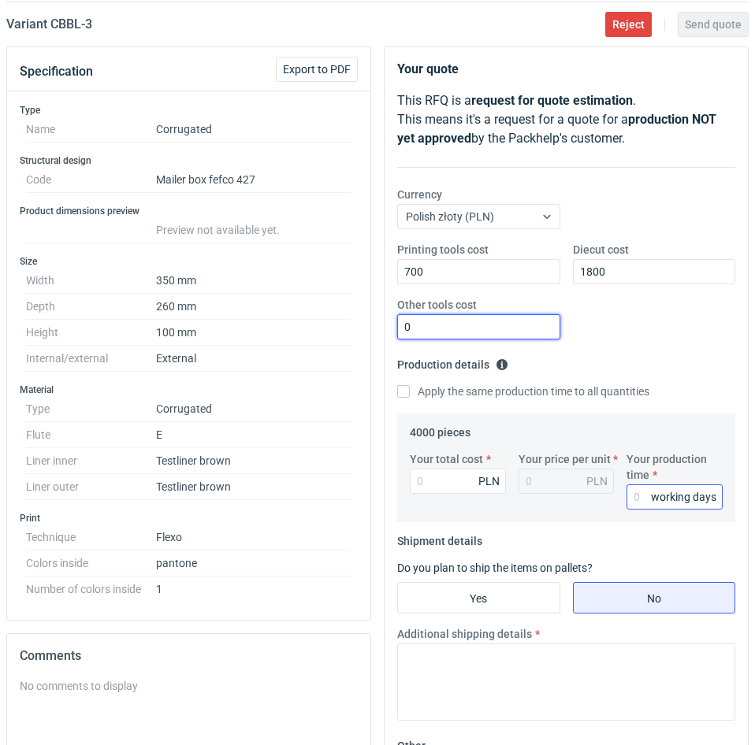
type input "0"
click at [640, 502] on input "Your production time" at bounding box center [674, 496] width 96 height 25
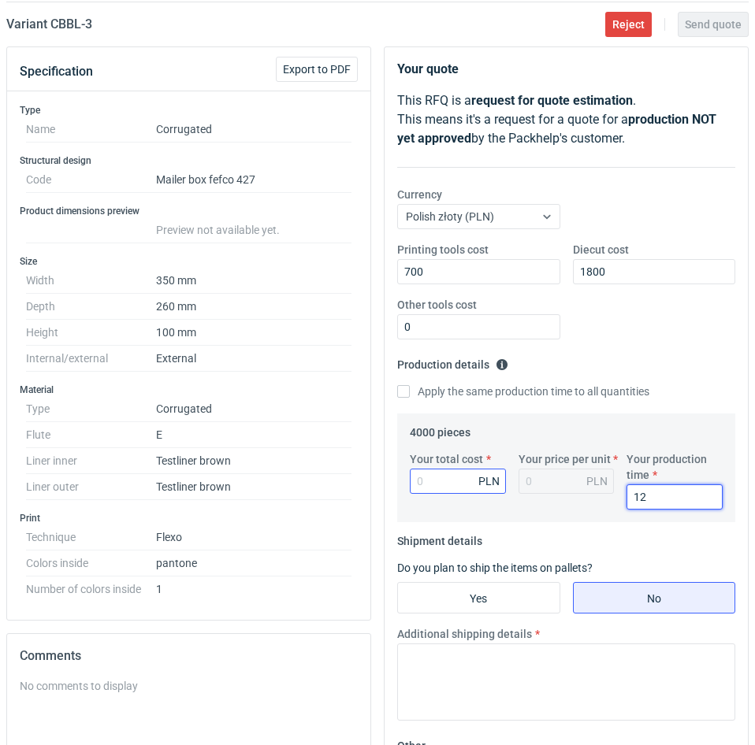
type input "12"
click at [463, 487] on input "Your total cost" at bounding box center [458, 481] width 96 height 25
type input "4280"
type input "1.07"
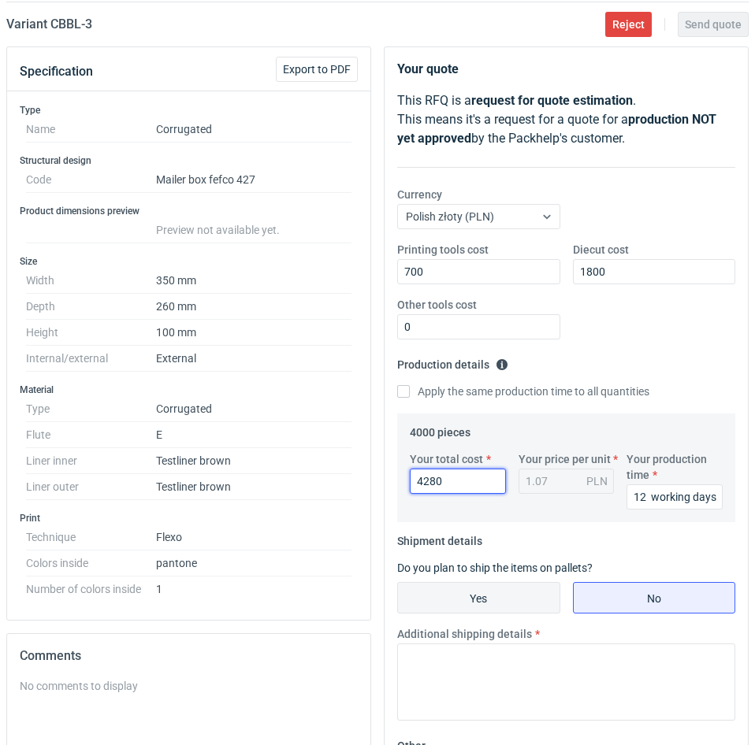
type input "4280"
click at [502, 575] on input "Yes" at bounding box center [478, 598] width 161 height 30
radio input "true"
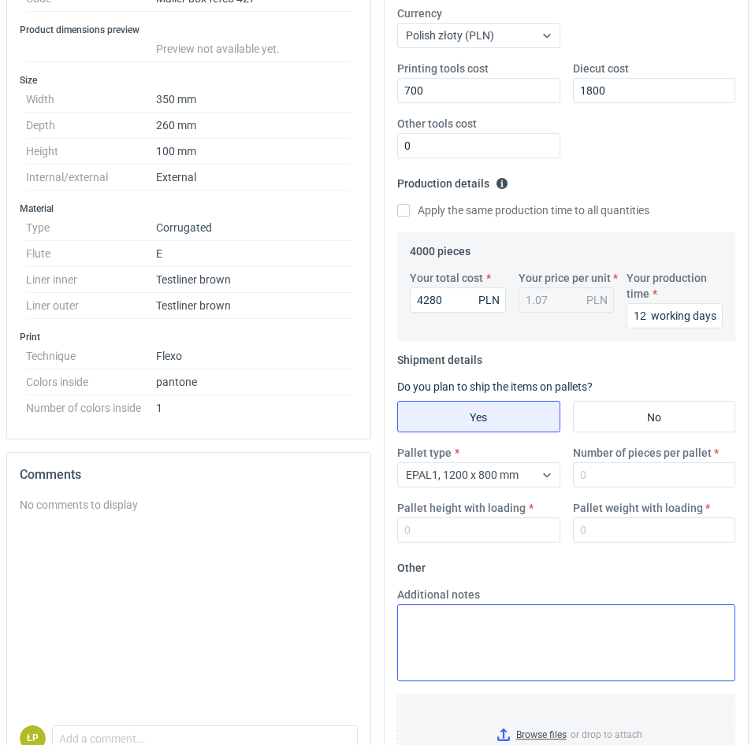
scroll to position [400, 0]
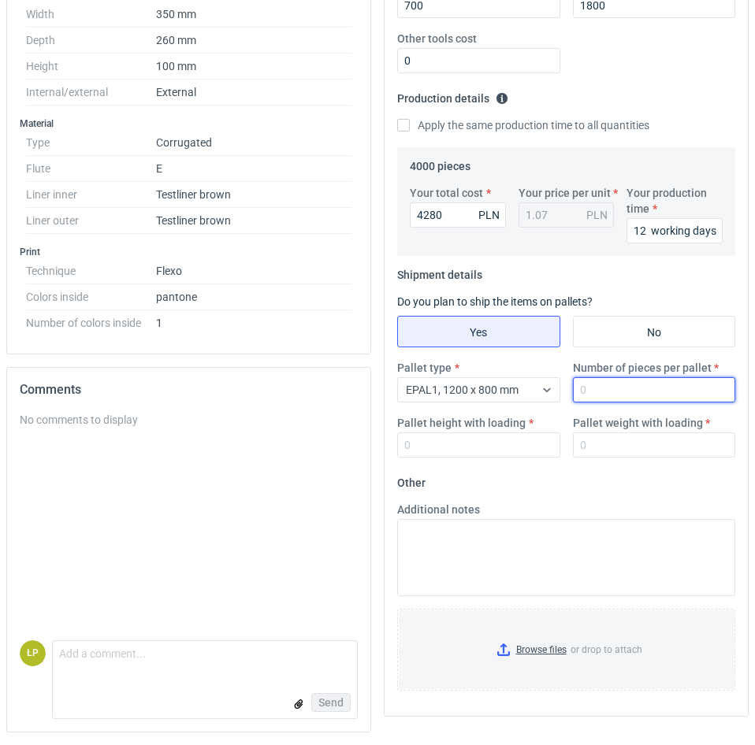
click at [599, 390] on input "Number of pieces per pallet" at bounding box center [654, 389] width 163 height 25
type input "1200"
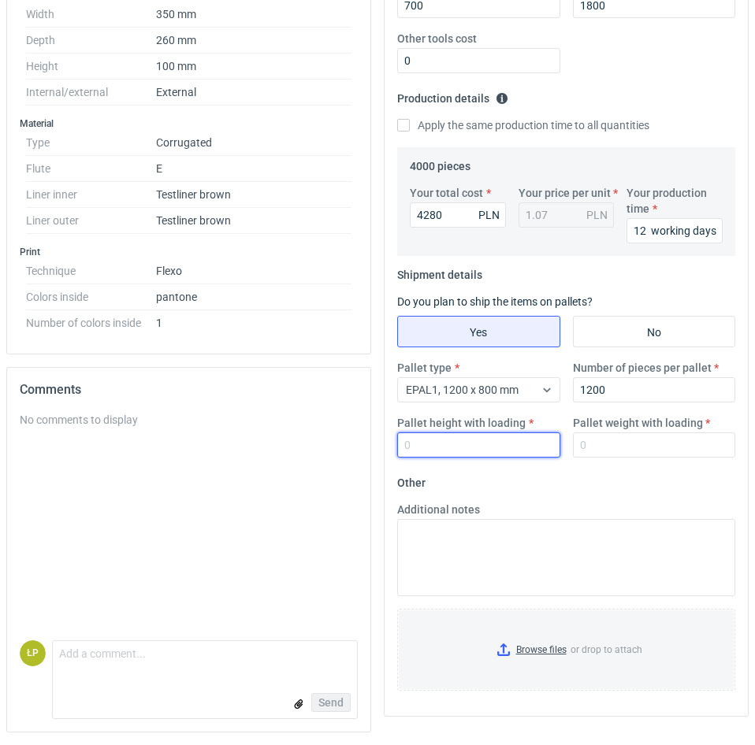
click at [517, 453] on input "Pallet height with loading" at bounding box center [478, 444] width 163 height 25
type input "1800"
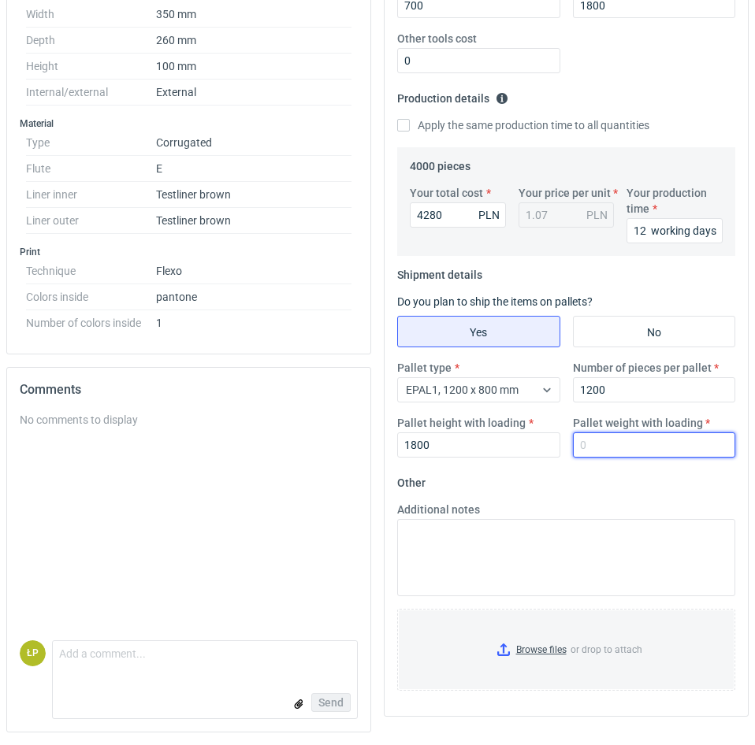
click at [593, 450] on input "Pallet weight with loading" at bounding box center [654, 444] width 163 height 25
click at [661, 505] on div "Additional notes" at bounding box center [566, 549] width 350 height 95
click at [654, 446] on input "Pallet weight with loading" at bounding box center [654, 444] width 163 height 25
click at [616, 449] on input "Pallet weight with loading" at bounding box center [654, 444] width 163 height 25
type input "315"
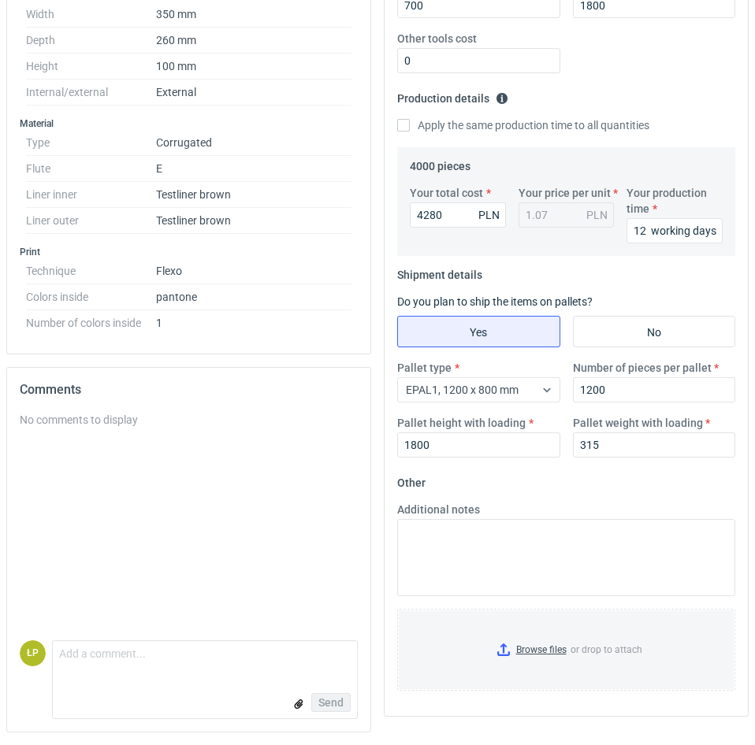
click at [629, 475] on form "Other Additional notes Browse files or drop to attach" at bounding box center [566, 586] width 338 height 233
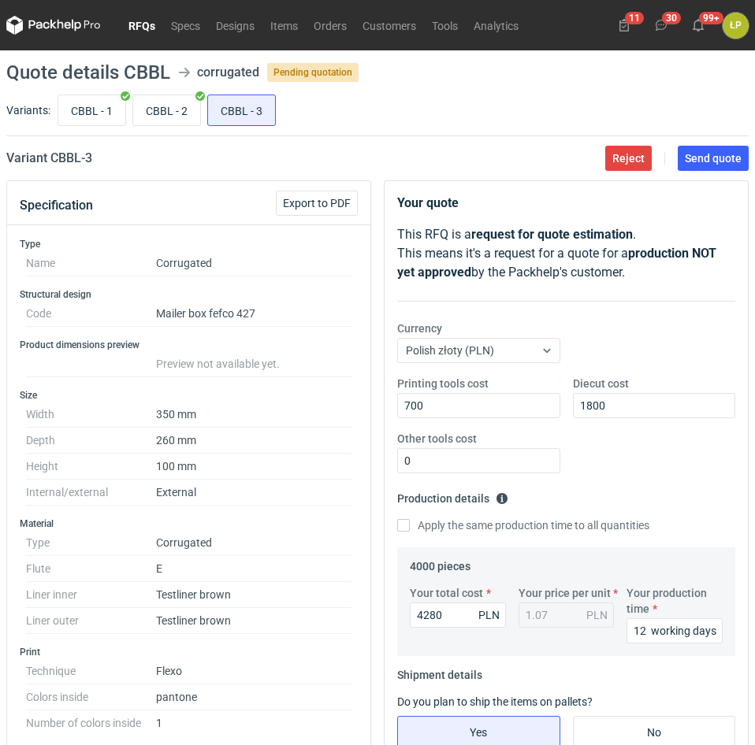
click at [705, 144] on main "Quote details CBBL corrugated Pending quotation Variants: CBBL - 1 CBBL - 2 CBB…" at bounding box center [377, 597] width 755 height 1095
click at [705, 150] on button "Send quote" at bounding box center [712, 158] width 71 height 25
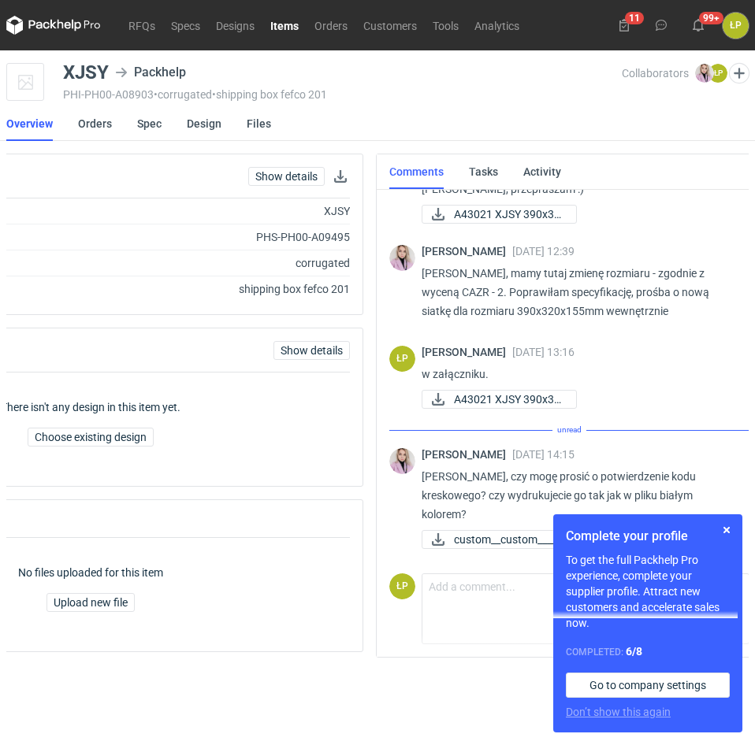
scroll to position [0, 190]
click at [721, 525] on button "button" at bounding box center [726, 530] width 19 height 19
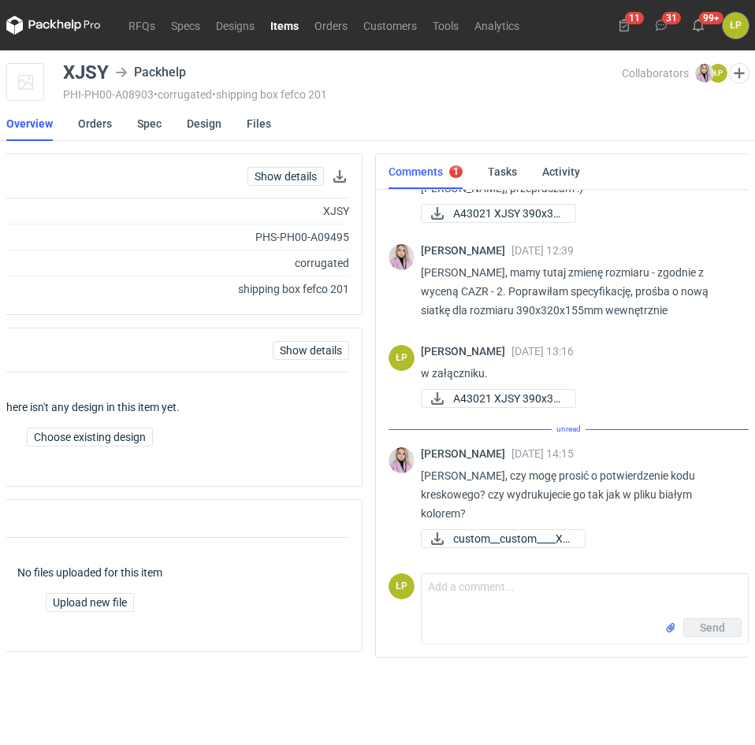
scroll to position [298, 0]
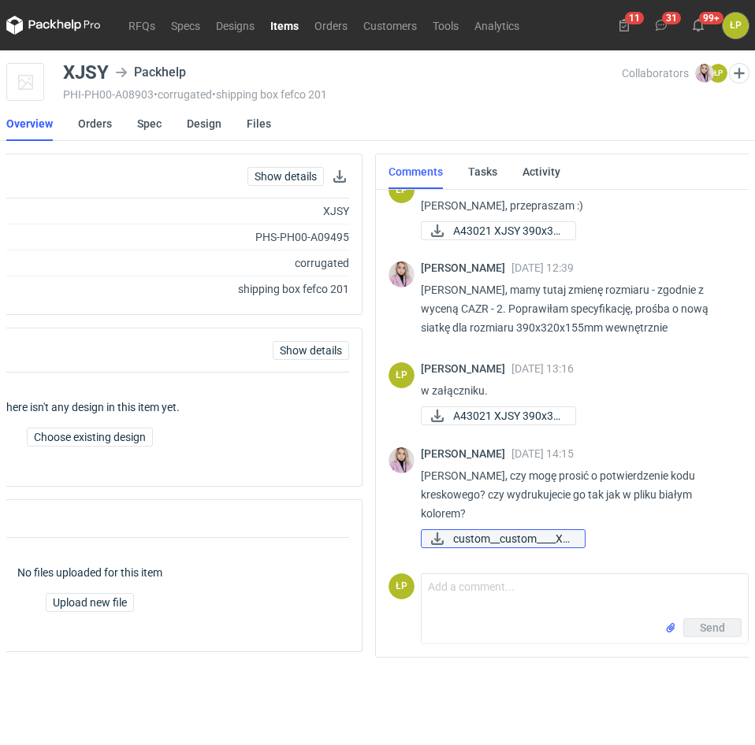
click at [558, 540] on span "custom__custom____XJ..." at bounding box center [512, 538] width 119 height 17
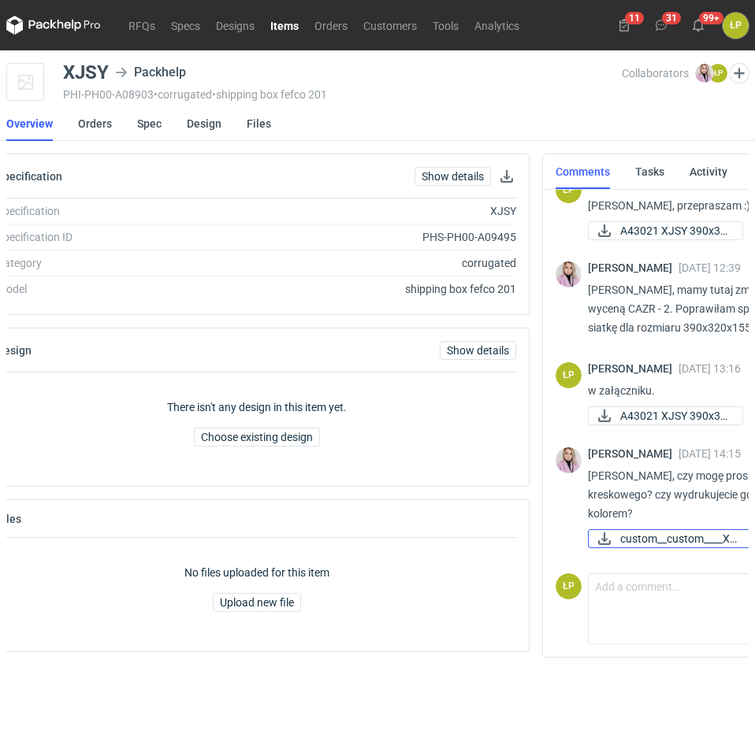
scroll to position [0, 0]
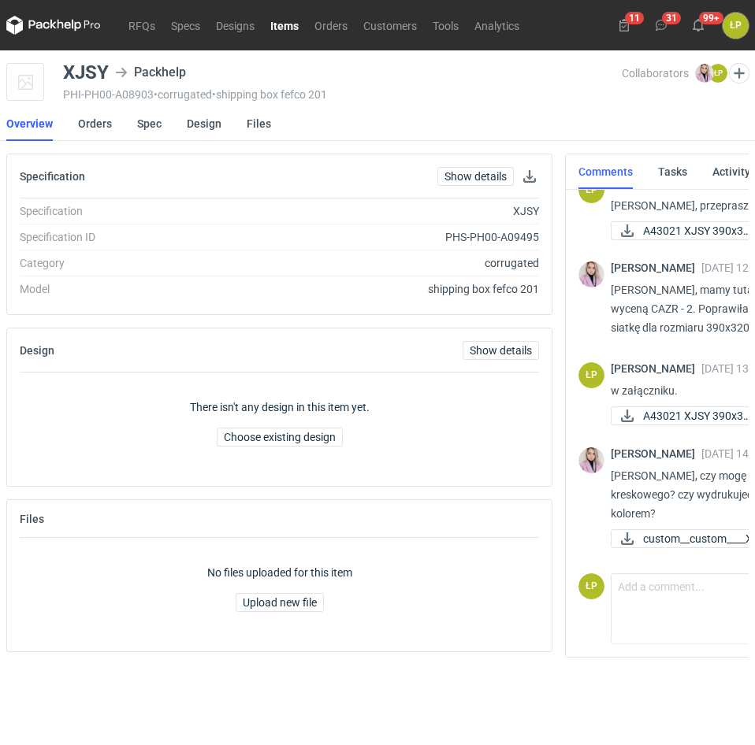
click at [135, 124] on li "Orders" at bounding box center [107, 123] width 59 height 35
click at [139, 124] on link "Spec" at bounding box center [149, 123] width 24 height 35
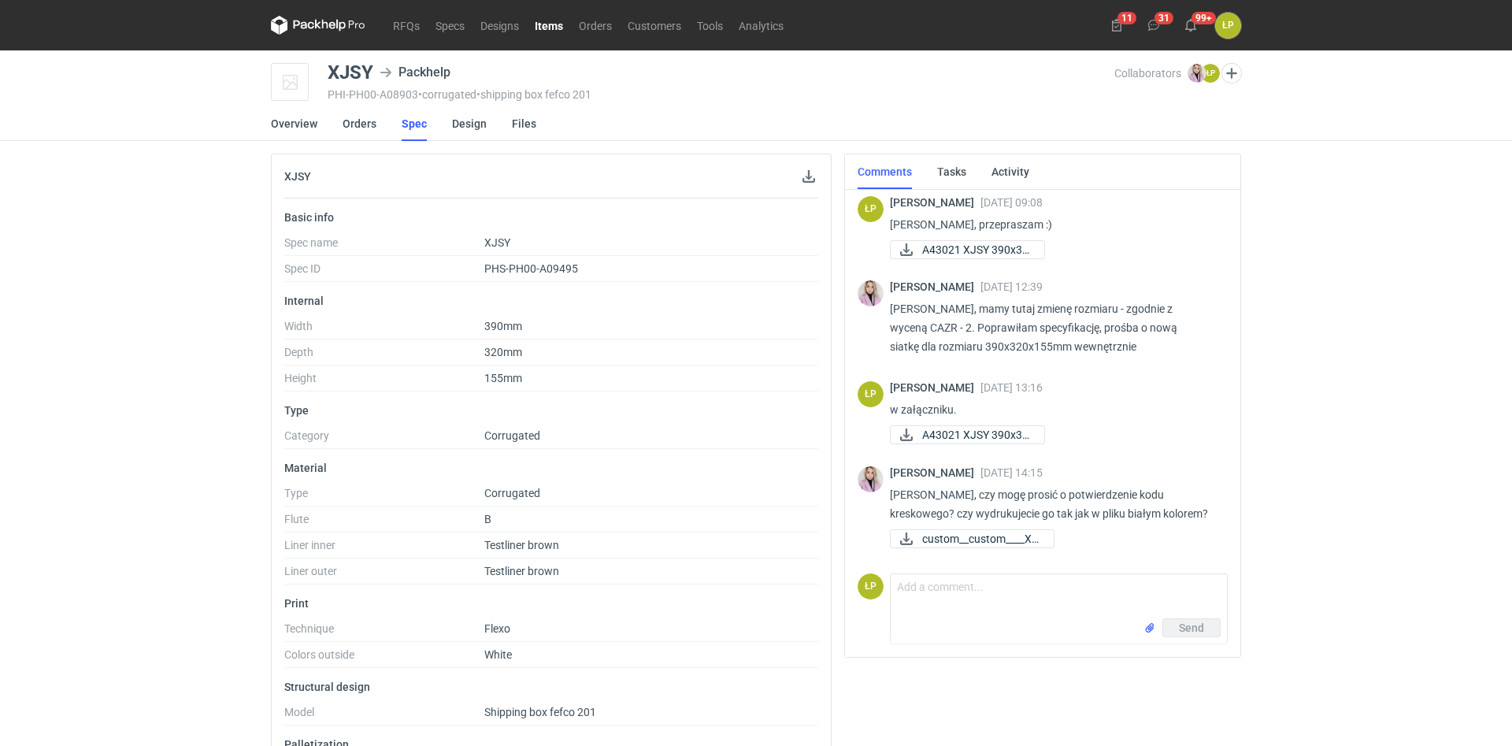
scroll to position [279, 0]
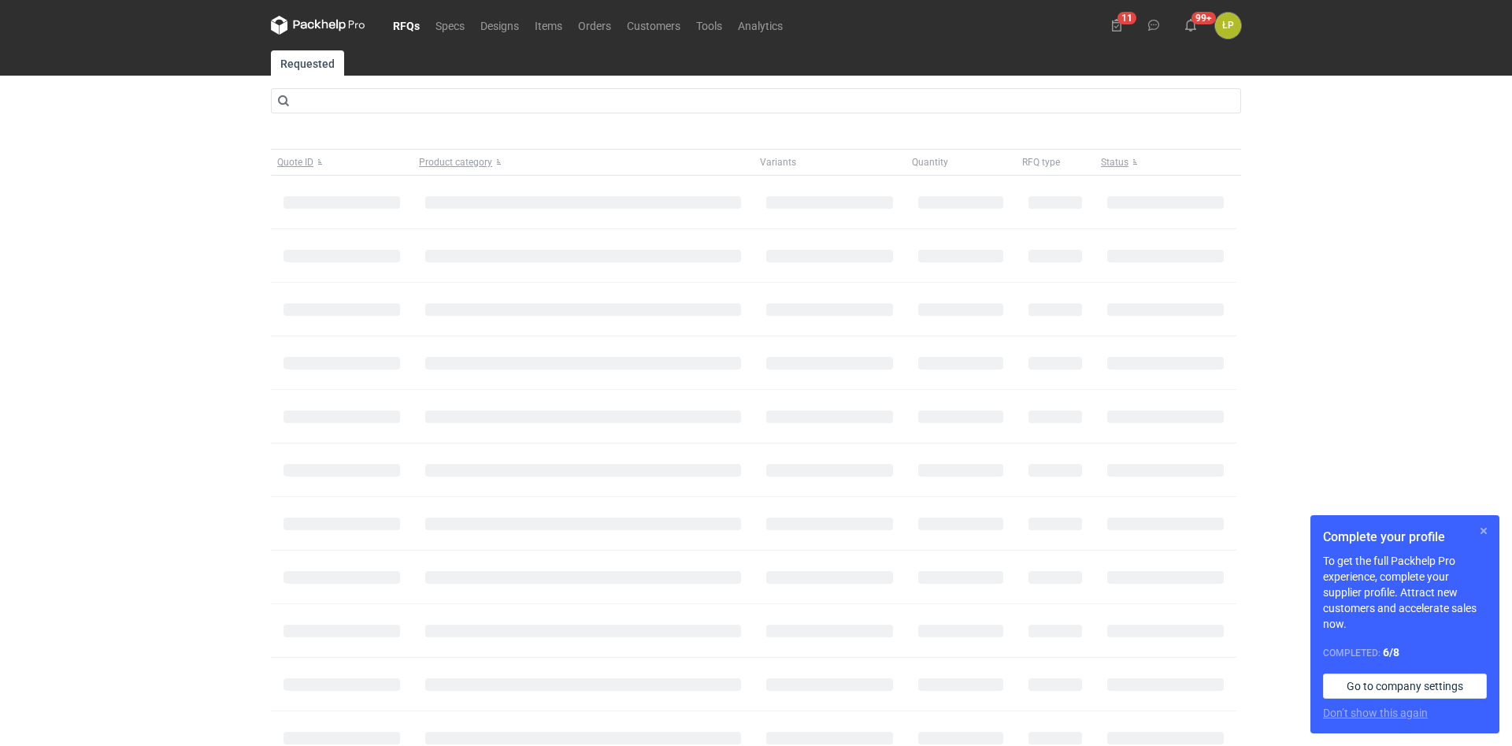
click at [1479, 530] on button "button" at bounding box center [1483, 530] width 19 height 19
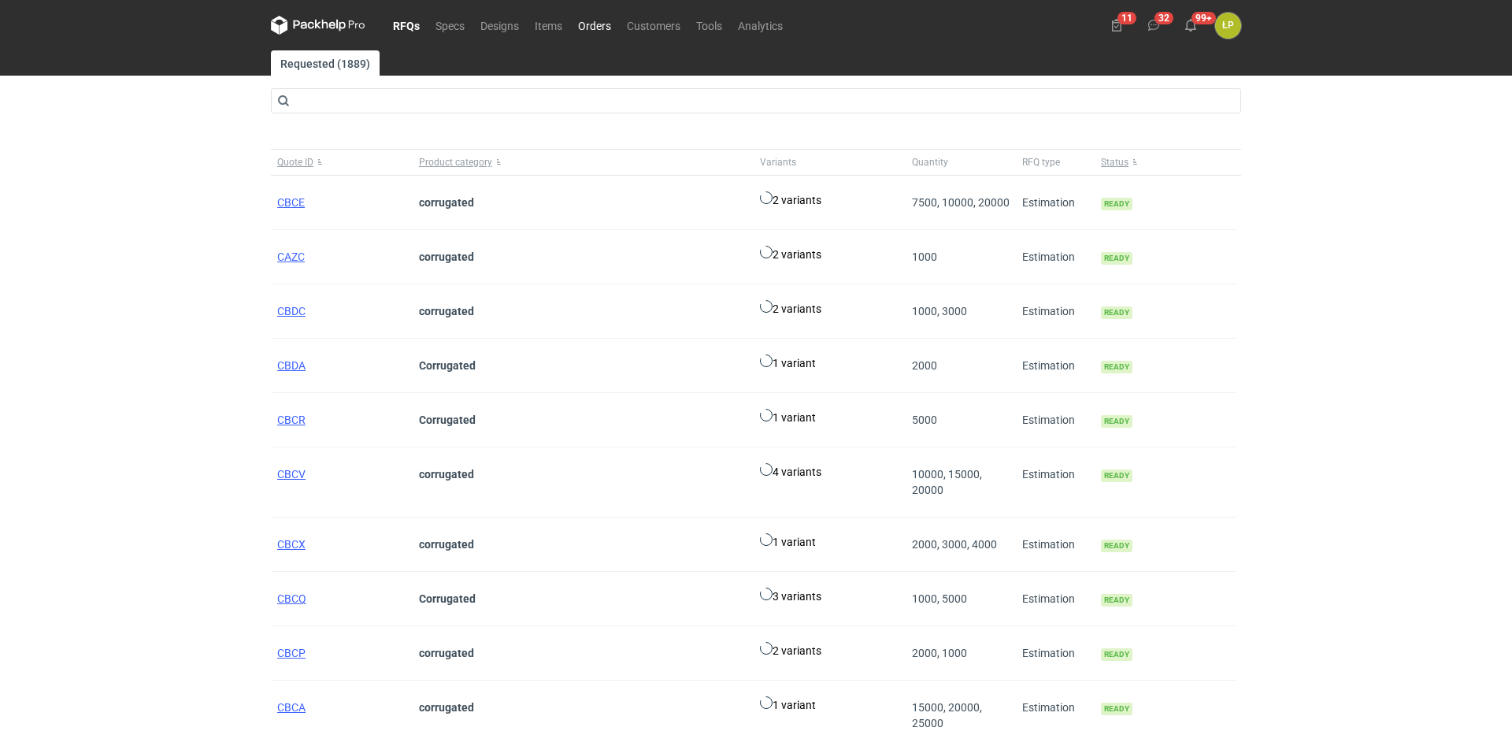
click at [588, 19] on link "Orders" at bounding box center [594, 25] width 49 height 19
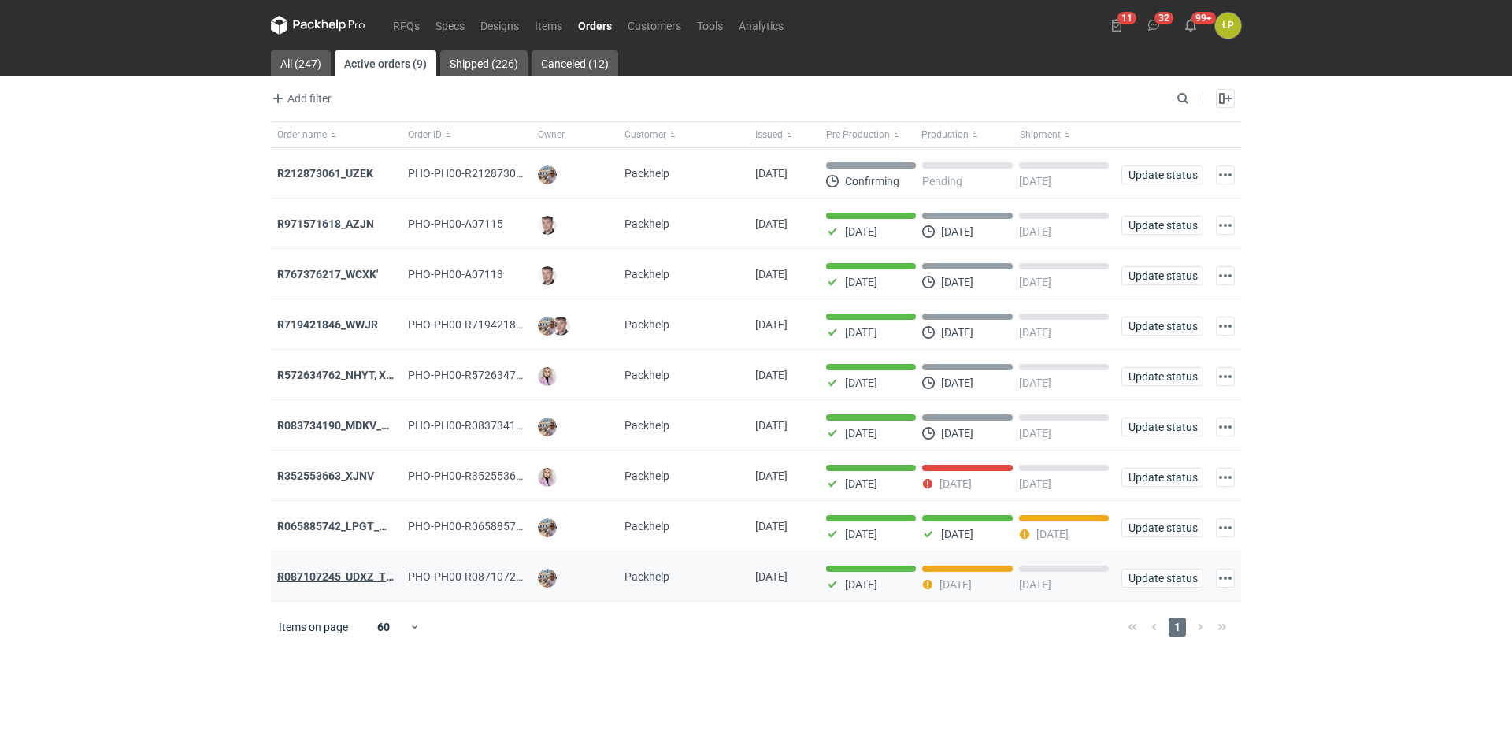
click at [354, 580] on strong "R087107245_UDXZ_TPPN" at bounding box center [342, 576] width 131 height 13
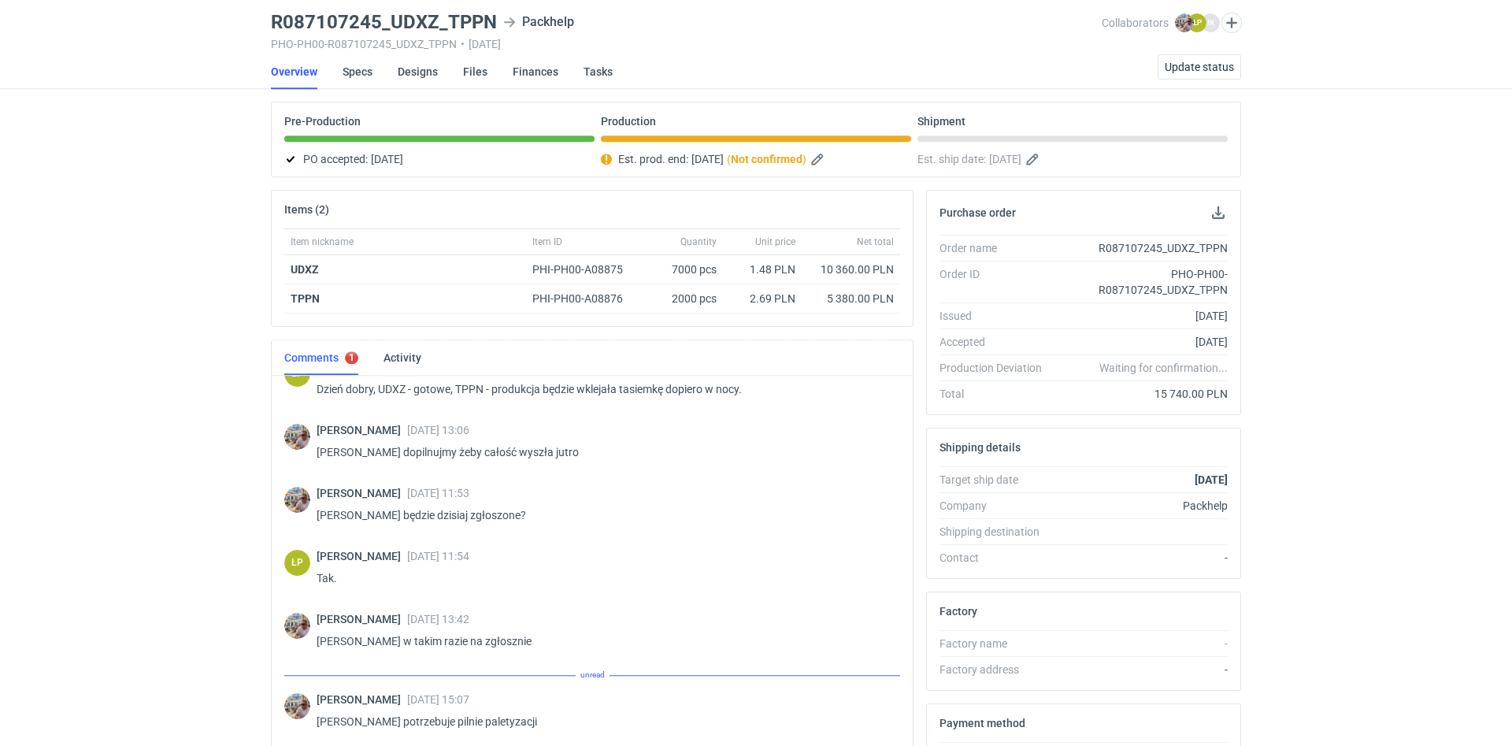
scroll to position [153, 0]
click at [423, 71] on link "Designs" at bounding box center [418, 71] width 40 height 35
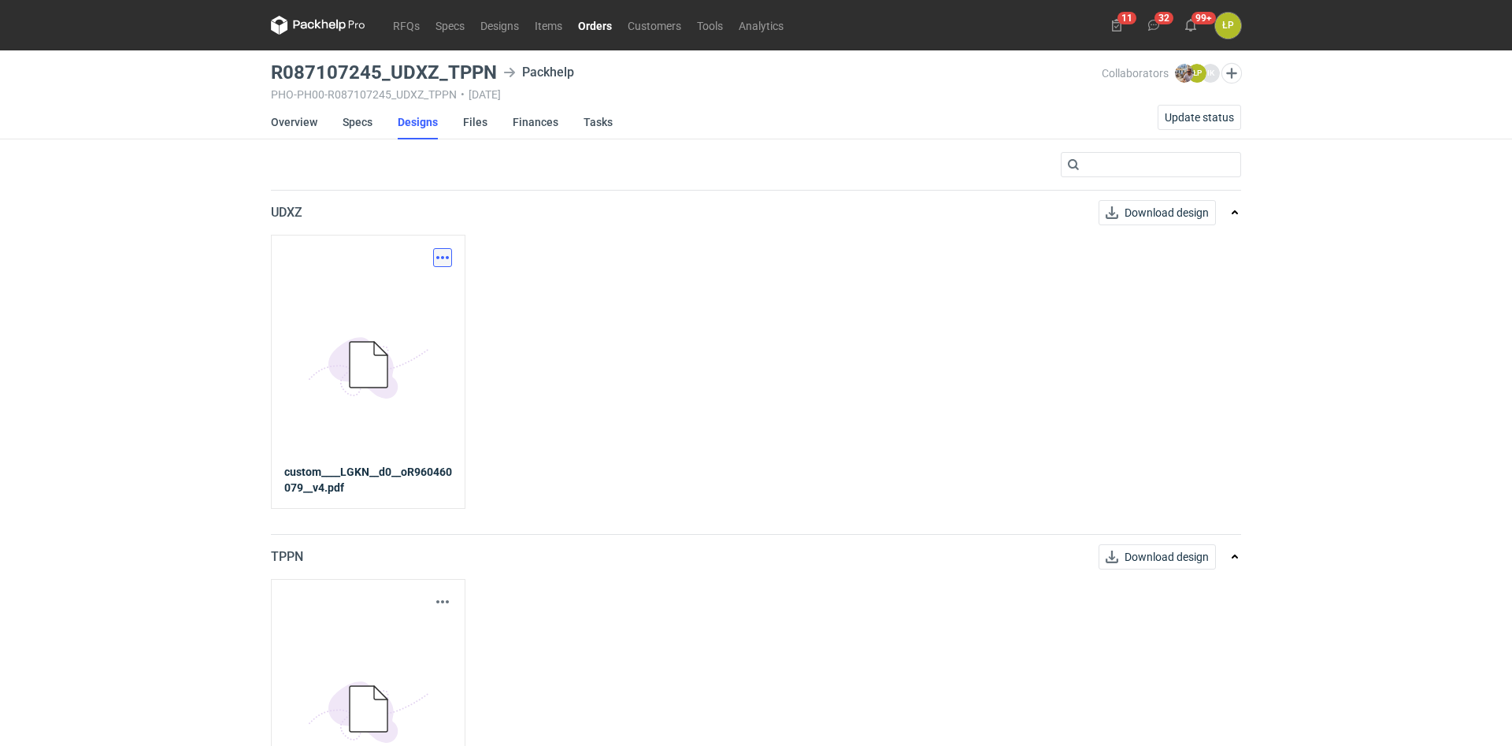
click at [436, 255] on button "button" at bounding box center [442, 257] width 19 height 19
click at [443, 283] on link "Download design part" at bounding box center [373, 292] width 145 height 25
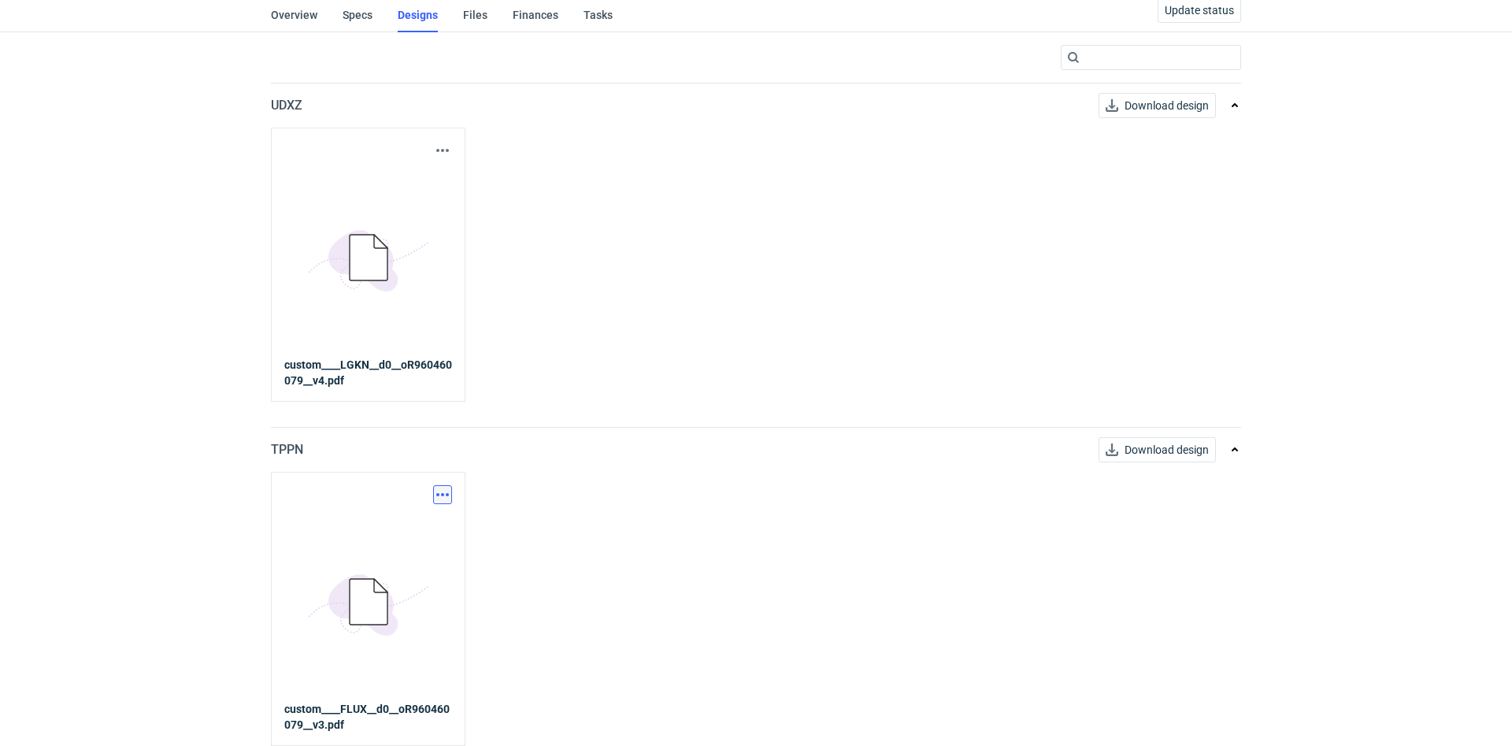
click at [441, 499] on button "button" at bounding box center [442, 494] width 19 height 19
click at [411, 531] on link "Download design part" at bounding box center [373, 529] width 145 height 25
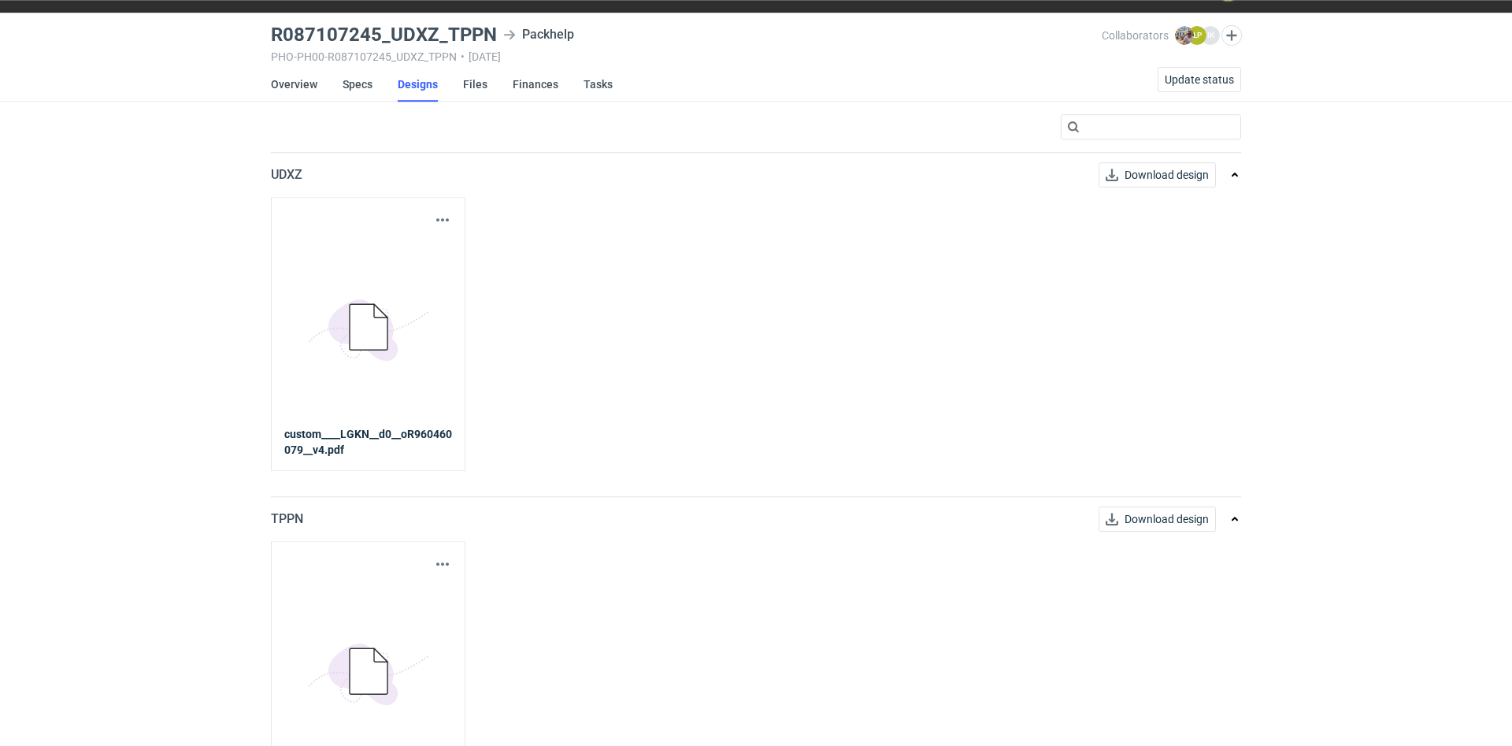
scroll to position [0, 0]
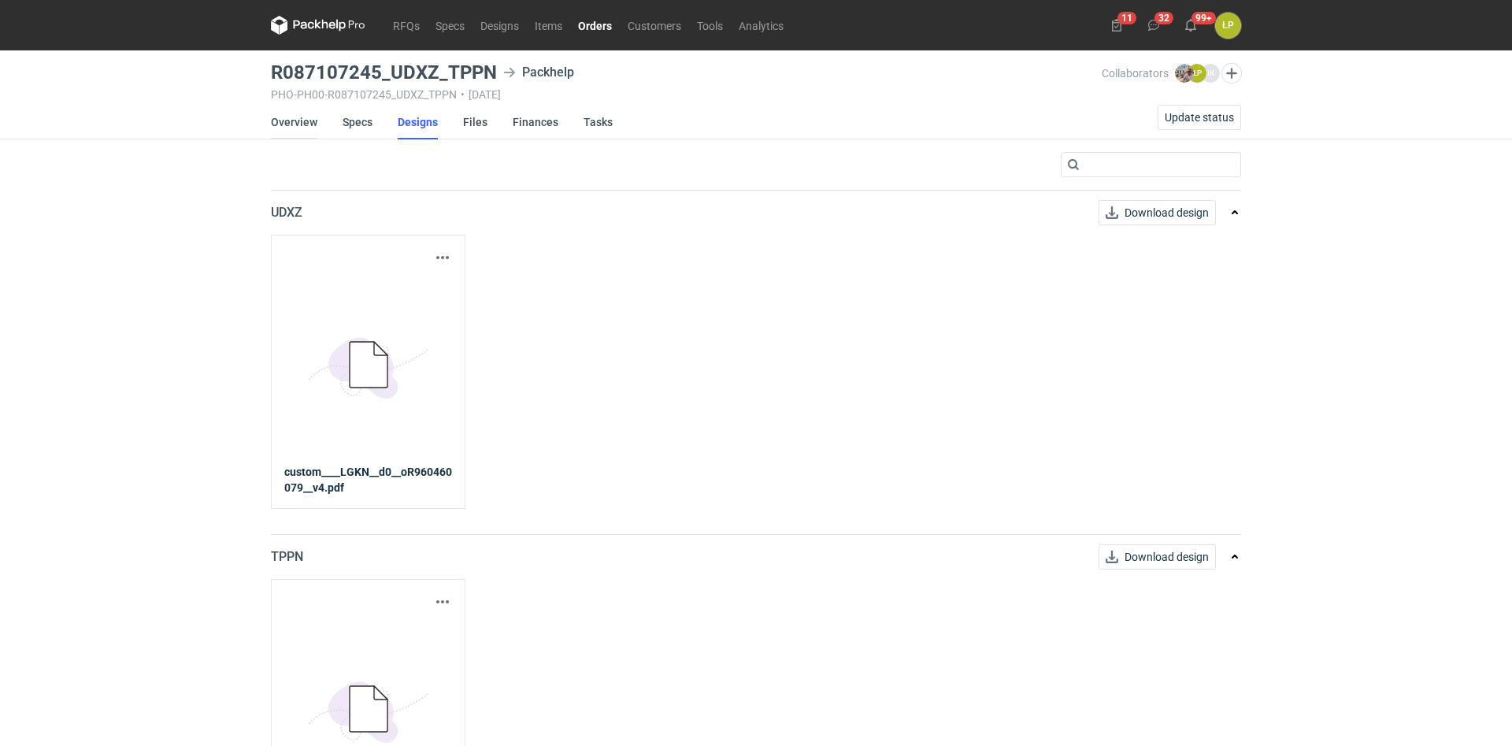
click at [312, 125] on link "Overview" at bounding box center [294, 122] width 46 height 35
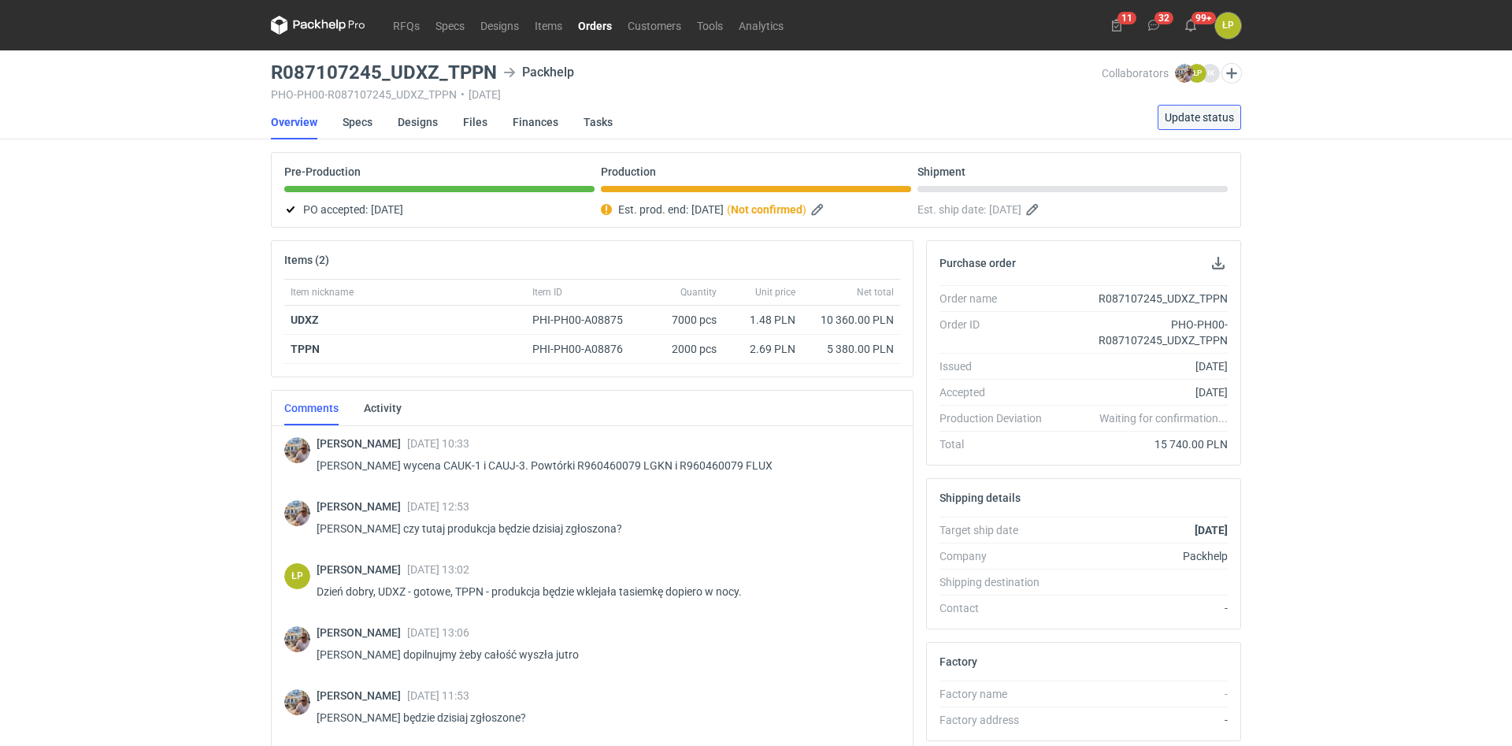
click at [1212, 113] on span "Update status" at bounding box center [1199, 117] width 69 height 11
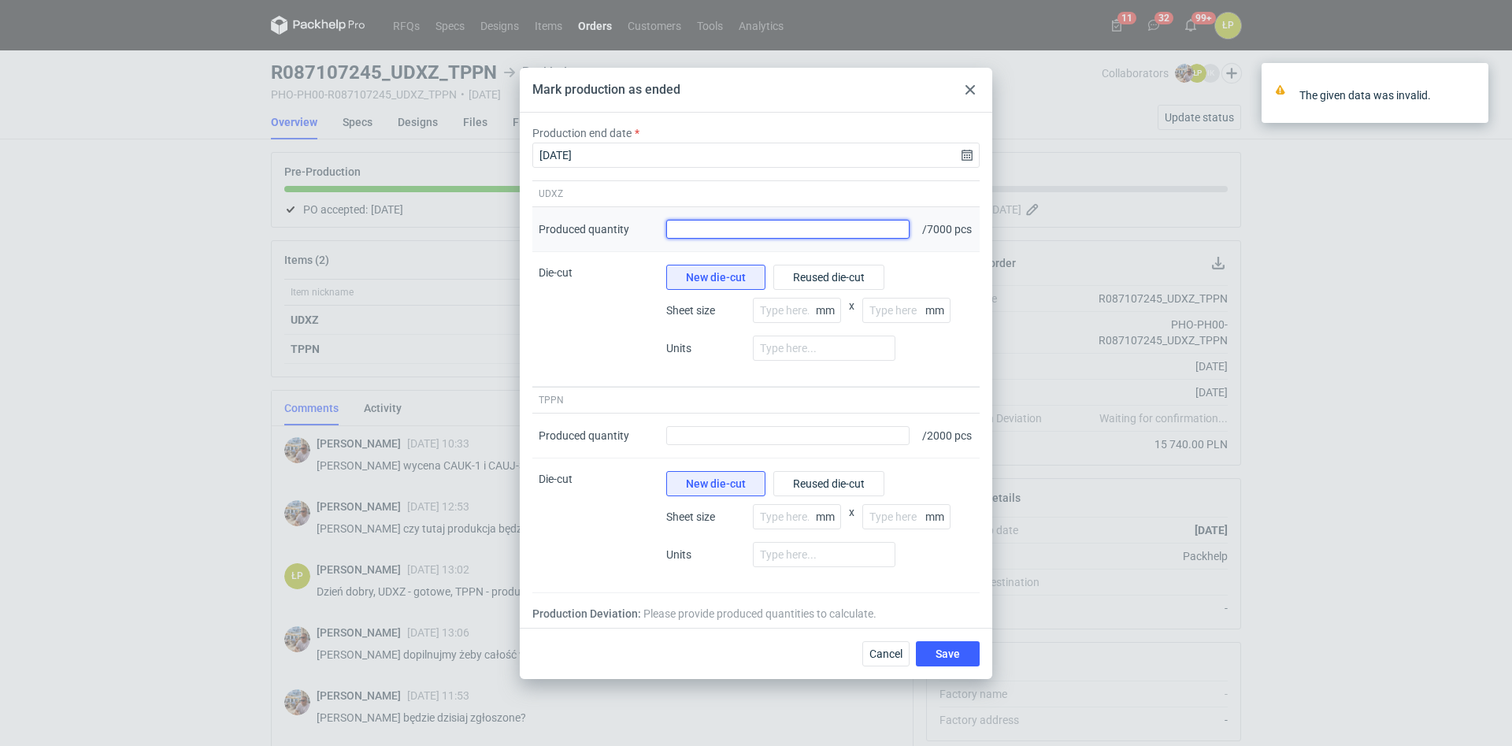
click at [797, 229] on input "Produced quantity" at bounding box center [787, 229] width 243 height 19
click at [817, 229] on input "Produced quantity" at bounding box center [787, 229] width 243 height 19
type input "7150"
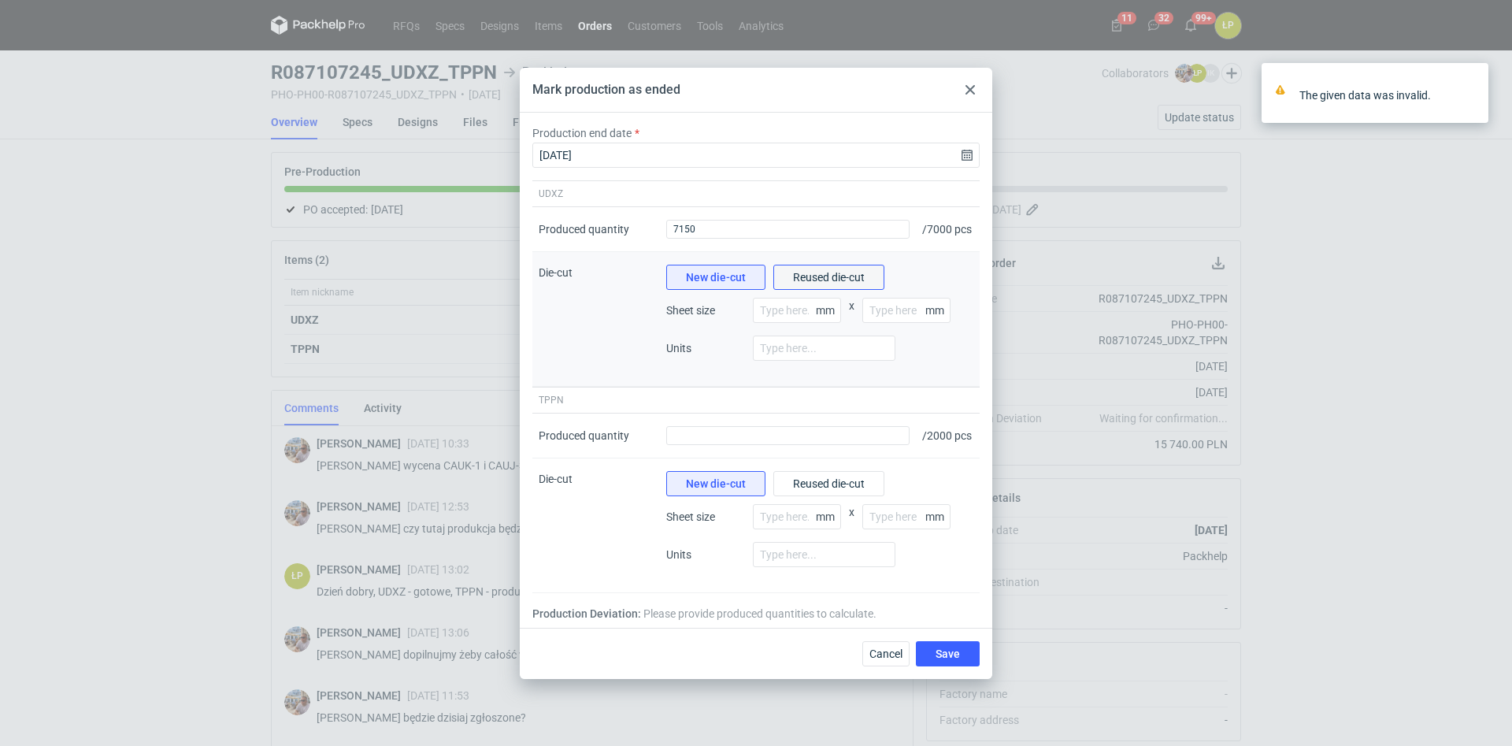
click at [823, 282] on span "Reused die-cut" at bounding box center [829, 277] width 72 height 11
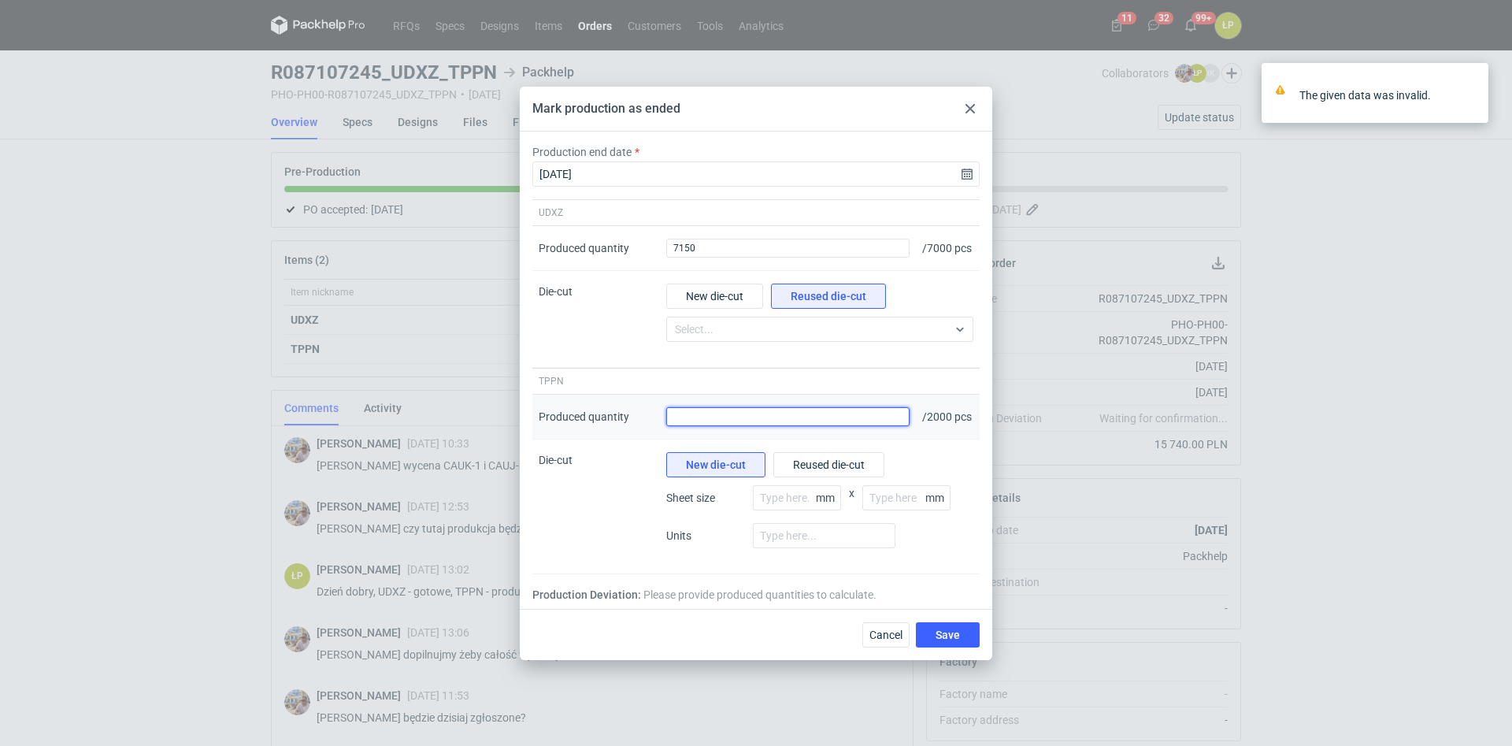
click at [811, 424] on input "Produced quantity" at bounding box center [787, 416] width 243 height 19
click at [758, 422] on input "Produced quantity" at bounding box center [787, 416] width 243 height 19
click at [755, 422] on input "Produced quantity" at bounding box center [787, 416] width 243 height 19
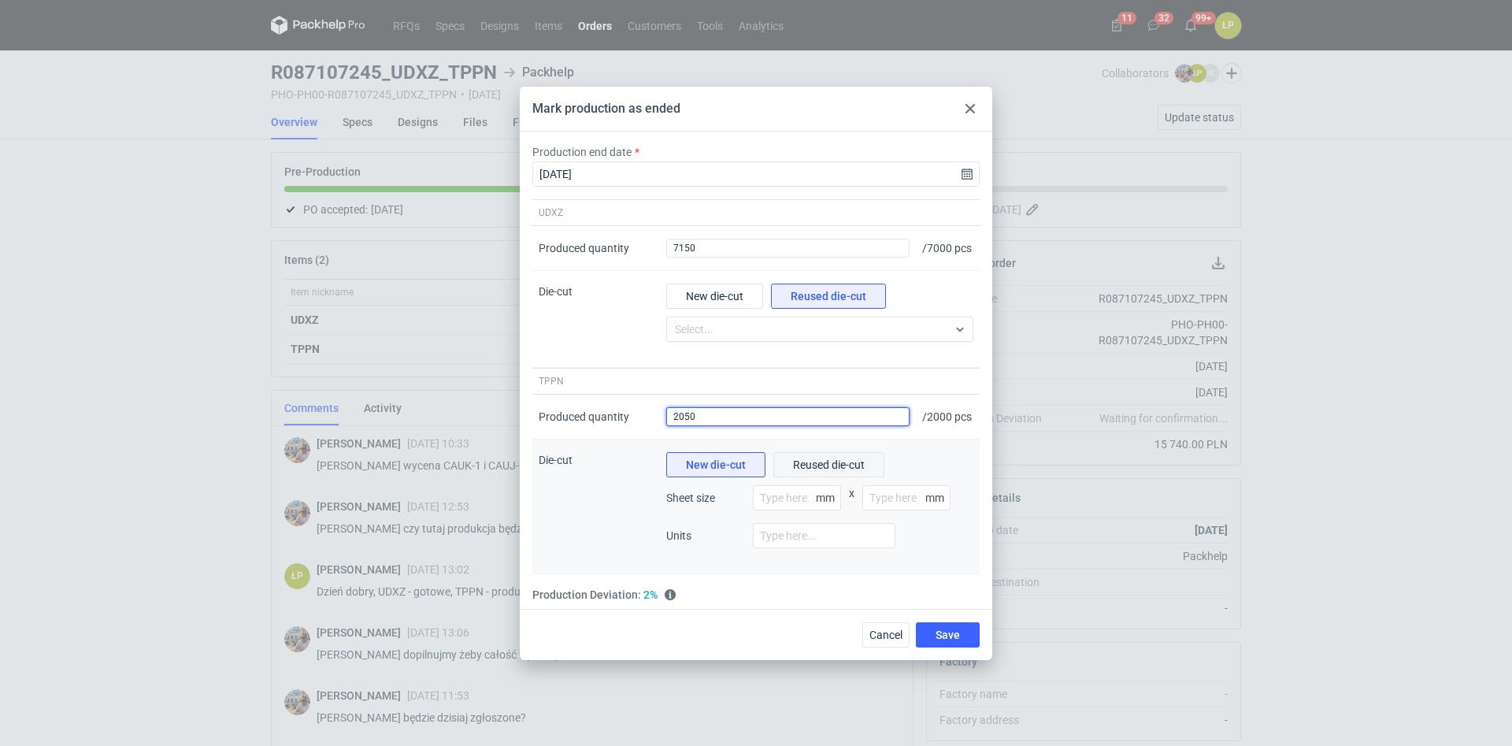
type input "2050"
click at [818, 468] on button "Reused die-cut" at bounding box center [828, 464] width 111 height 25
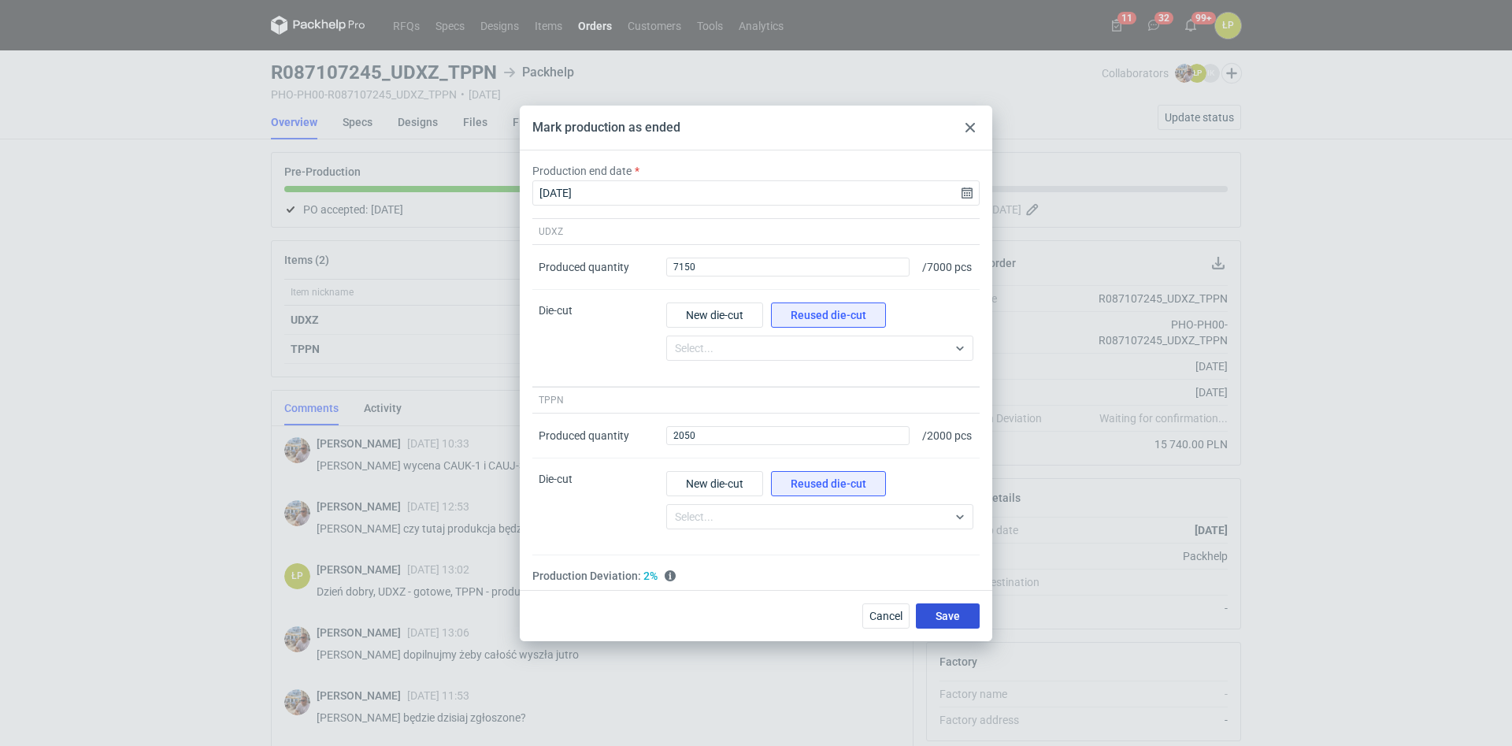
click at [929, 623] on button "Save" at bounding box center [948, 615] width 64 height 25
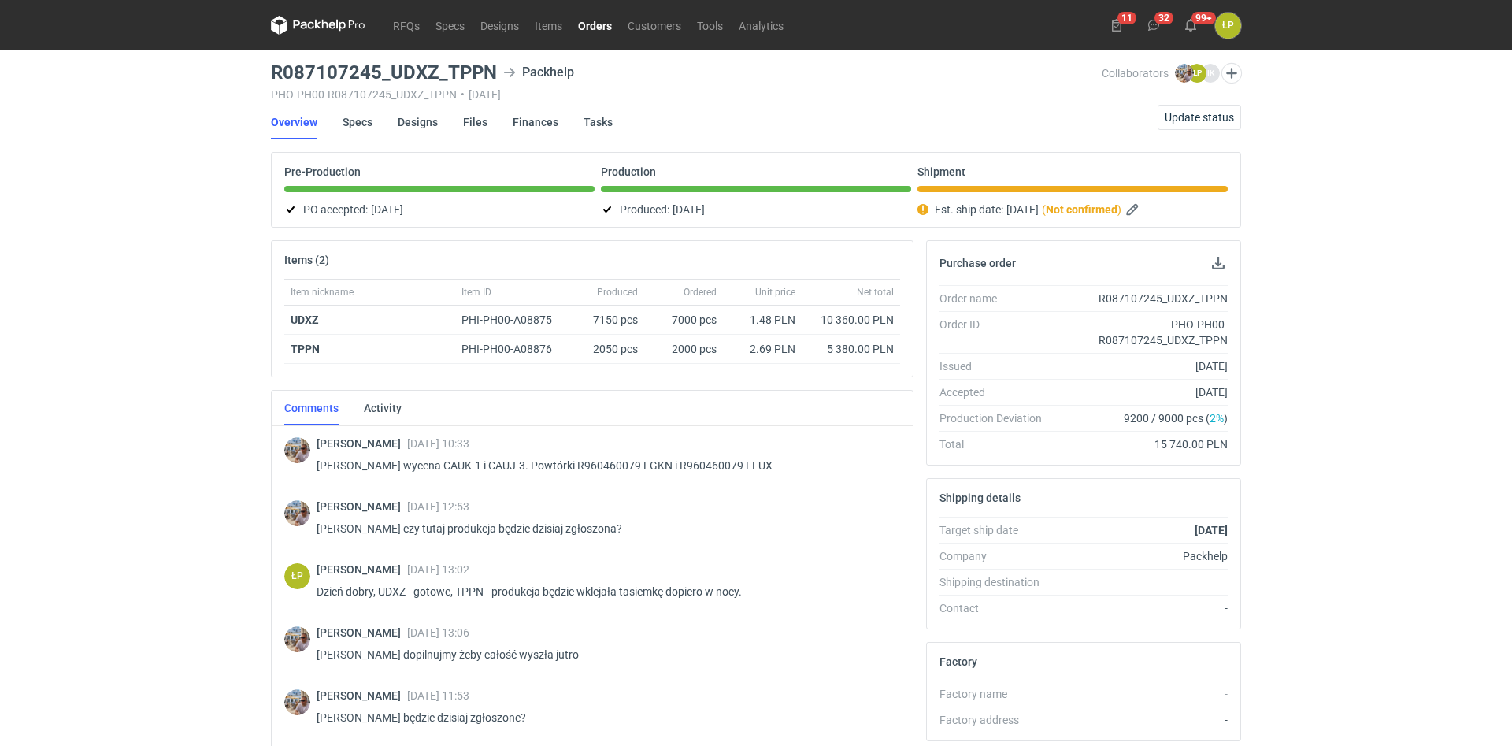
click at [1359, 398] on div "RFQs Specs Designs Items Orders Customers Tools Analytics 11 32 99+ ŁP [PERSON_…" at bounding box center [756, 373] width 1512 height 746
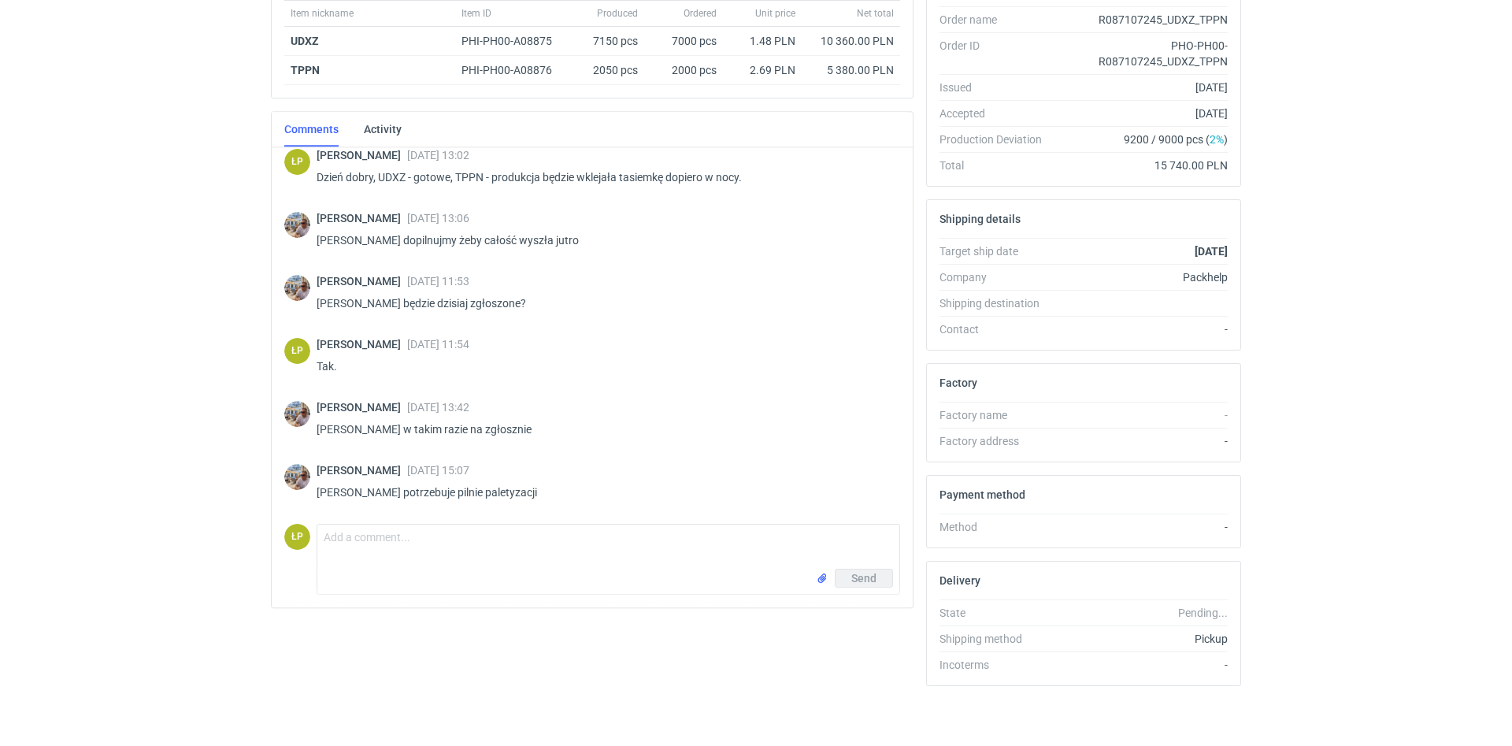
scroll to position [282, 0]
click at [502, 562] on textarea "Comment message" at bounding box center [608, 543] width 582 height 44
type textarea "S"
type textarea "d"
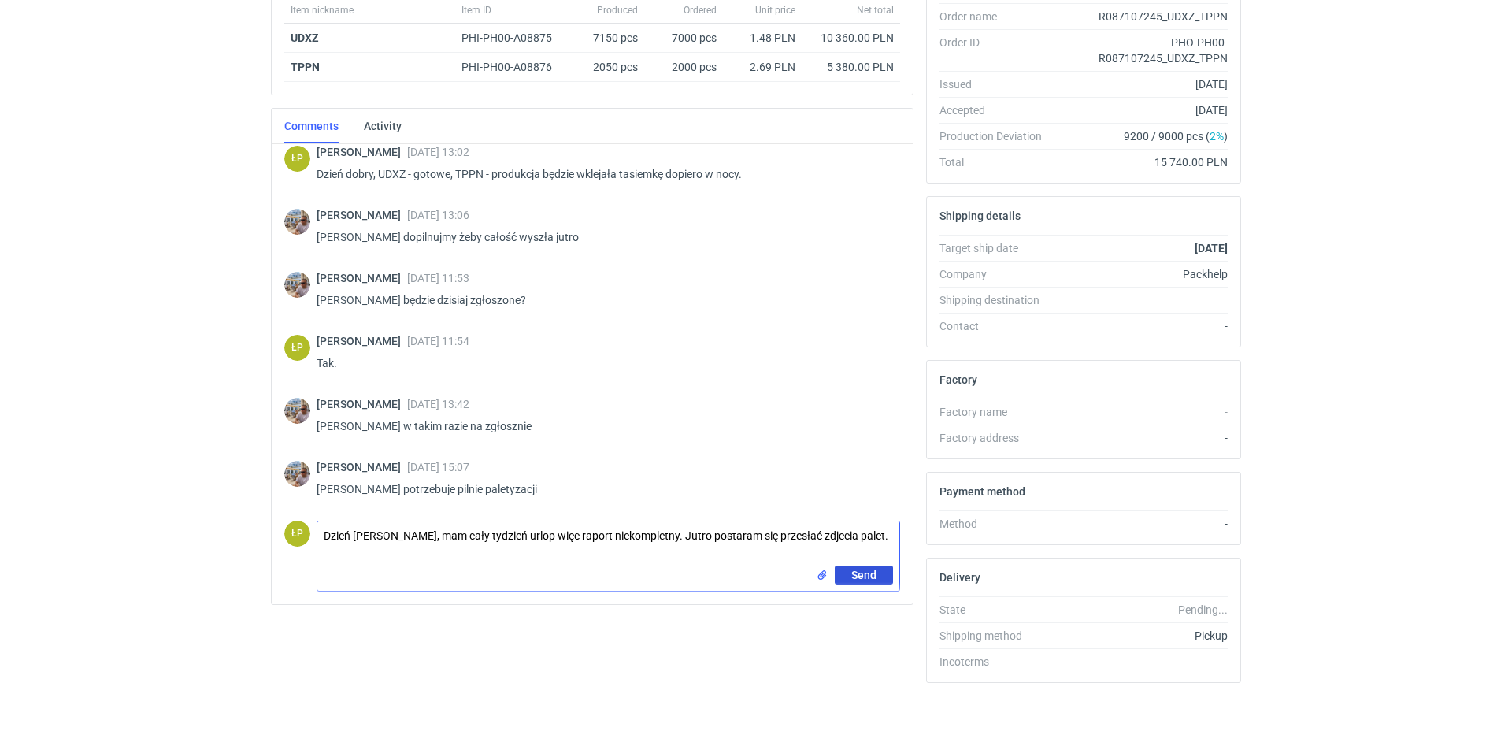
type textarea "Dzień [PERSON_NAME], mam cały tydzień urlop więc raport niekompletny. Jutro pos…"
click at [842, 571] on button "Send" at bounding box center [864, 575] width 58 height 19
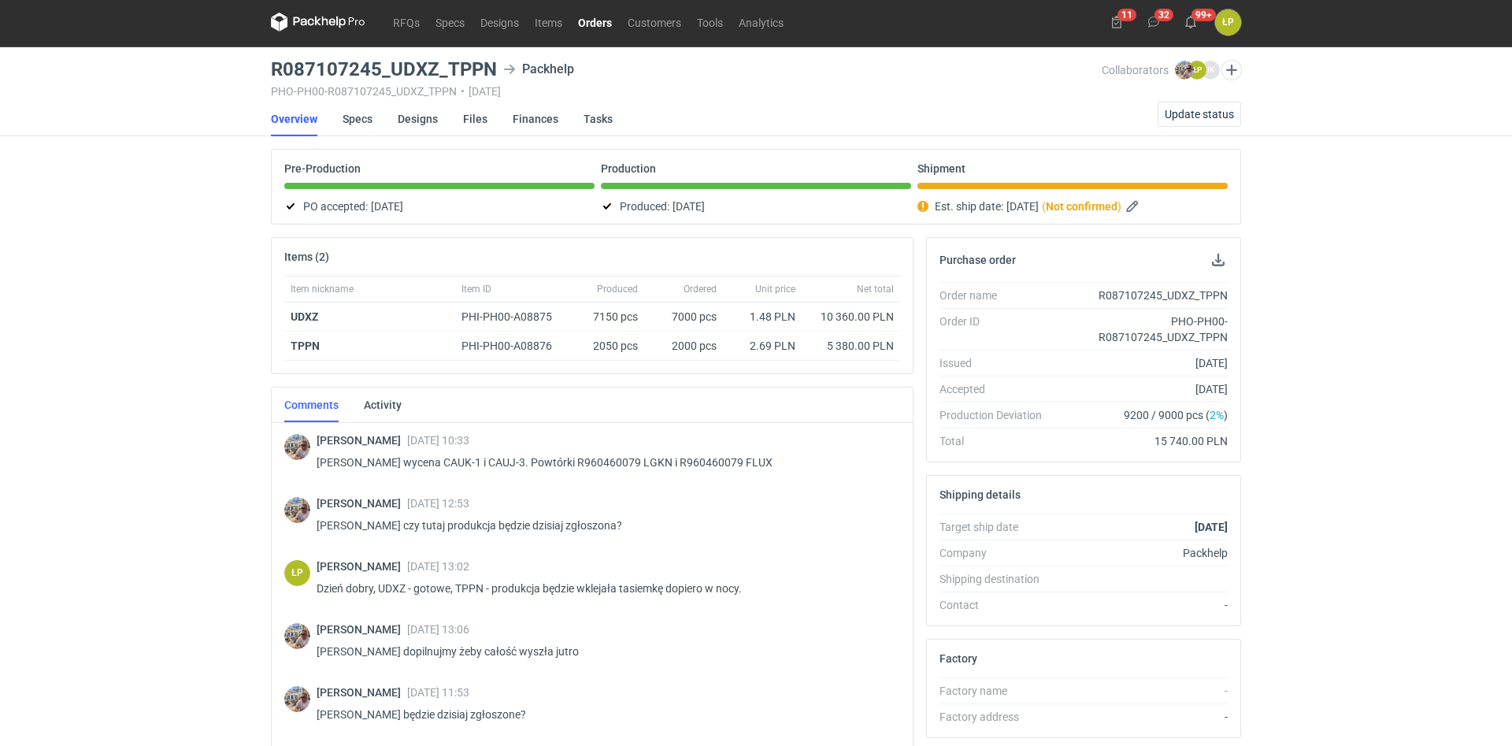
scroll to position [0, 0]
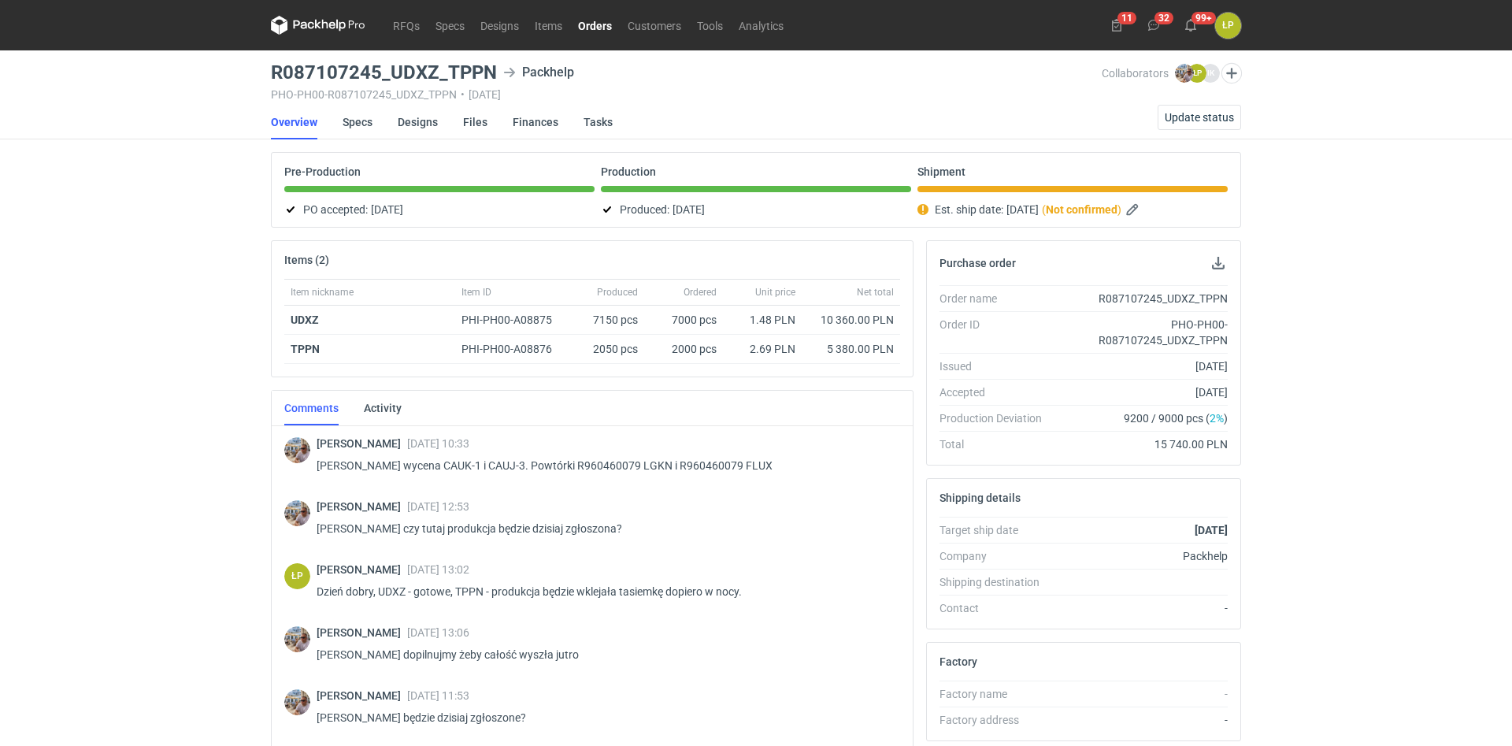
click at [587, 26] on link "Orders" at bounding box center [595, 25] width 50 height 19
